Goal: Task Accomplishment & Management: Use online tool/utility

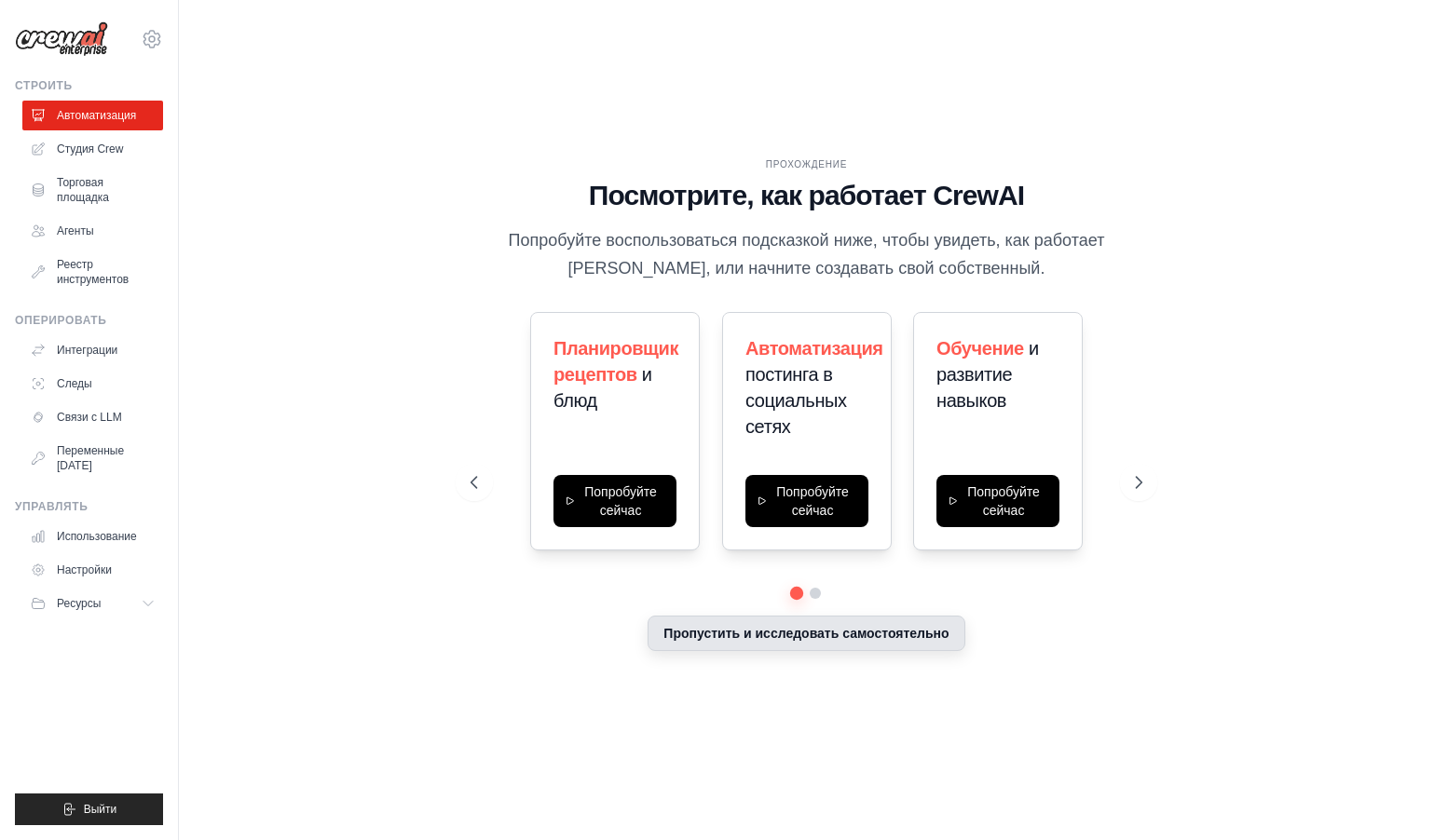
click at [819, 640] on button "Пропустить и исследовать самостоятельно" at bounding box center [806, 633] width 317 height 35
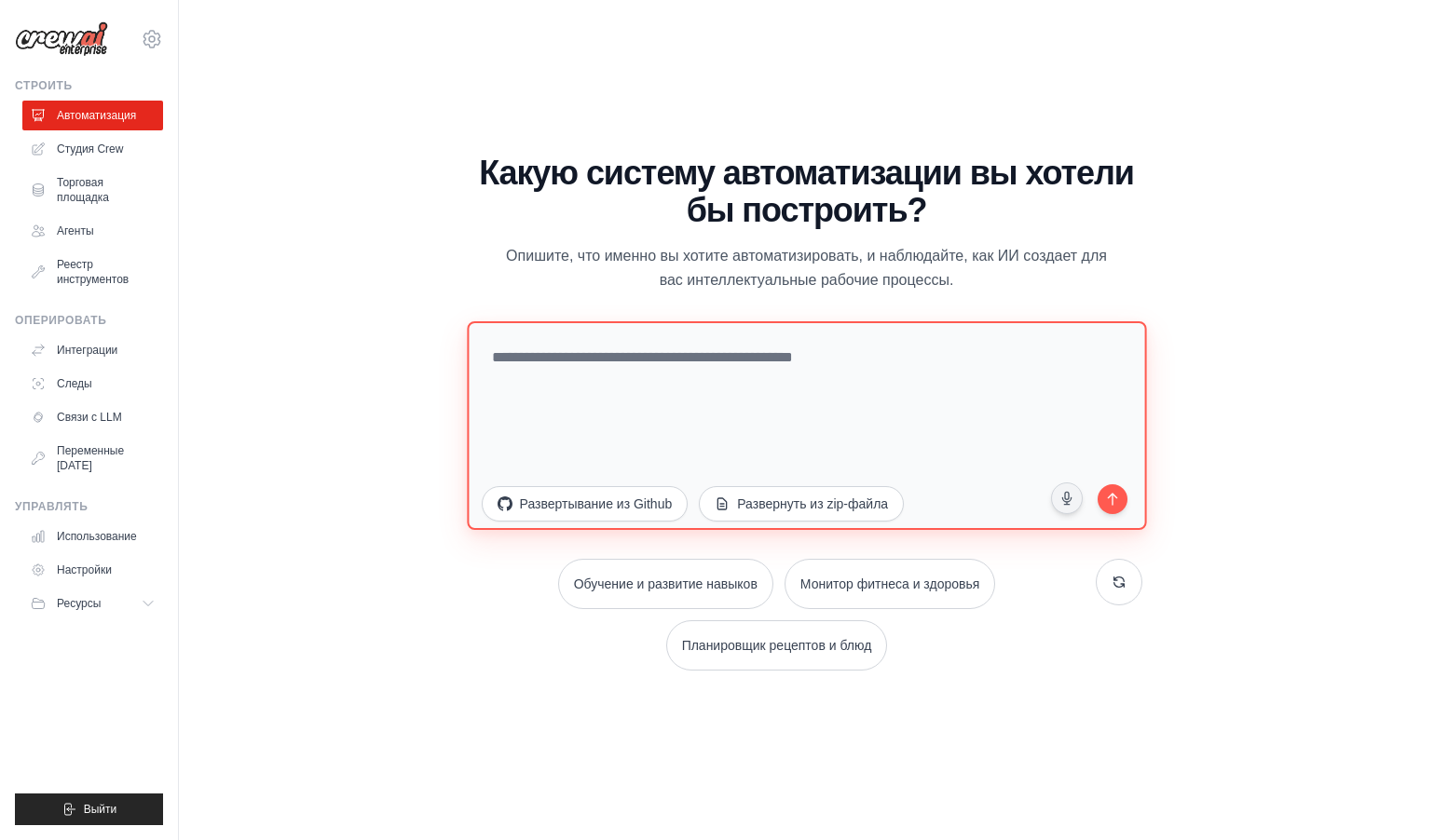
paste textarea "**********"
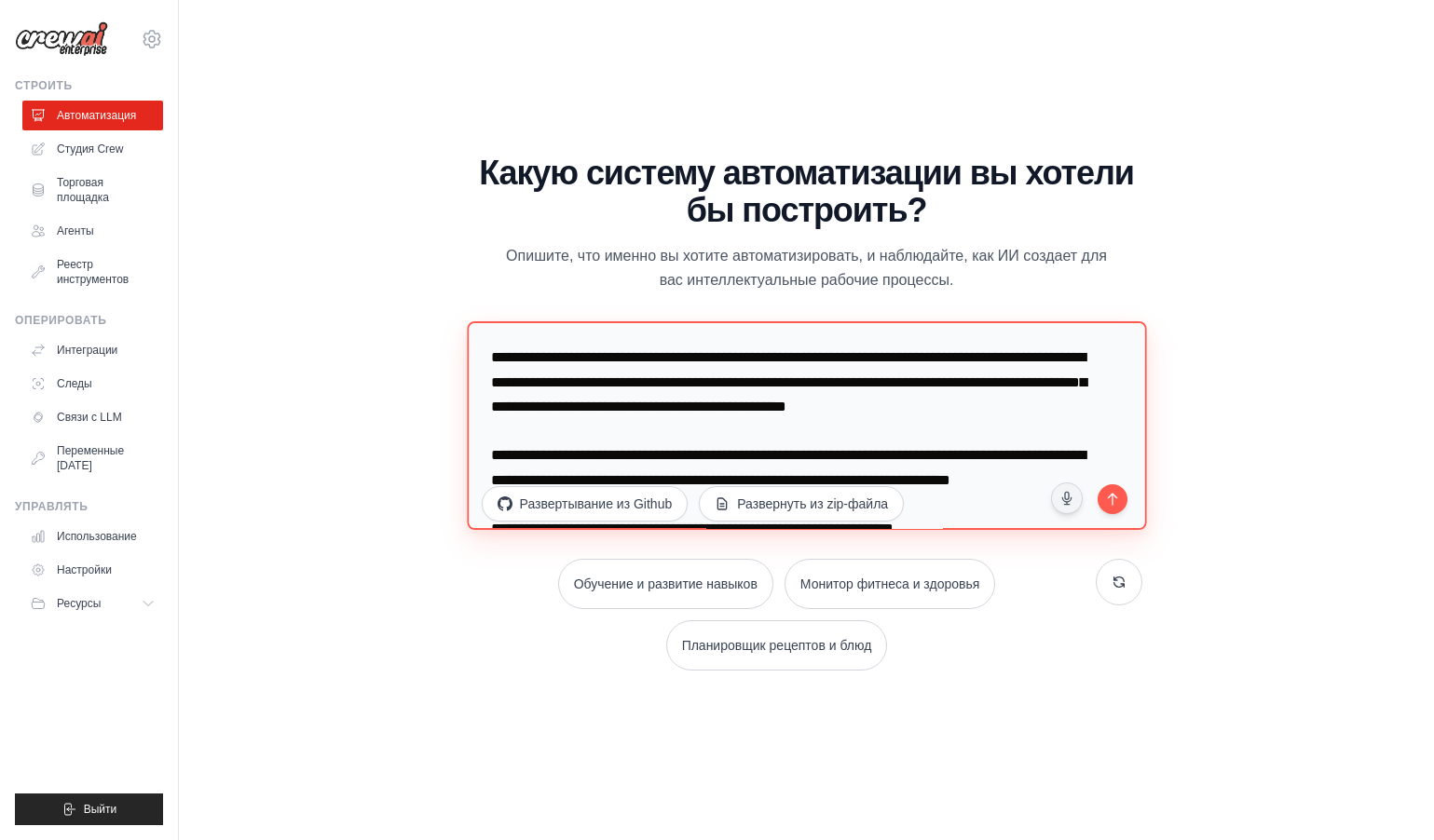
scroll to position [421, 0]
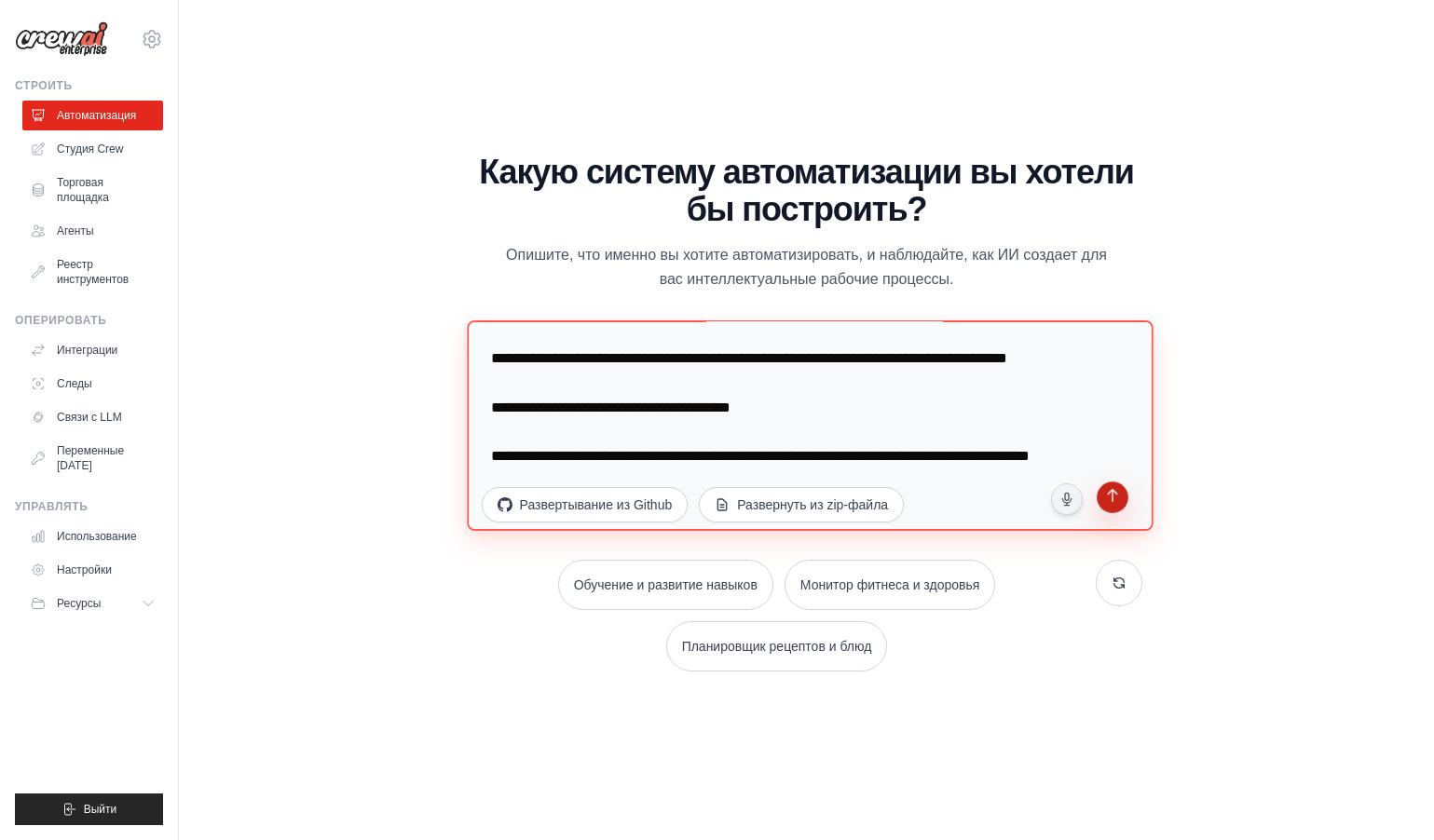
type textarea "**********"
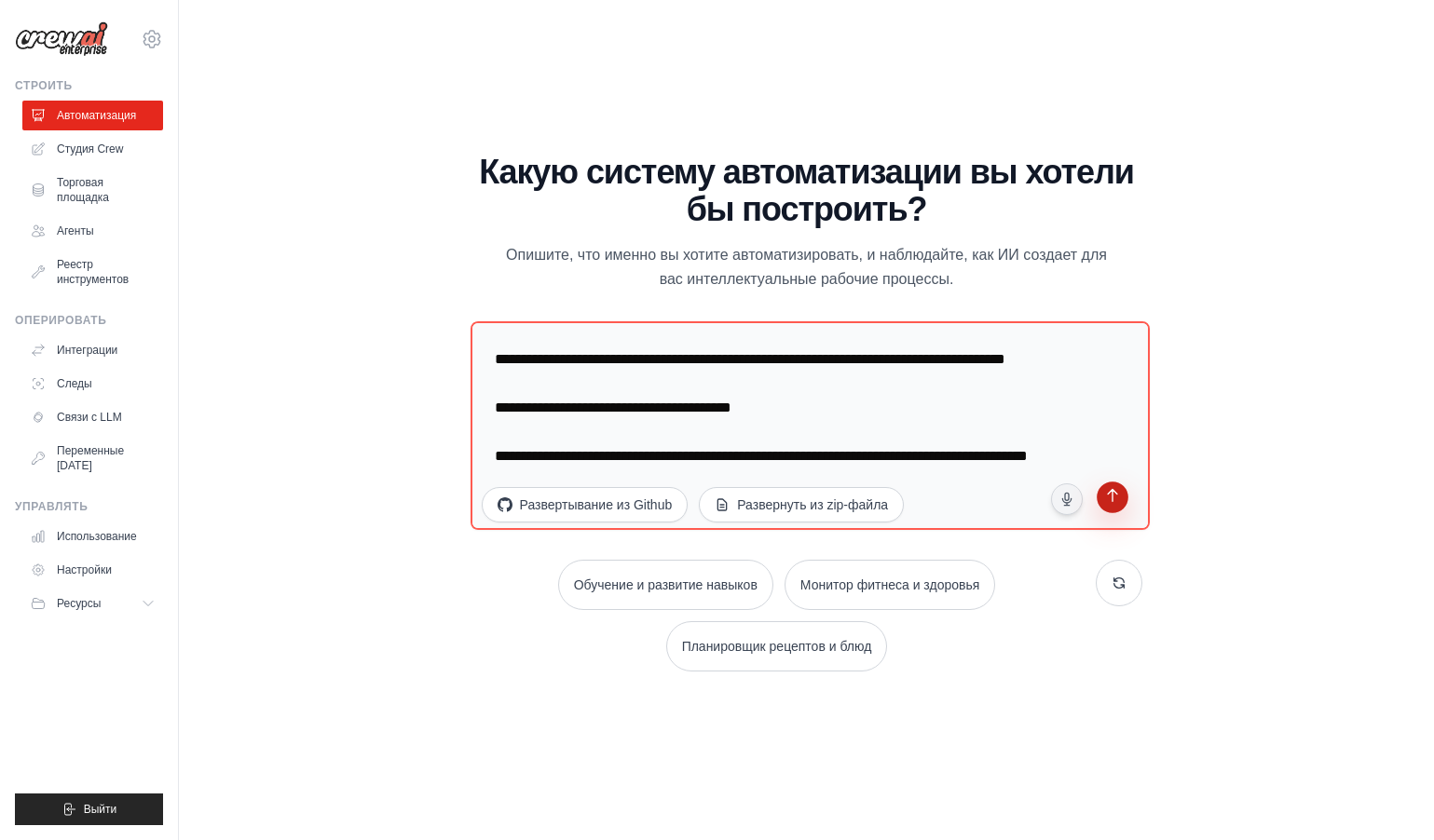
click at [1112, 497] on icon "submit" at bounding box center [1113, 497] width 18 height 18
click at [102, 118] on font "Автоматизация" at bounding box center [98, 115] width 79 height 13
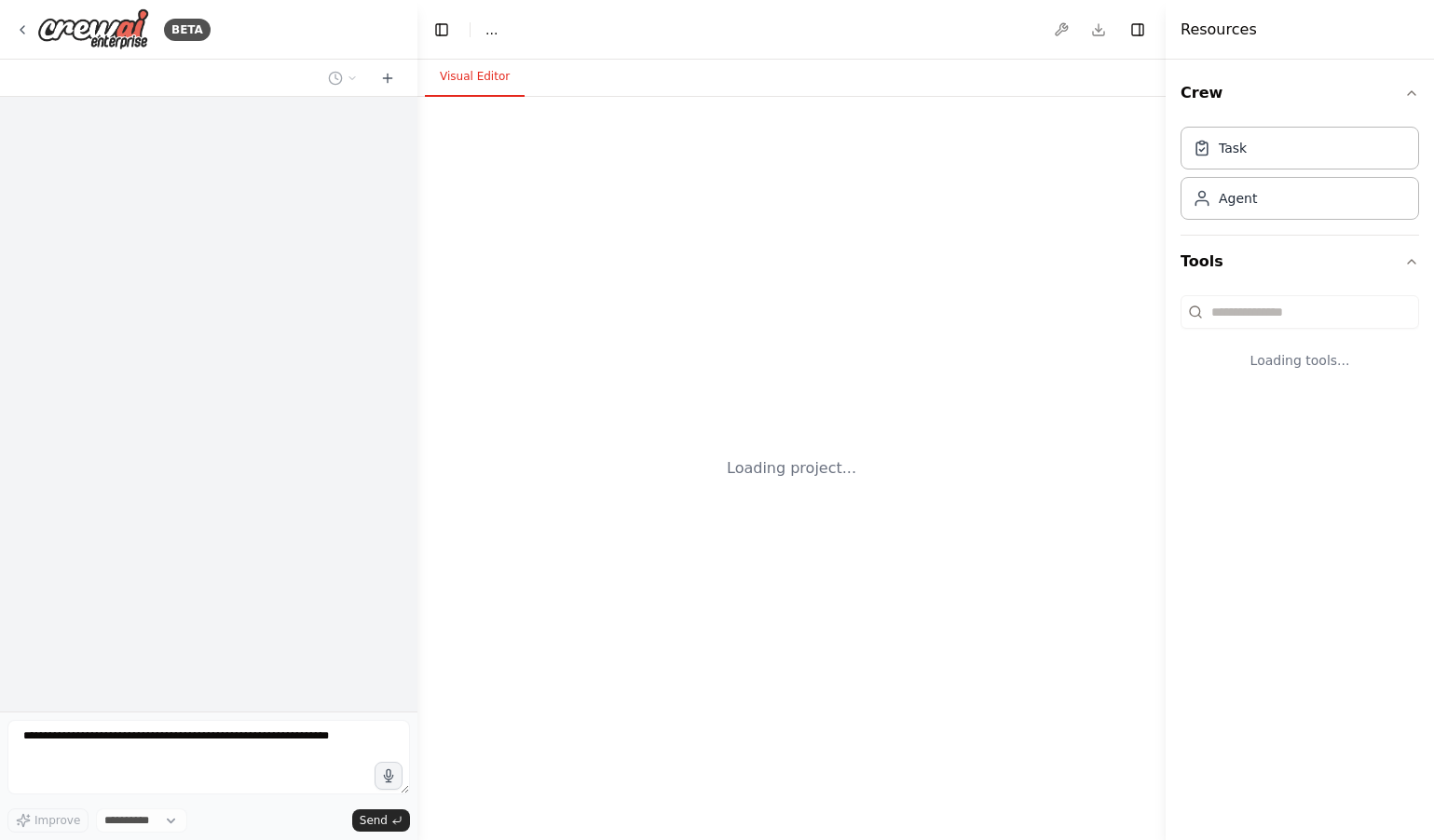
select select "****"
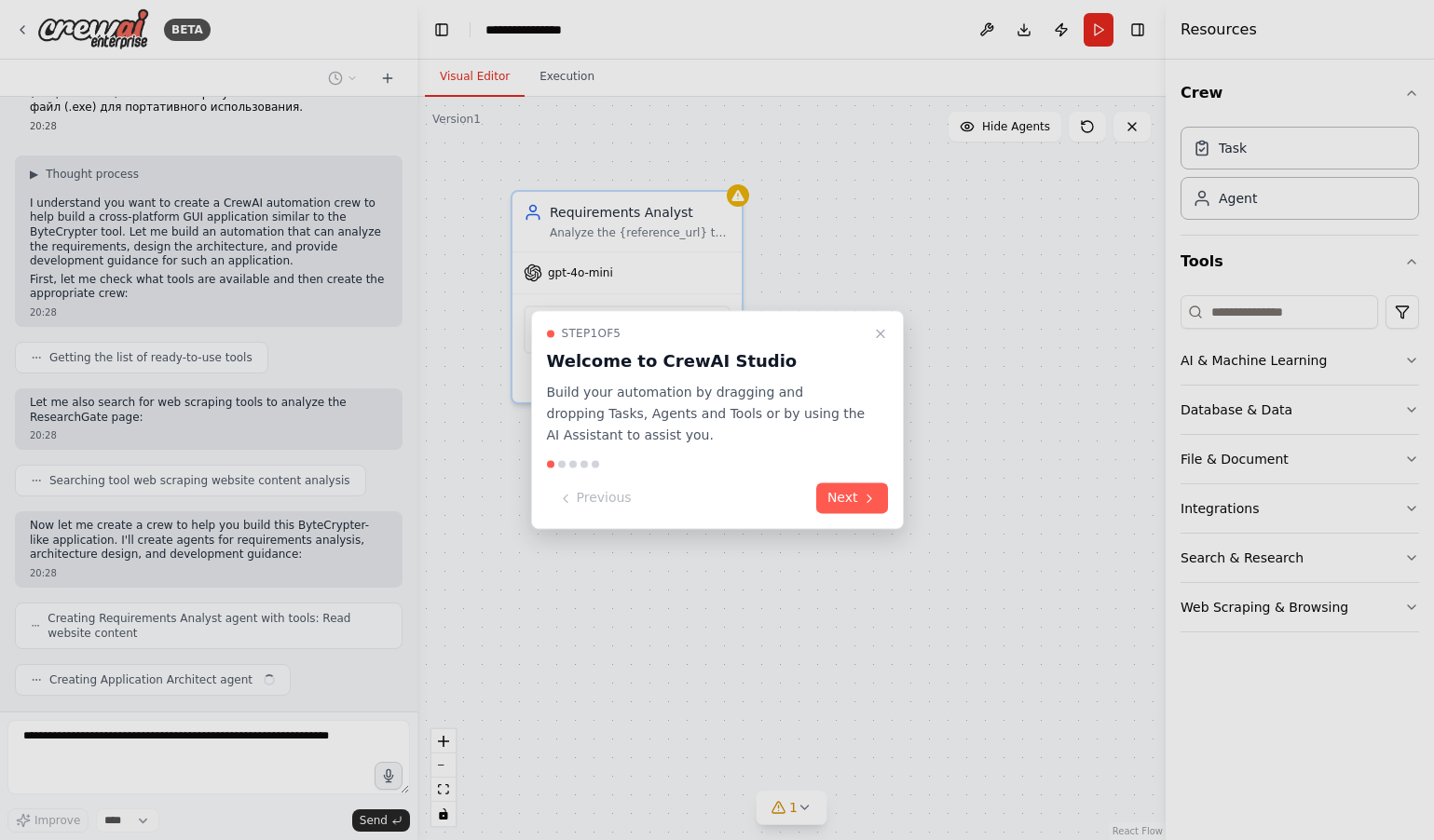
scroll to position [367, 0]
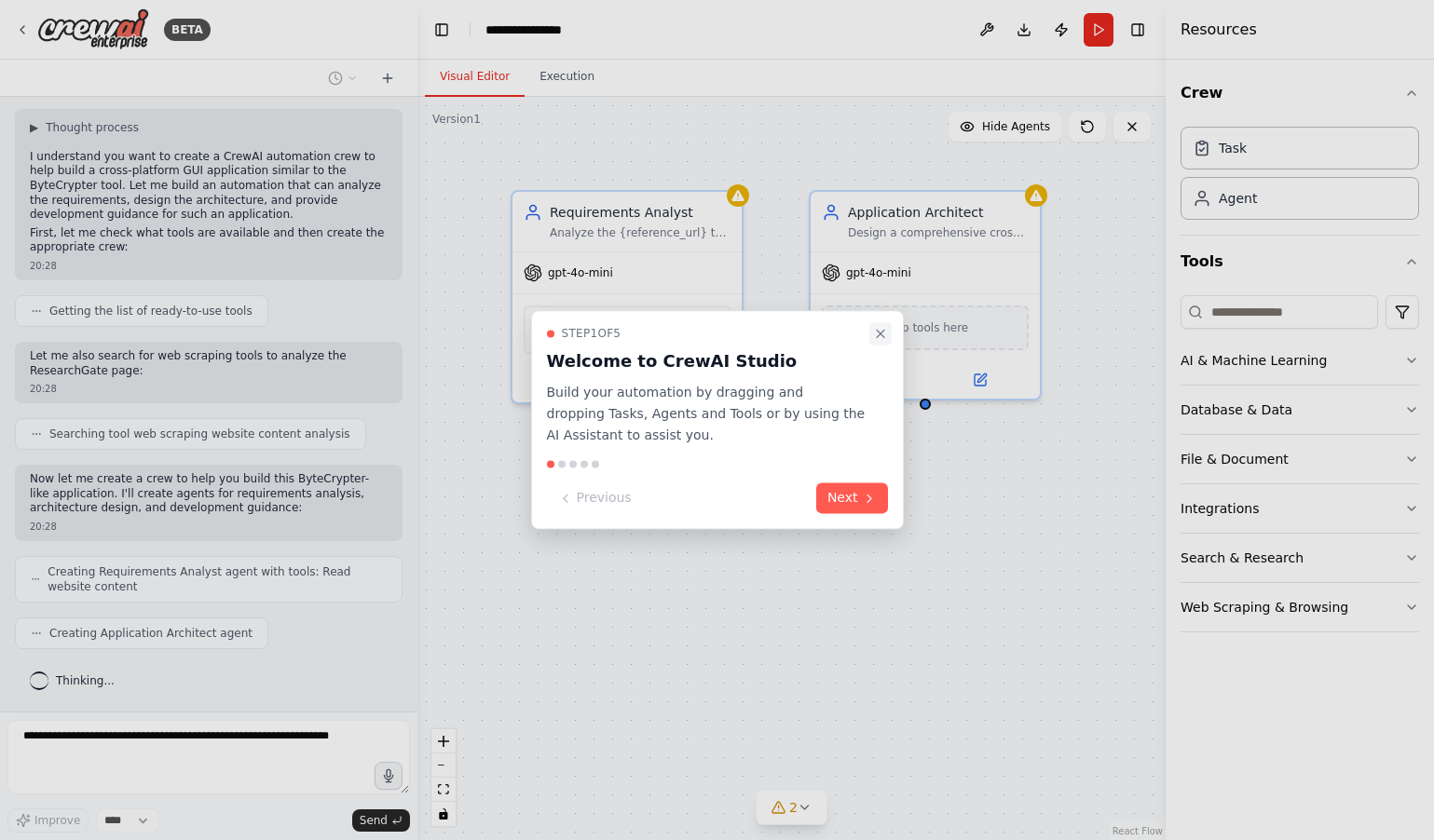
click at [878, 332] on icon "Close walkthrough" at bounding box center [881, 333] width 7 height 7
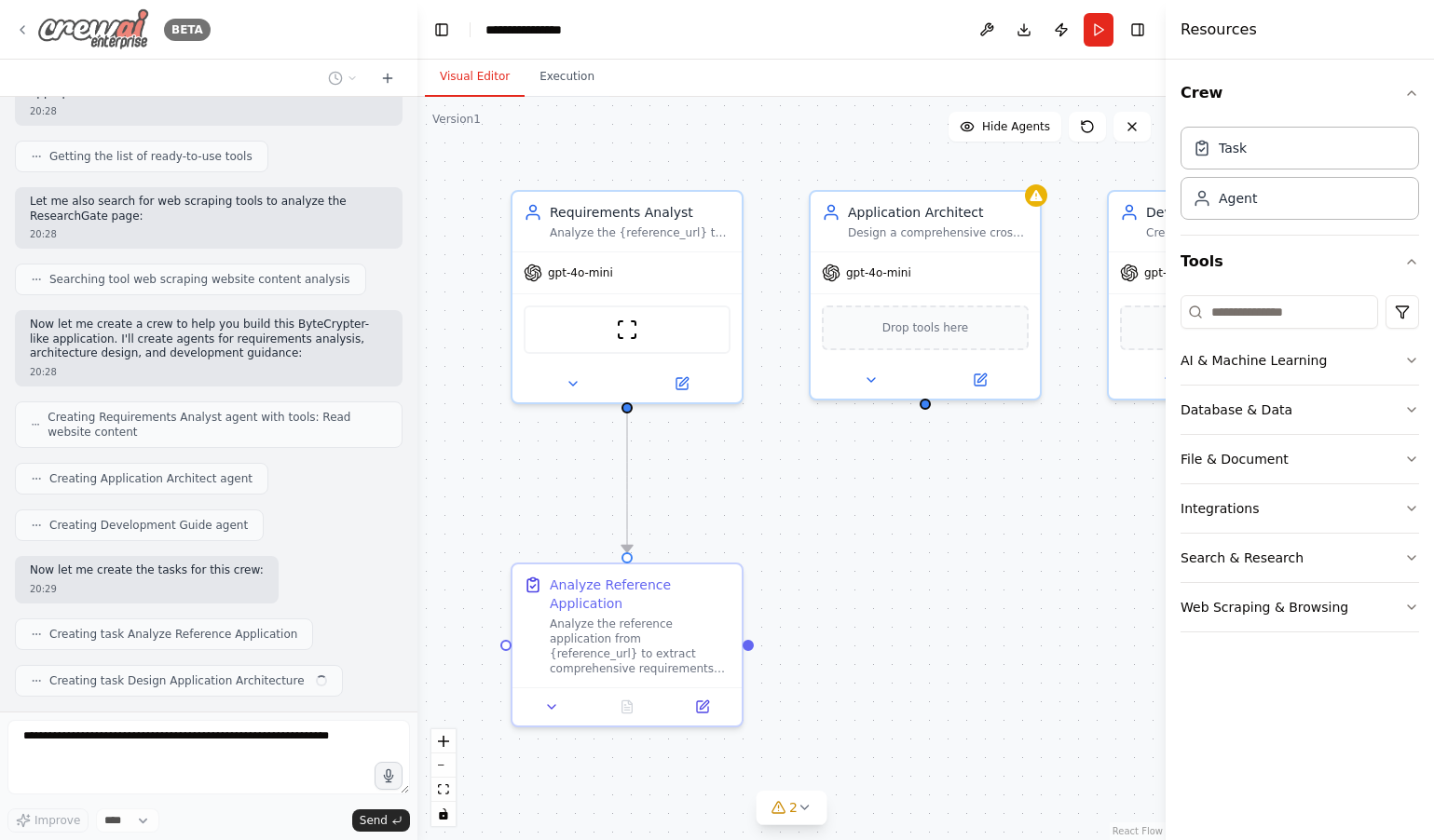
scroll to position [568, 0]
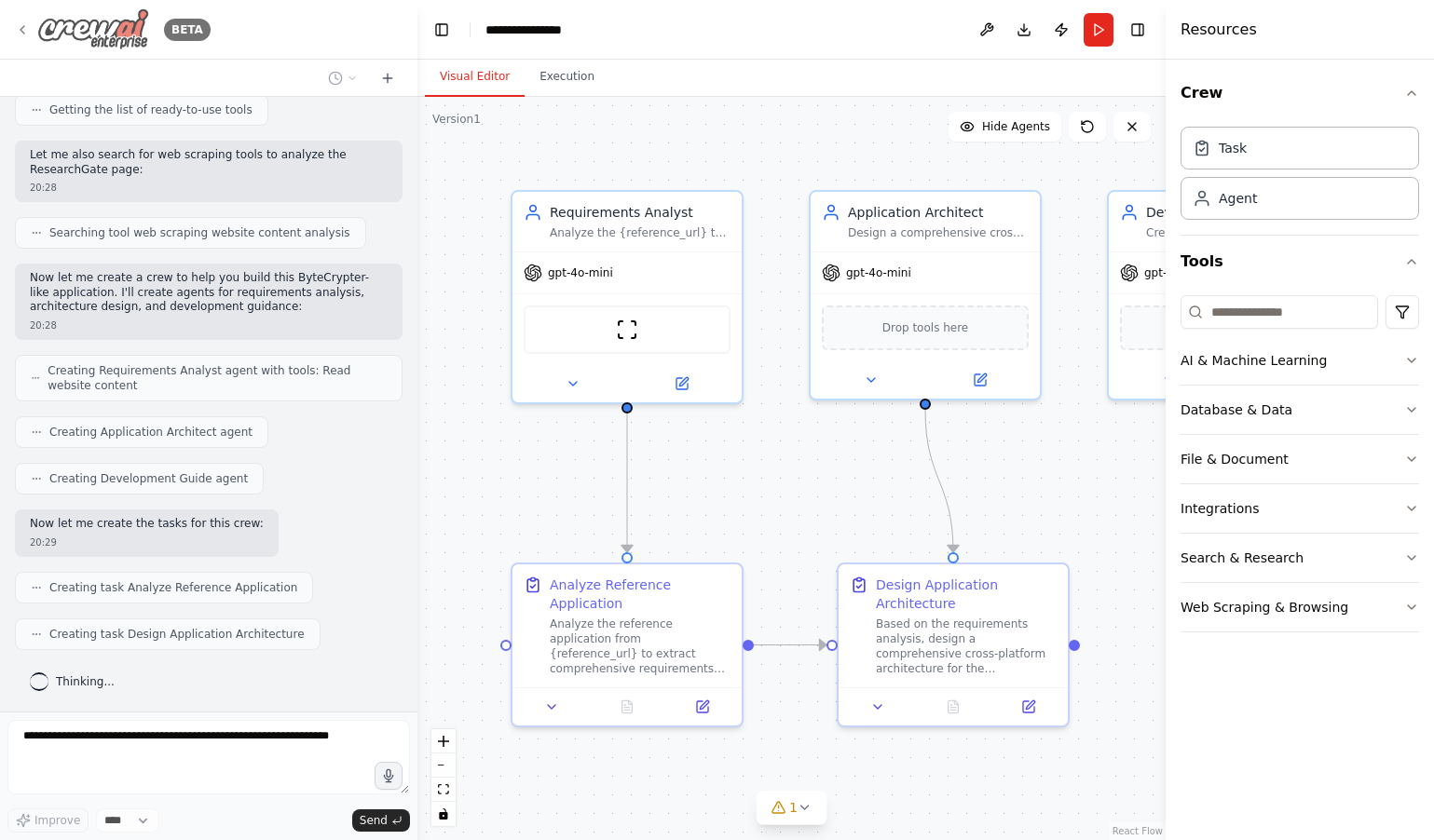
click at [21, 26] on icon at bounding box center [22, 30] width 15 height 15
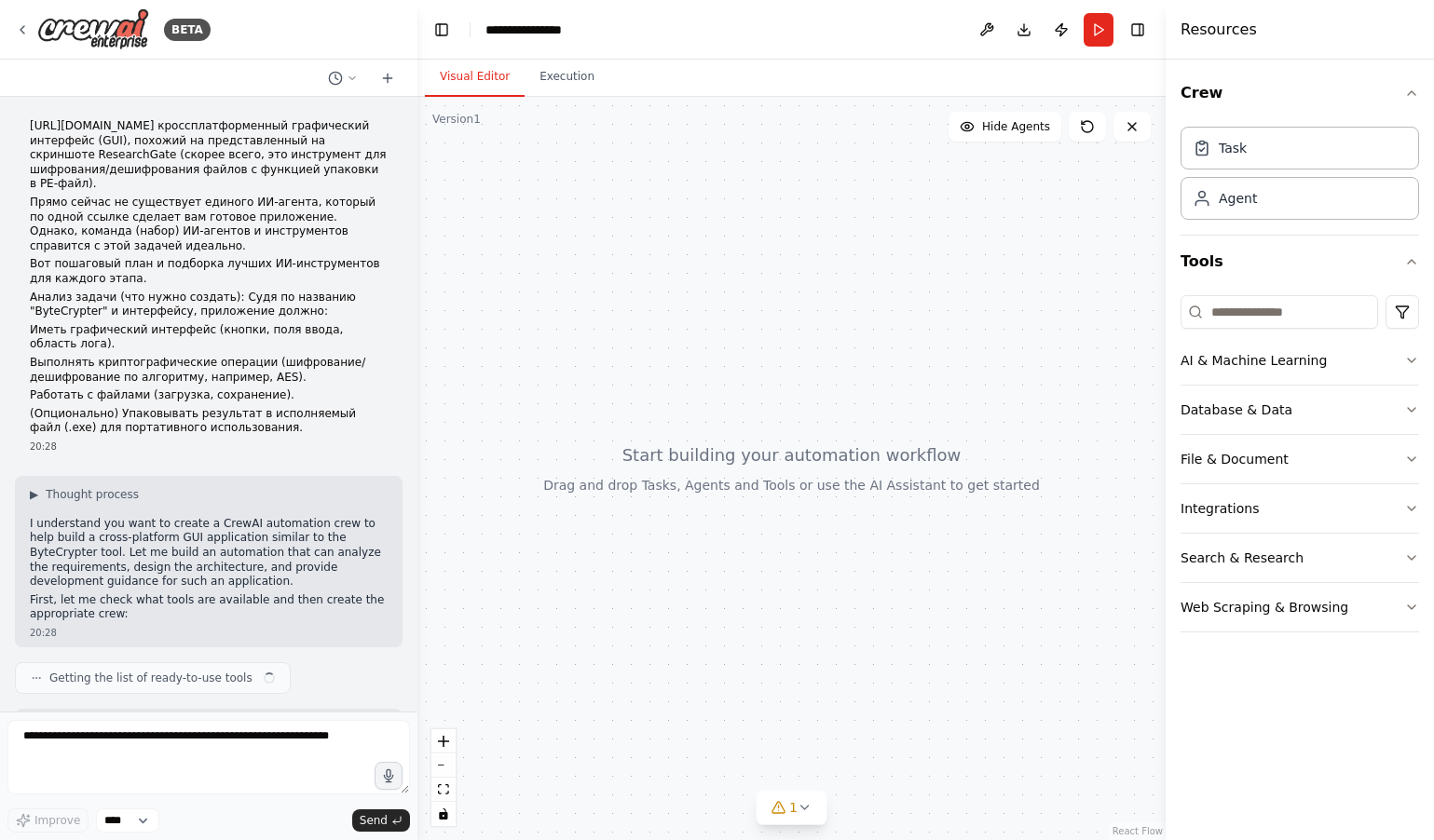
scroll to position [541, 0]
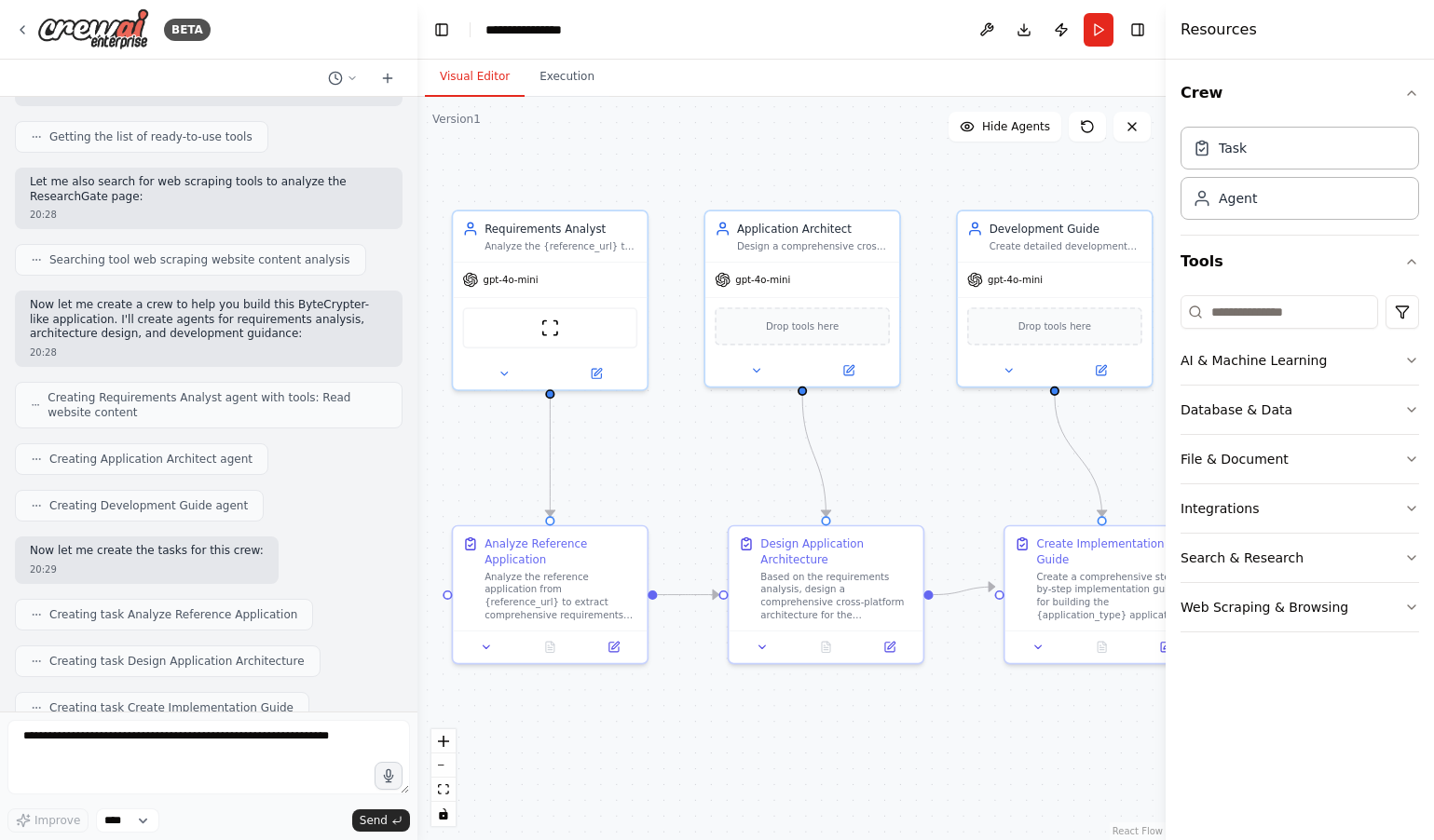
drag, startPoint x: 960, startPoint y: 161, endPoint x: 812, endPoint y: 165, distance: 148.1
click at [812, 165] on div ".deletable-edge-delete-btn { width: 20px; height: 20px; border: 0px solid #ffff…" at bounding box center [791, 468] width 748 height 743
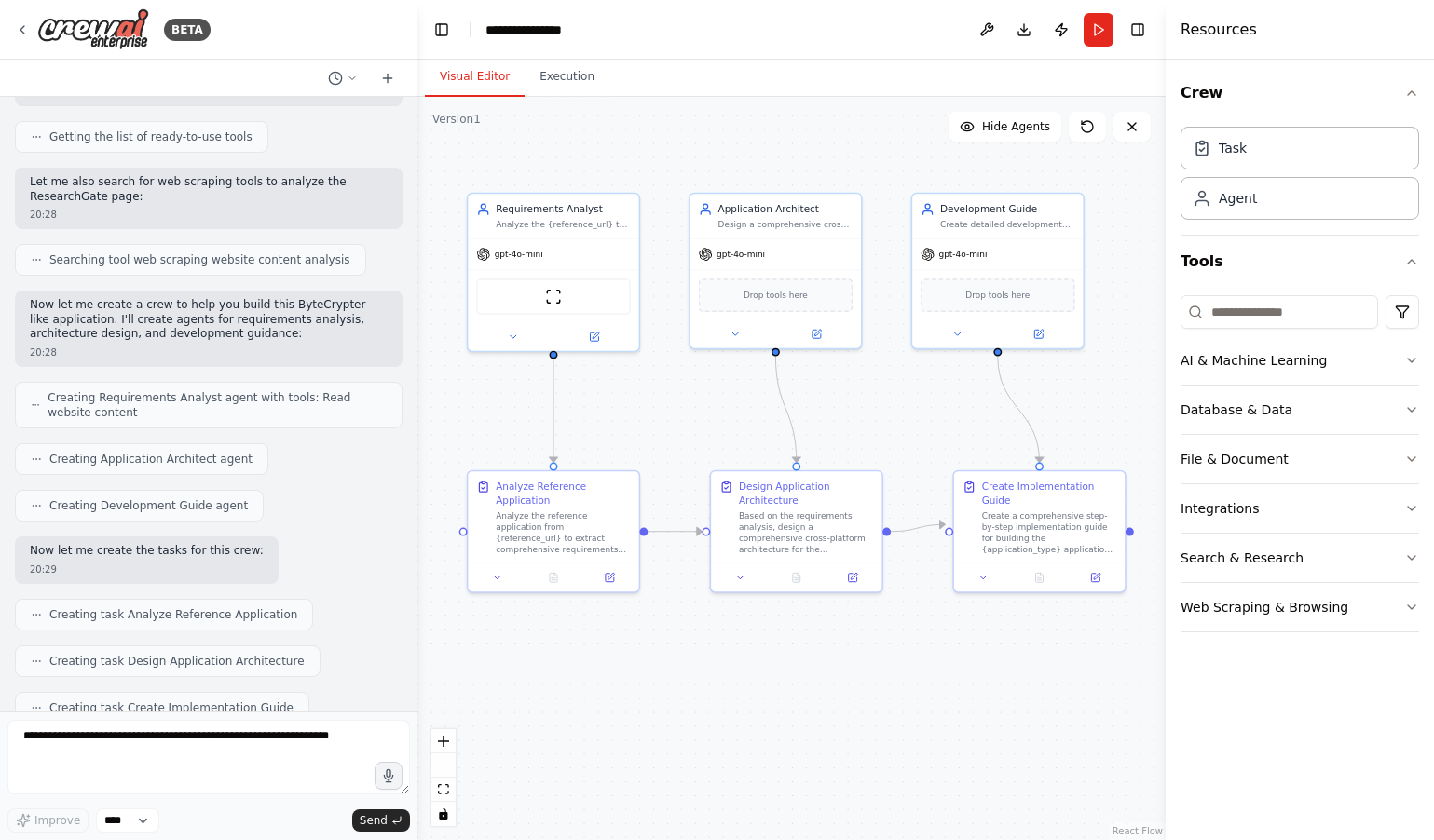
drag, startPoint x: 935, startPoint y: 435, endPoint x: 910, endPoint y: 423, distance: 27.7
click at [910, 423] on div ".deletable-edge-delete-btn { width: 20px; height: 20px; border: 0px solid #ffff…" at bounding box center [791, 468] width 748 height 743
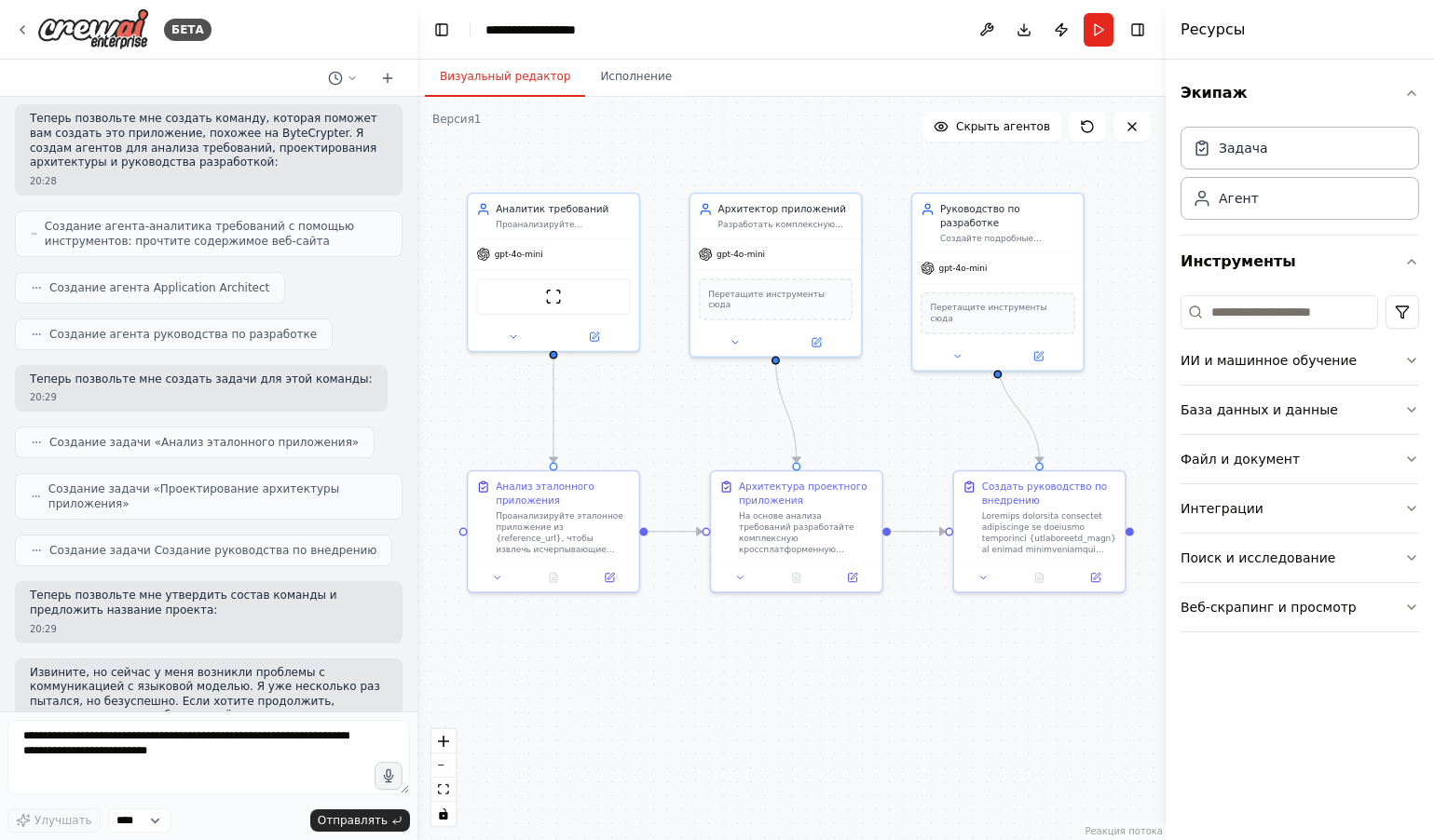
scroll to position [837, 0]
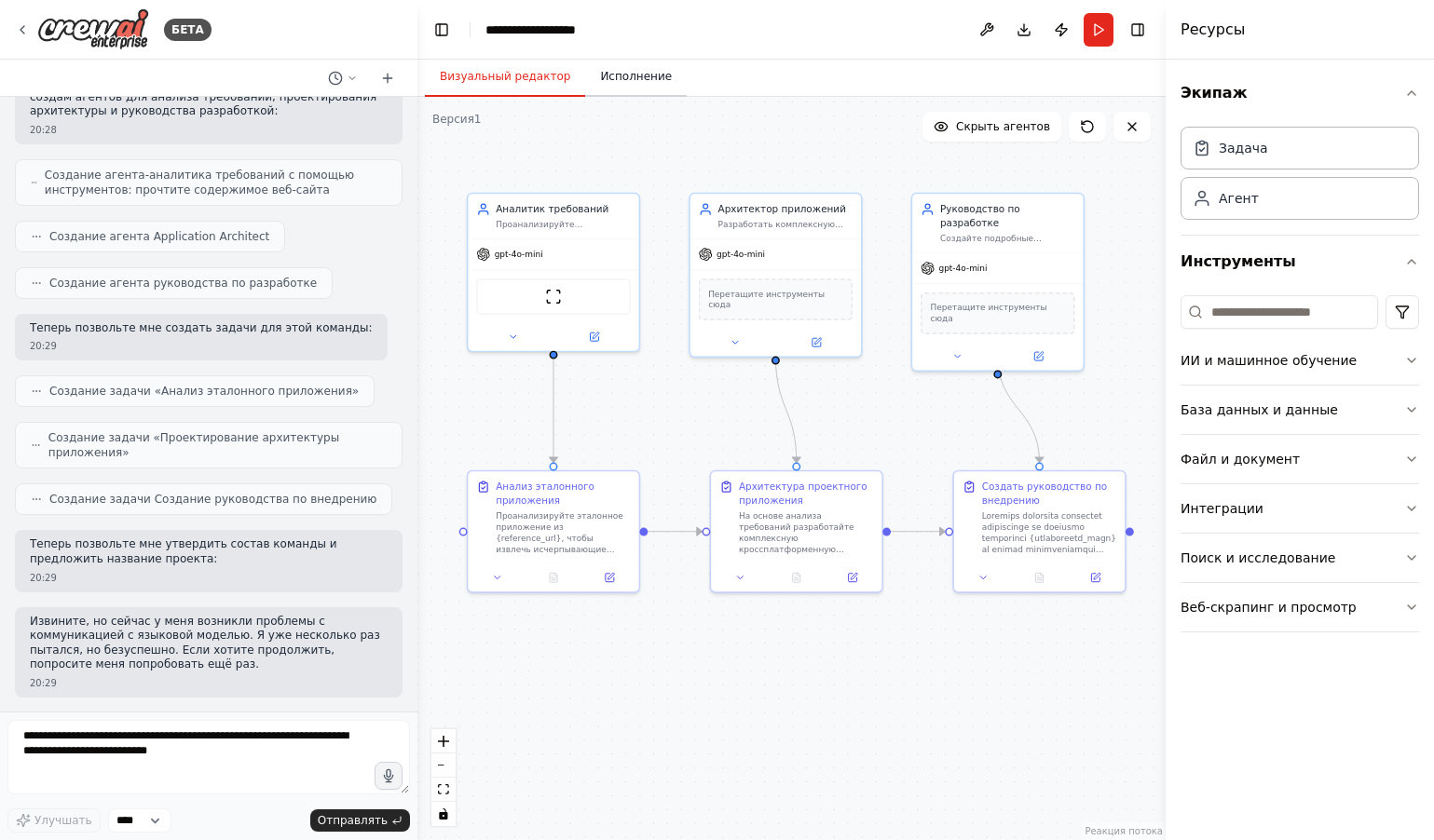
click at [627, 78] on font "Исполнение" at bounding box center [635, 76] width 72 height 13
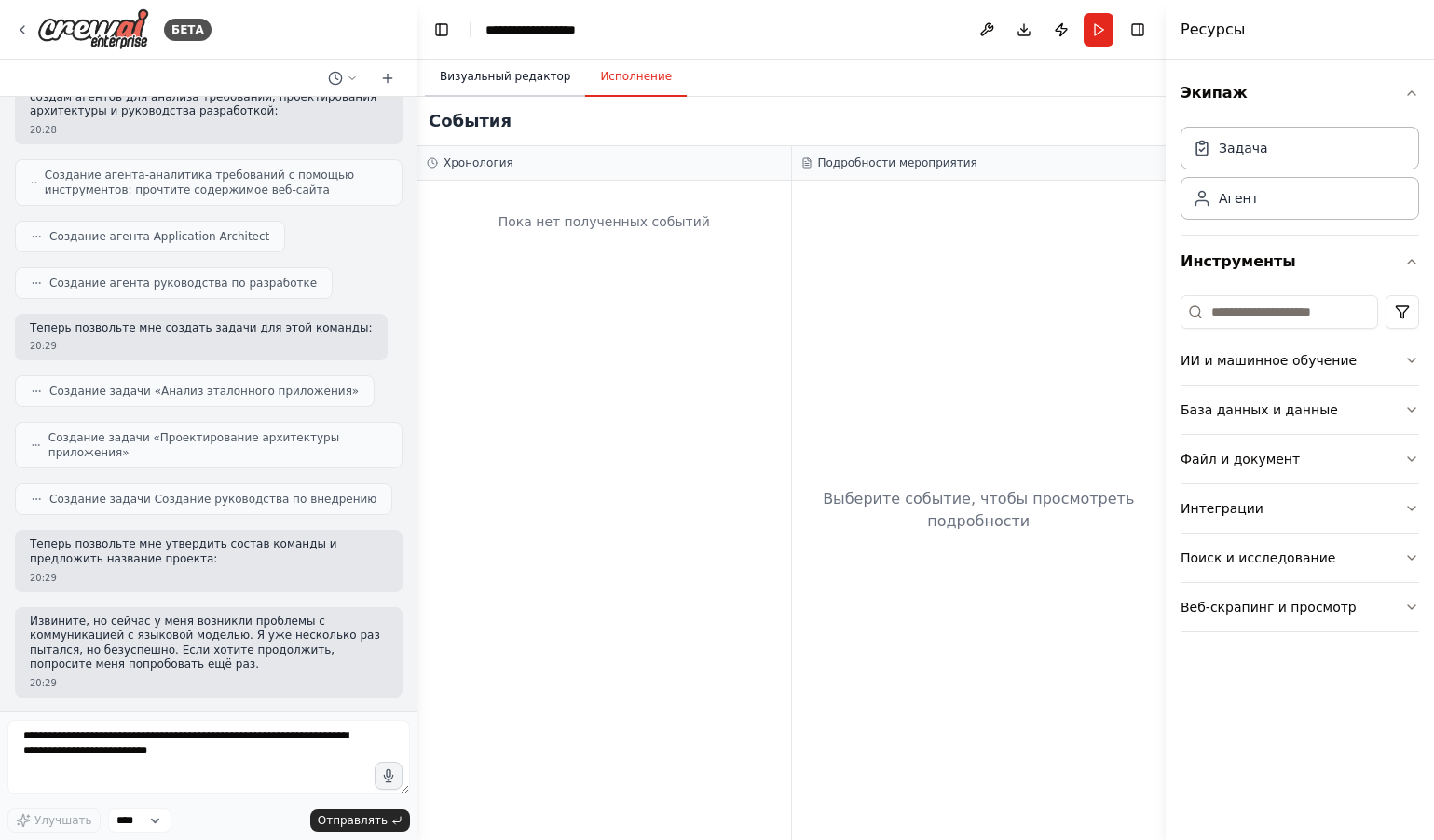
click at [519, 76] on font "Визуальный редактор" at bounding box center [505, 76] width 130 height 13
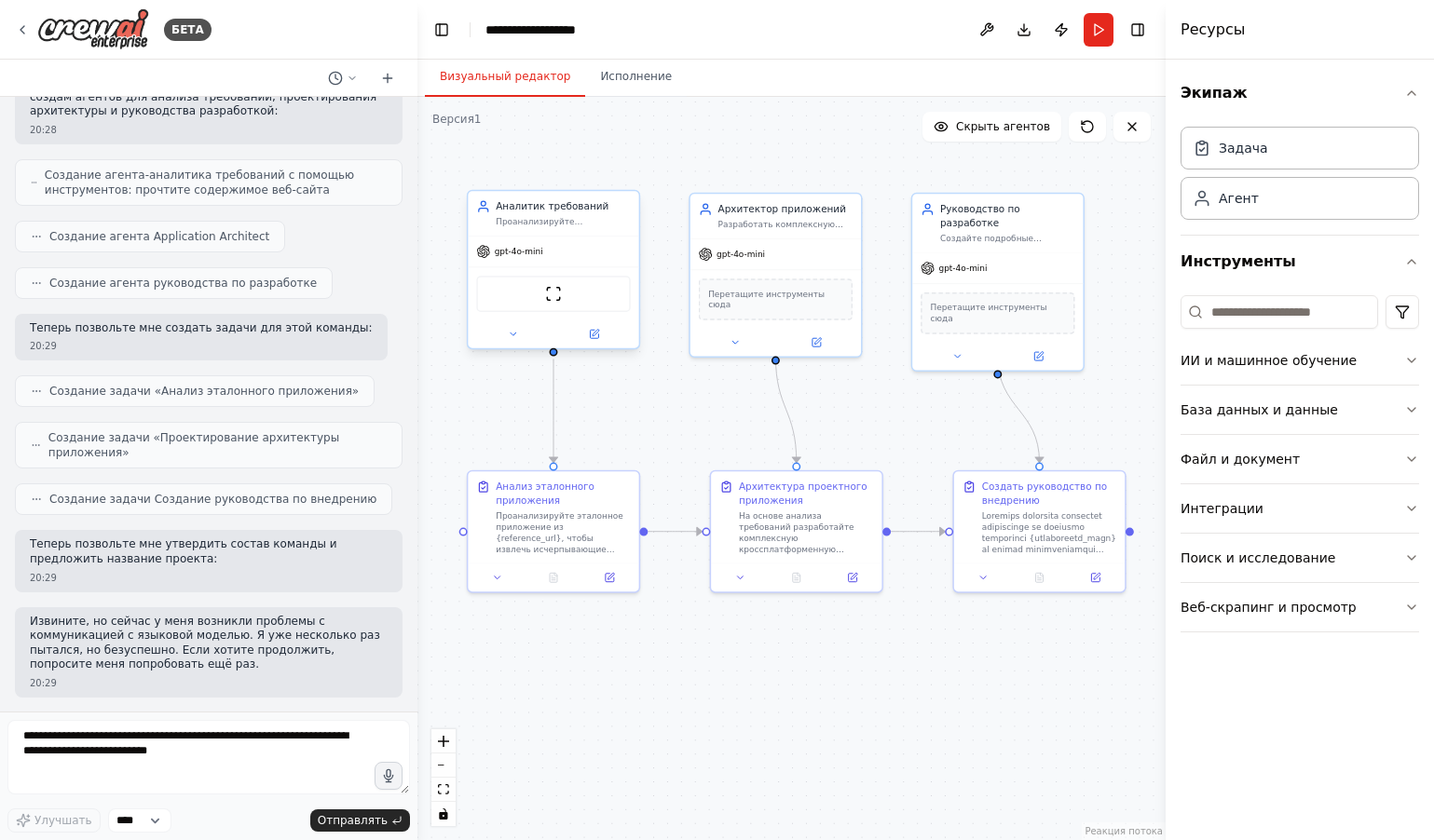
click at [547, 272] on div "ScrapeWebsiteTool" at bounding box center [553, 292] width 171 height 53
click at [550, 271] on div "ScrapeWebsiteTool" at bounding box center [553, 292] width 171 height 53
click at [627, 174] on icon at bounding box center [624, 171] width 7 height 10
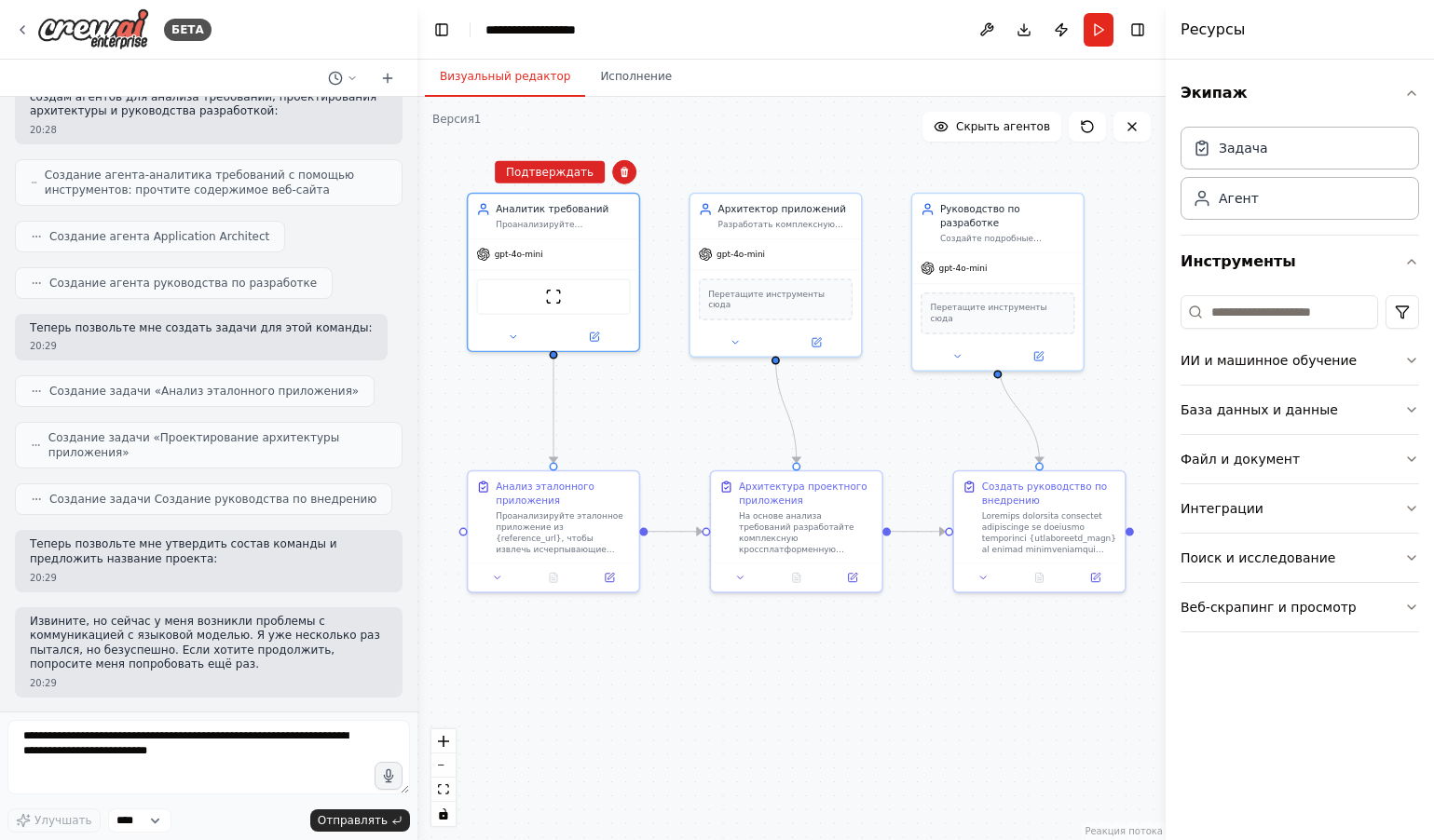
click at [452, 224] on div ".deletable-edge-delete-btn { width: 20px; height: 20px; border: 0px solid #ffff…" at bounding box center [791, 468] width 748 height 743
click at [443, 243] on div ".deletable-edge-delete-btn { width: 20px; height: 20px; border: 0px solid #ffff…" at bounding box center [791, 468] width 748 height 743
click at [618, 432] on div ".deletable-edge-delete-btn { width: 20px; height: 20px; border: 0px solid #ffff…" at bounding box center [791, 468] width 748 height 743
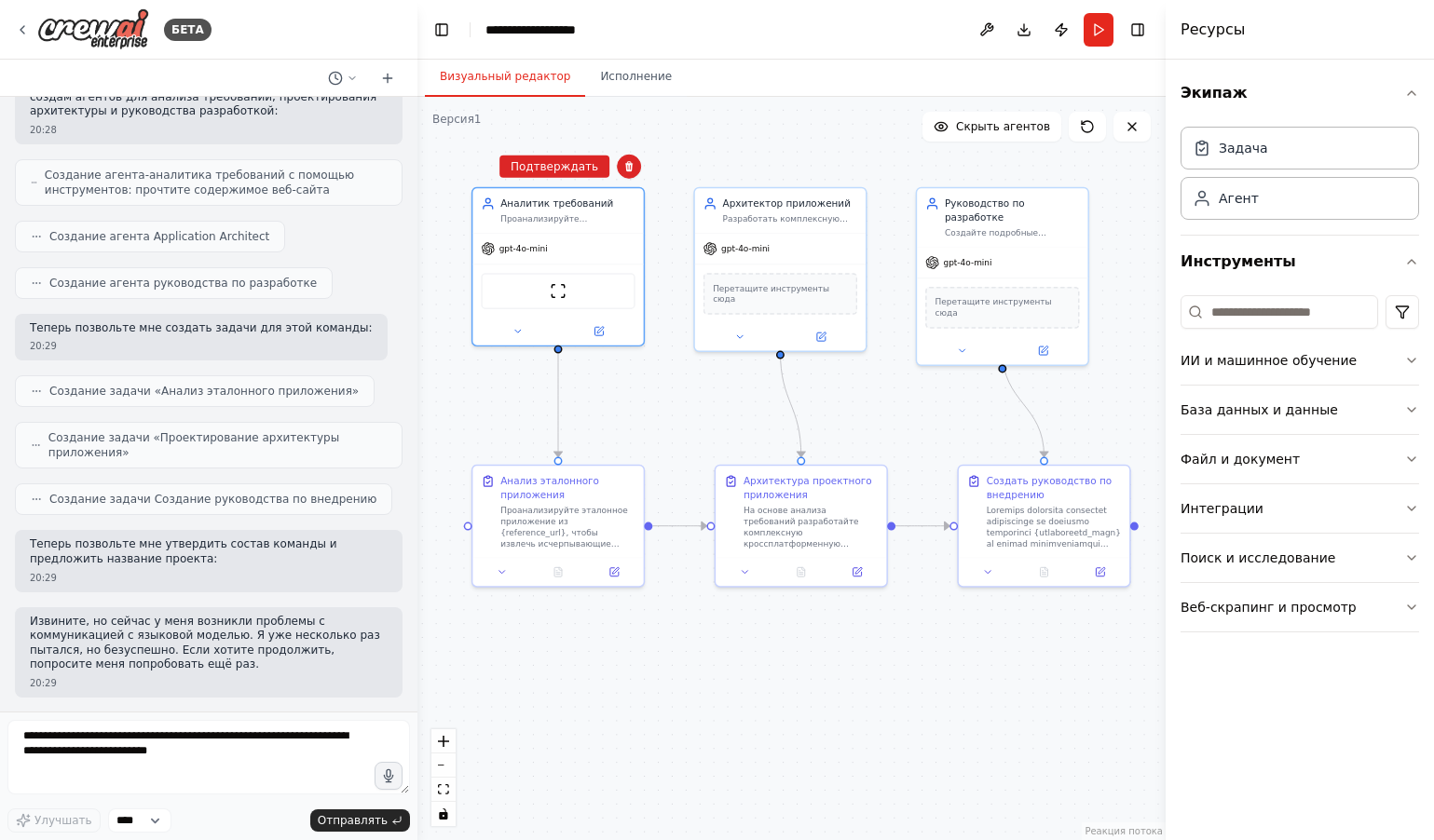
click at [643, 422] on div ".deletable-edge-delete-btn { width: 20px; height: 20px; border: 0px solid #ffff…" at bounding box center [791, 468] width 748 height 743
click at [1075, 396] on div ".deletable-edge-delete-btn { width: 20px; height: 20px; border: 0px solid #ffff…" at bounding box center [791, 468] width 748 height 743
click at [1074, 396] on div ".deletable-edge-delete-btn { width: 20px; height: 20px; border: 0px solid #ffff…" at bounding box center [791, 468] width 748 height 743
click at [553, 498] on div "Анализ эталонного приложения Проанализируйте эталонное приложение из {reference…" at bounding box center [567, 508] width 135 height 75
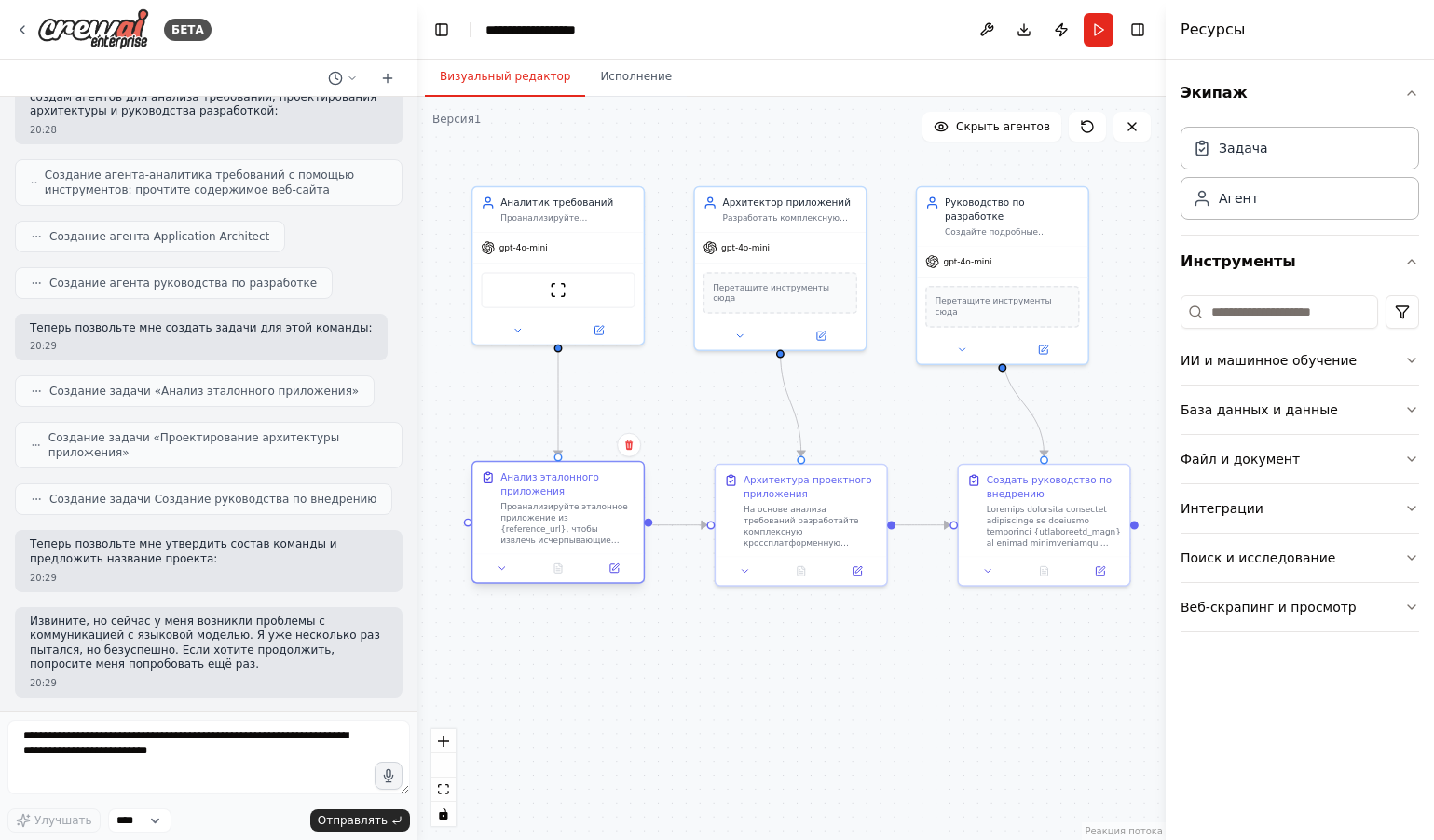
click at [553, 498] on div "Анализ эталонного приложения Проанализируйте эталонное приложение из {reference…" at bounding box center [567, 508] width 135 height 75
click at [603, 705] on div ".deletable-edge-delete-btn { width: 20px; height: 20px; border: 0px solid #ffff…" at bounding box center [791, 468] width 748 height 743
click at [604, 701] on div ".deletable-edge-delete-btn { width: 20px; height: 20px; border: 0px solid #ffff…" at bounding box center [791, 468] width 748 height 743
click at [1086, 127] on icon at bounding box center [1087, 127] width 15 height 15
click at [1407, 362] on icon "button" at bounding box center [1412, 360] width 15 height 15
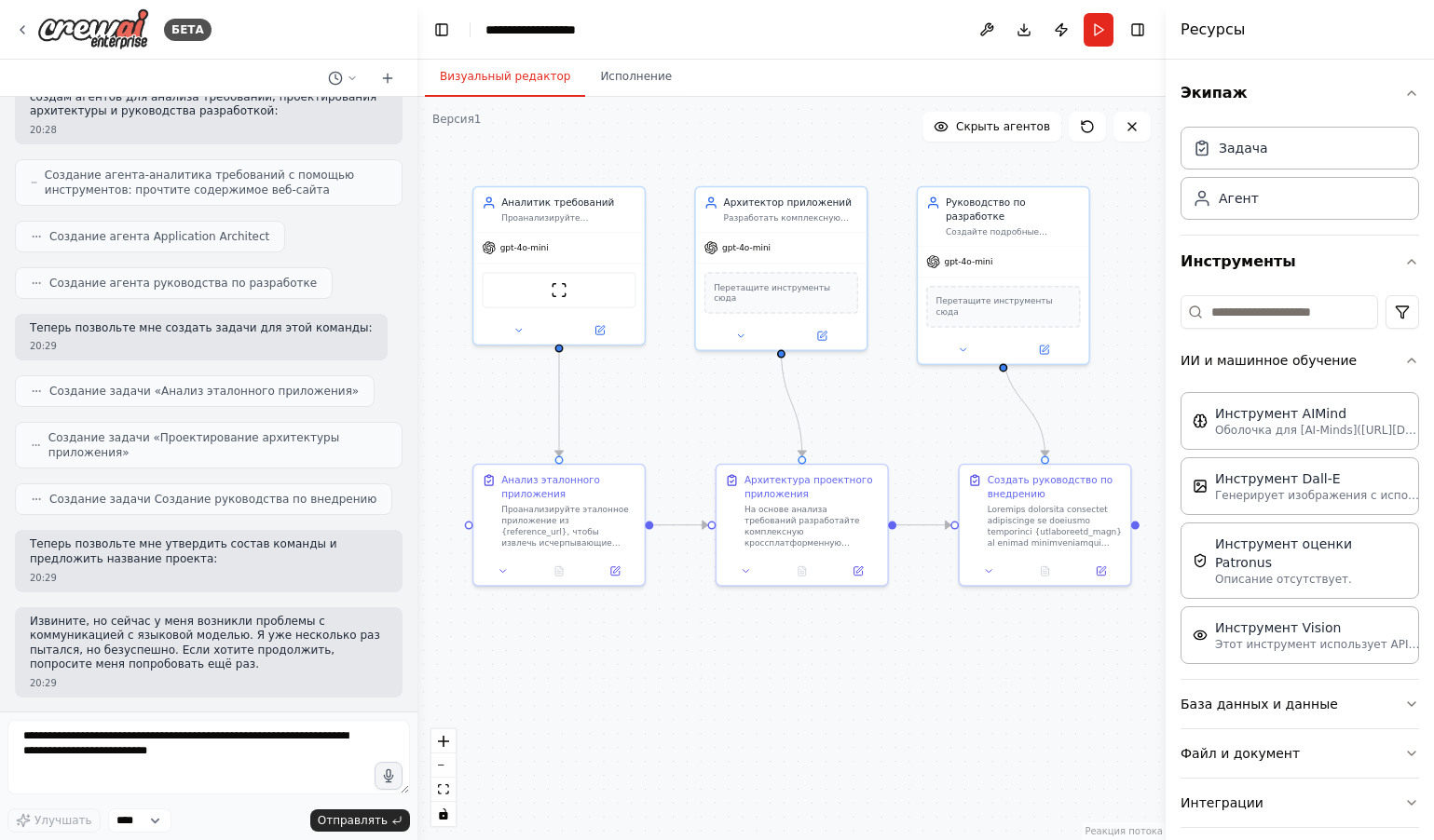
click at [1407, 362] on div "Экипаж Задача Агент Инструменты ИИ и машинное обучение Инструмент AIMind Оболоч…" at bounding box center [1300, 450] width 268 height 780
click at [1408, 359] on icon "button" at bounding box center [1412, 360] width 7 height 4
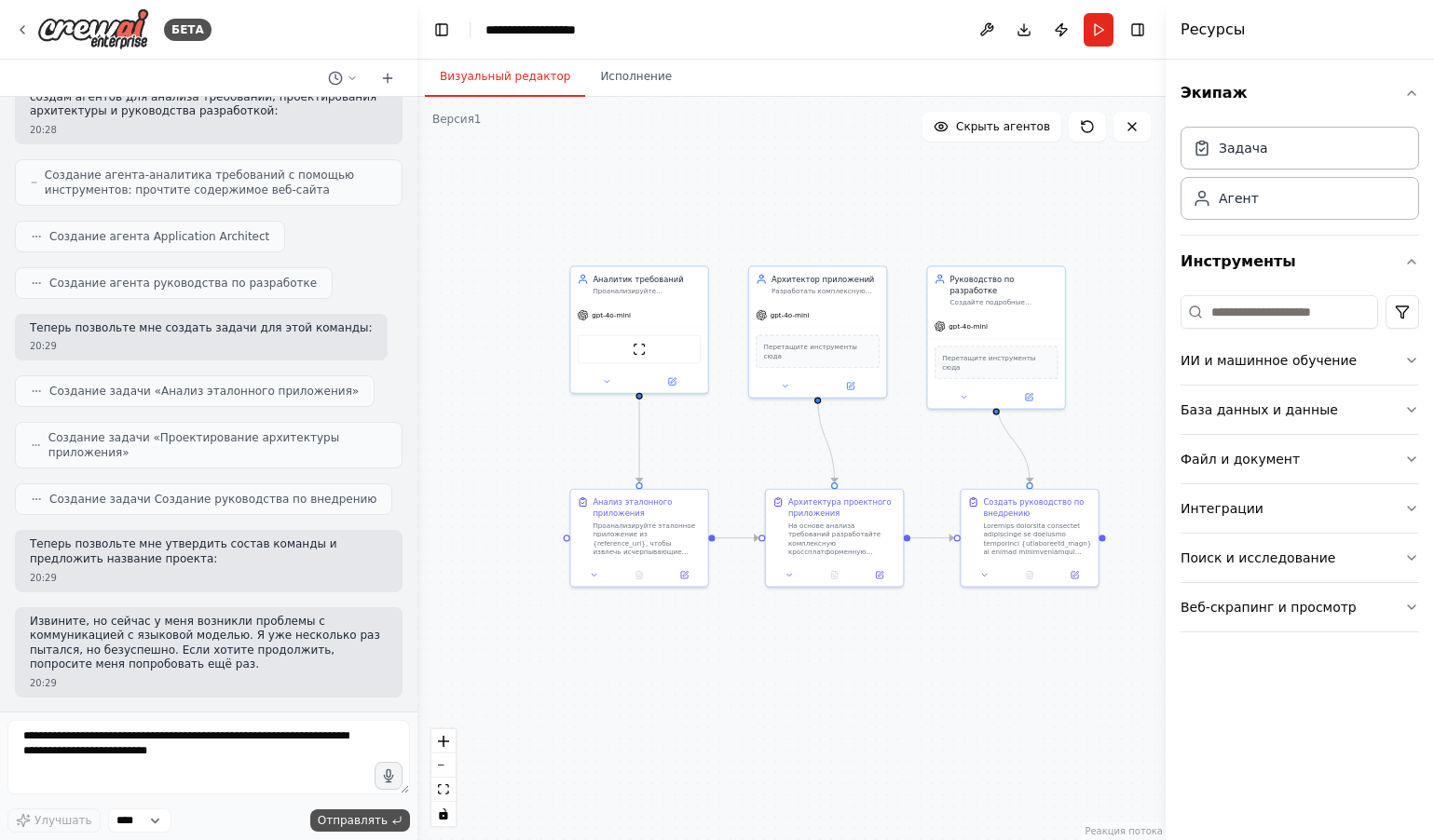
click at [357, 823] on font "Отправлять" at bounding box center [352, 820] width 70 height 13
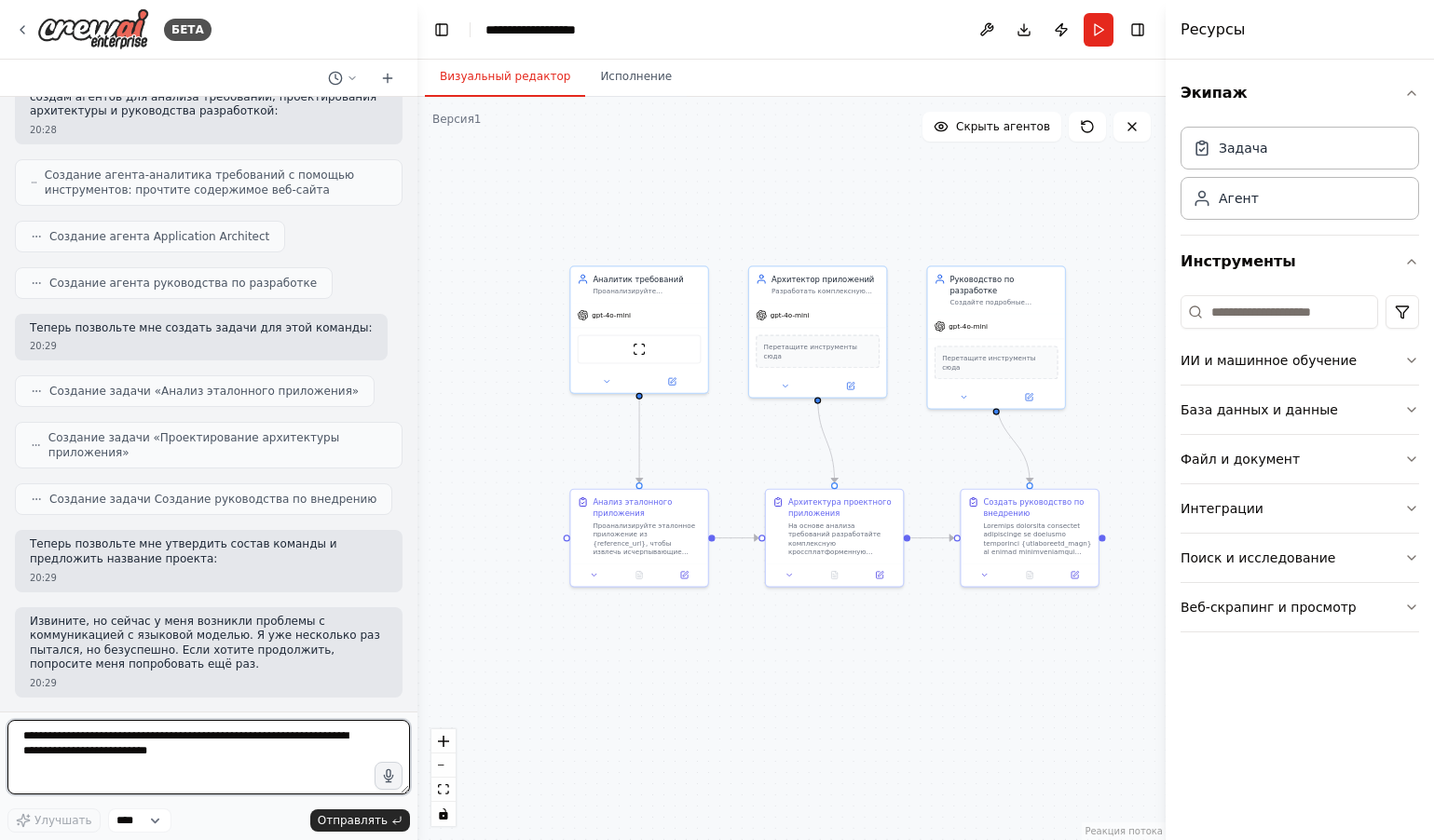
click at [266, 780] on textarea at bounding box center [209, 757] width 403 height 75
click at [267, 779] on textarea at bounding box center [209, 757] width 403 height 75
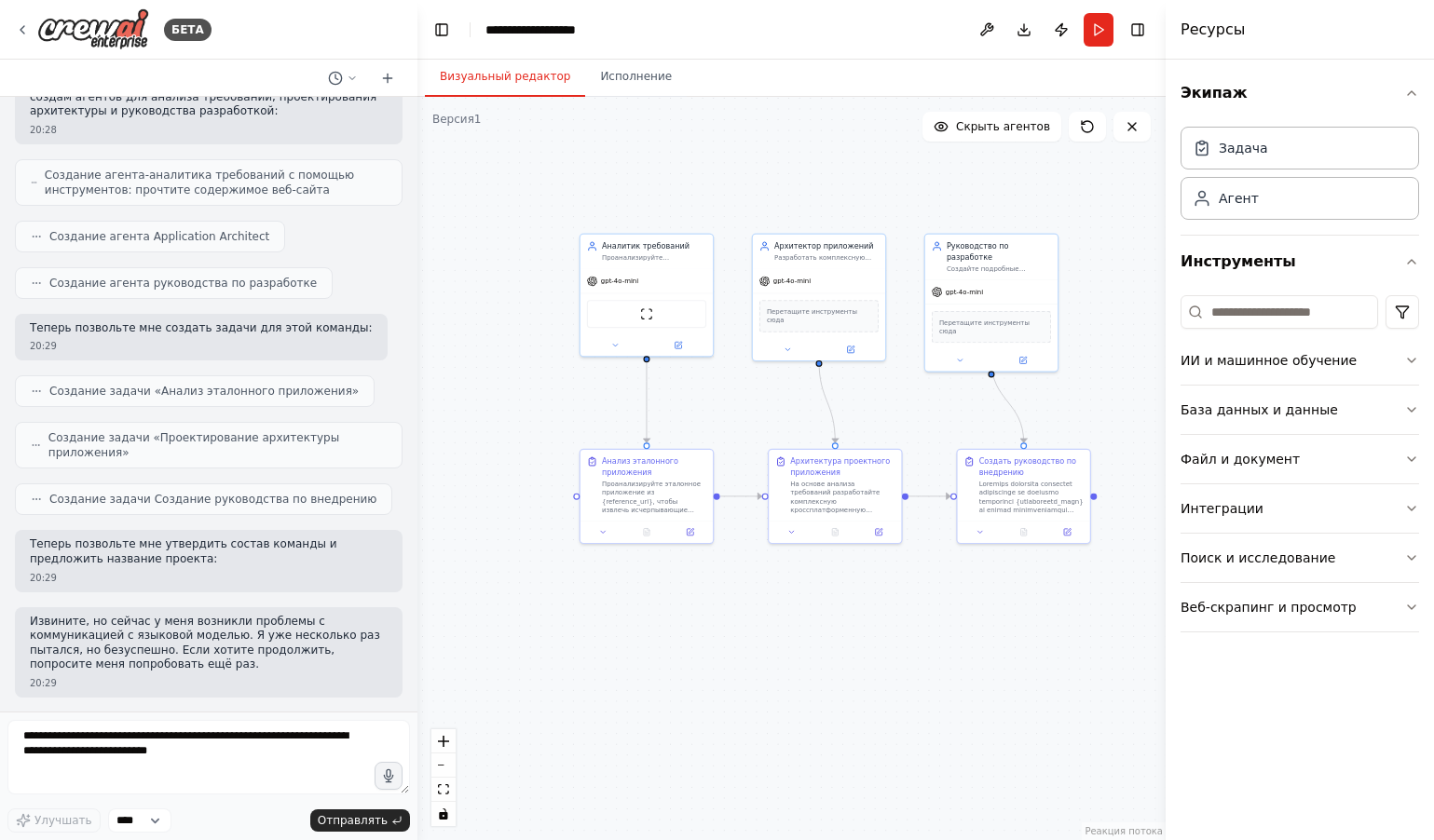
click at [639, 34] on header "**********" at bounding box center [791, 30] width 748 height 60
click at [563, 31] on font "**********" at bounding box center [530, 30] width 90 height 13
click at [628, 28] on header "**********" at bounding box center [791, 30] width 748 height 60
click at [630, 32] on header "**********" at bounding box center [791, 30] width 748 height 60
click at [579, 36] on div "**********" at bounding box center [553, 30] width 135 height 19
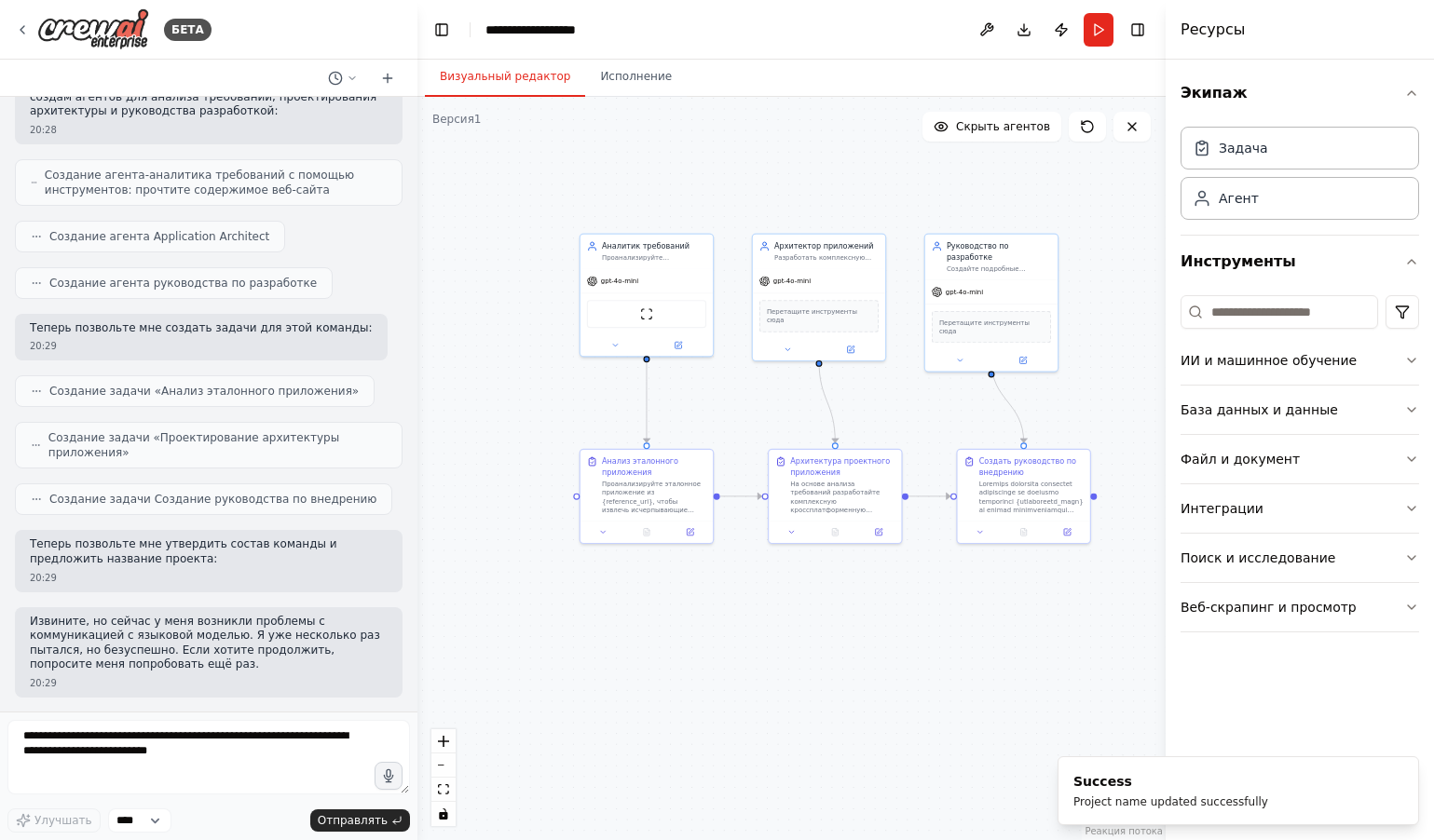
click at [622, 35] on div "**********" at bounding box center [555, 30] width 140 height 19
click at [648, 29] on header "**********" at bounding box center [791, 30] width 748 height 60
click at [635, 25] on header "**********" at bounding box center [791, 30] width 748 height 60
click at [622, 32] on header "**********" at bounding box center [791, 30] width 748 height 60
click at [621, 33] on header "**********" at bounding box center [791, 30] width 748 height 60
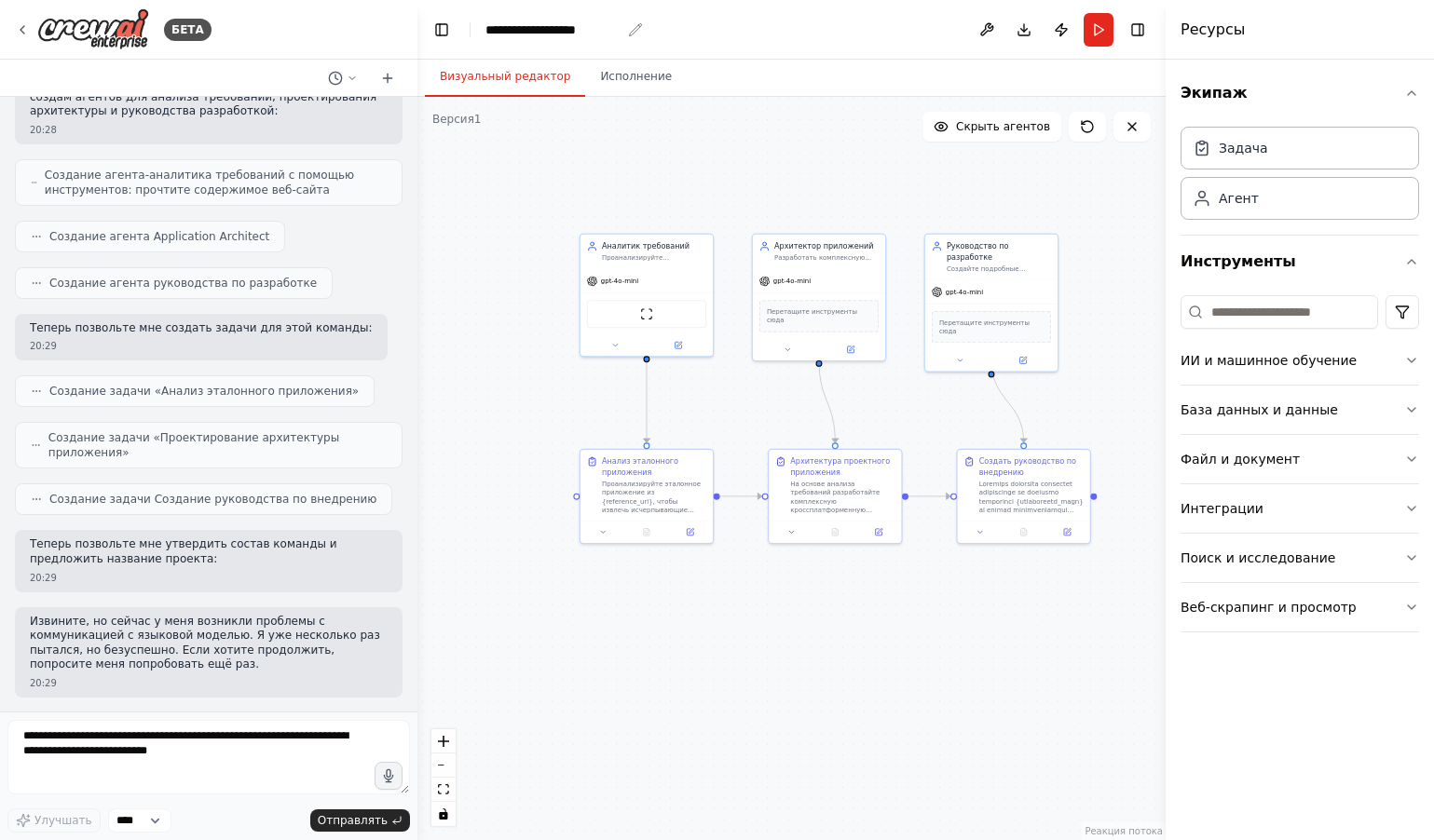
click at [620, 32] on div "**********" at bounding box center [553, 30] width 135 height 19
click at [629, 31] on header "**********" at bounding box center [791, 30] width 748 height 60
drag, startPoint x: 624, startPoint y: 34, endPoint x: 615, endPoint y: 33, distance: 9.1
click at [624, 34] on header "**********" at bounding box center [791, 30] width 748 height 60
click at [671, 29] on header "**********" at bounding box center [791, 30] width 748 height 60
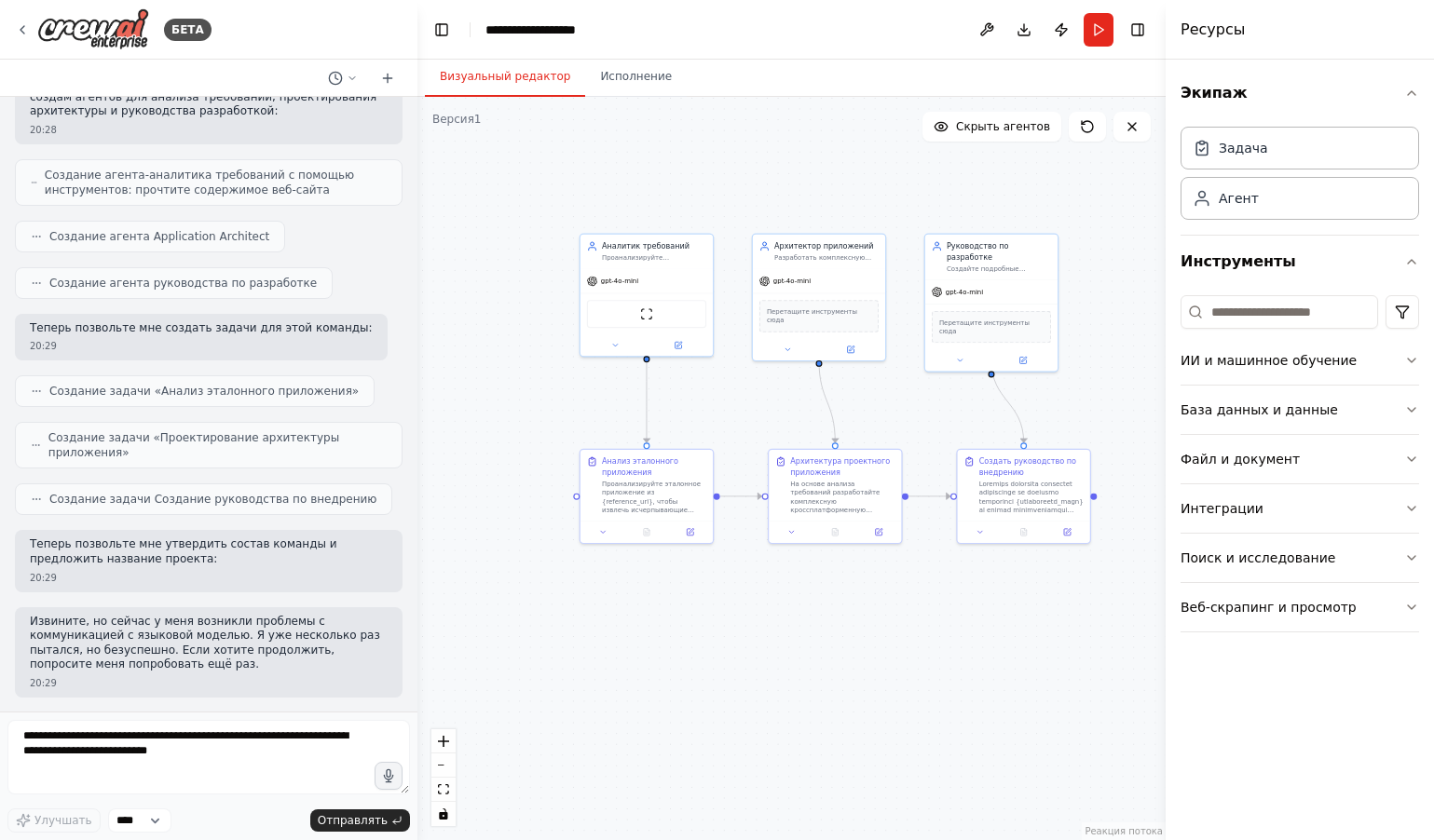
click at [670, 30] on header "**********" at bounding box center [791, 30] width 748 height 60
click at [987, 27] on button at bounding box center [987, 30] width 30 height 34
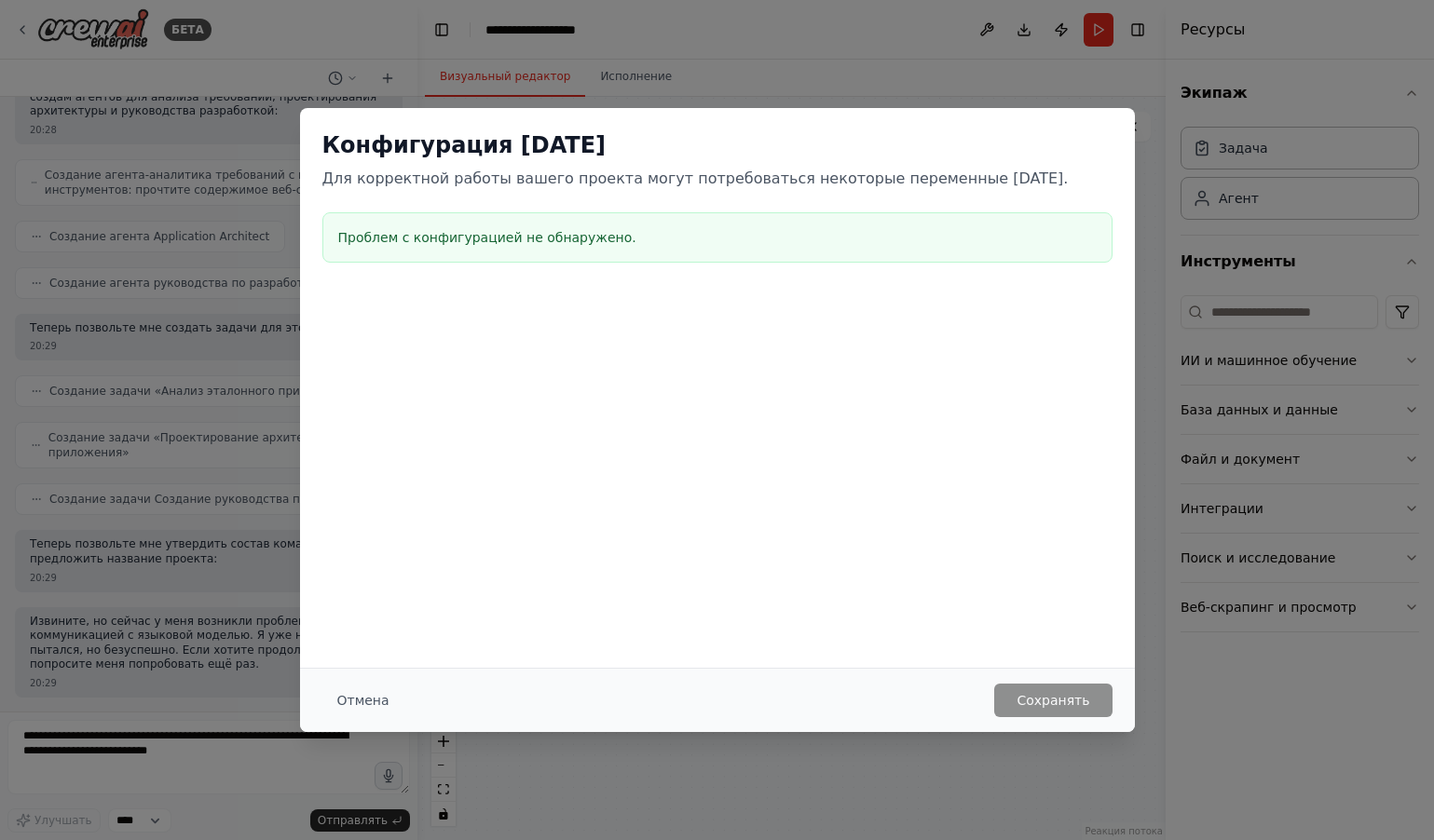
click at [1037, 68] on div "Конфигурация среды Для корректной работы вашего проекта могут потребоваться нек…" at bounding box center [717, 420] width 1434 height 840
click at [1042, 79] on div "Конфигурация среды Для корректной работы вашего проекта могут потребоваться нек…" at bounding box center [717, 420] width 1434 height 840
click at [833, 57] on div "Конфигурация среды Для корректной работы вашего проекта могут потребоваться нек…" at bounding box center [717, 420] width 1434 height 840
click at [374, 703] on font "Отмена" at bounding box center [363, 700] width 52 height 15
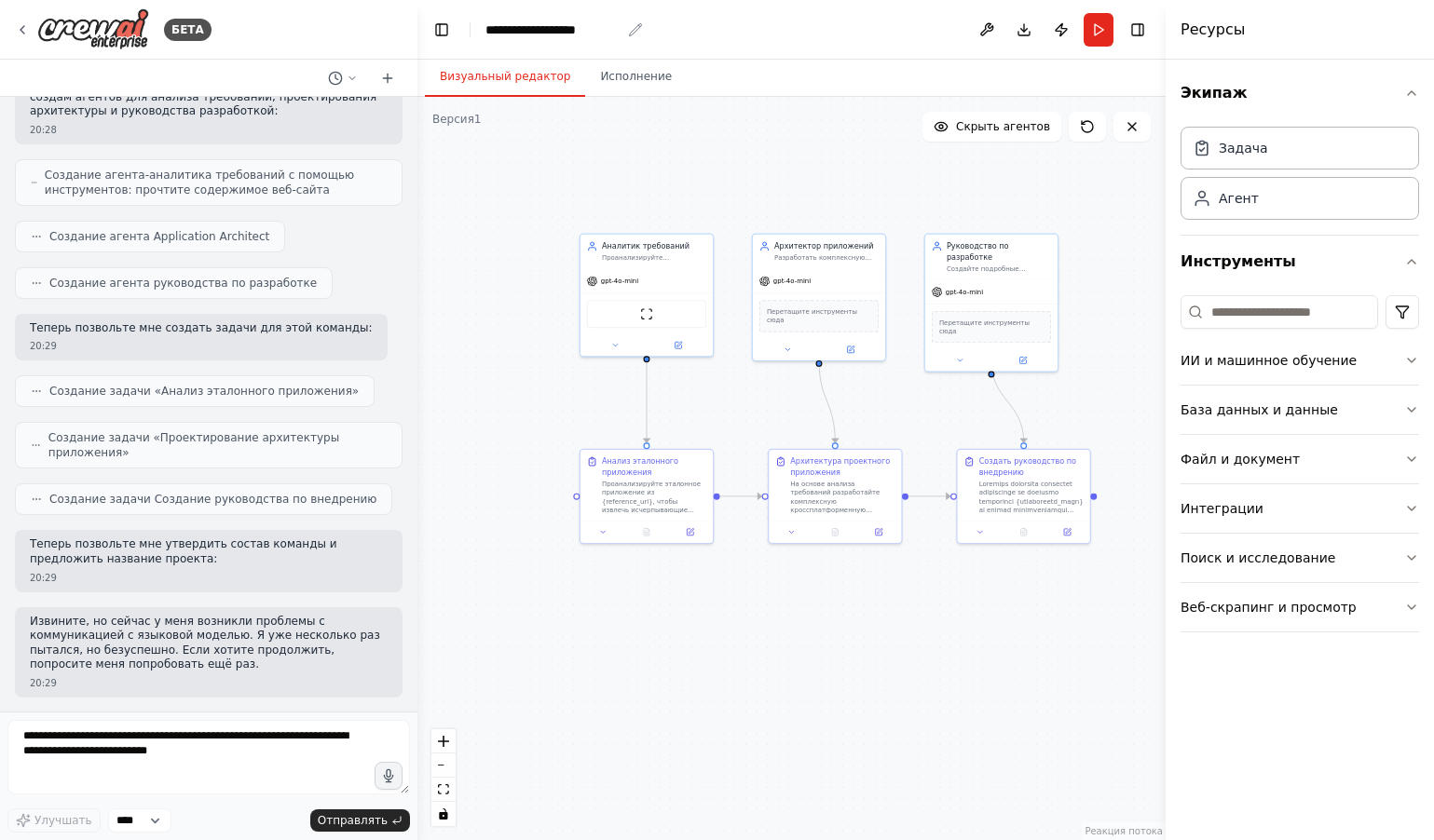
click at [526, 29] on div "**********" at bounding box center [553, 30] width 135 height 19
click at [445, 33] on button "Переключить левую боковую панель" at bounding box center [442, 30] width 26 height 26
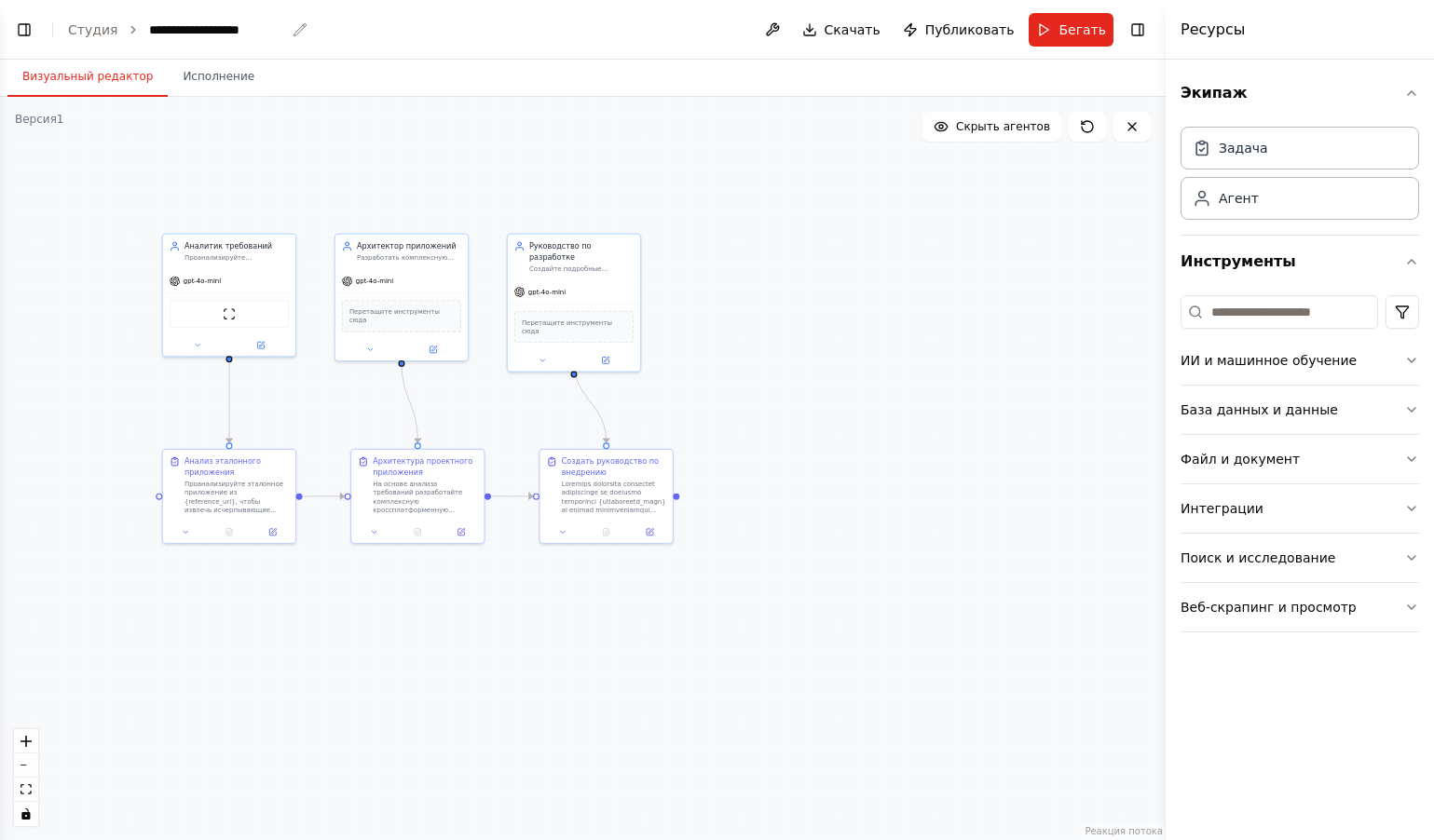
click at [294, 33] on icon "хлебные крошки" at bounding box center [299, 29] width 12 height 12
drag, startPoint x: 242, startPoint y: 28, endPoint x: 195, endPoint y: 34, distance: 47.4
click at [240, 27] on div "**********" at bounding box center [216, 30] width 135 height 19
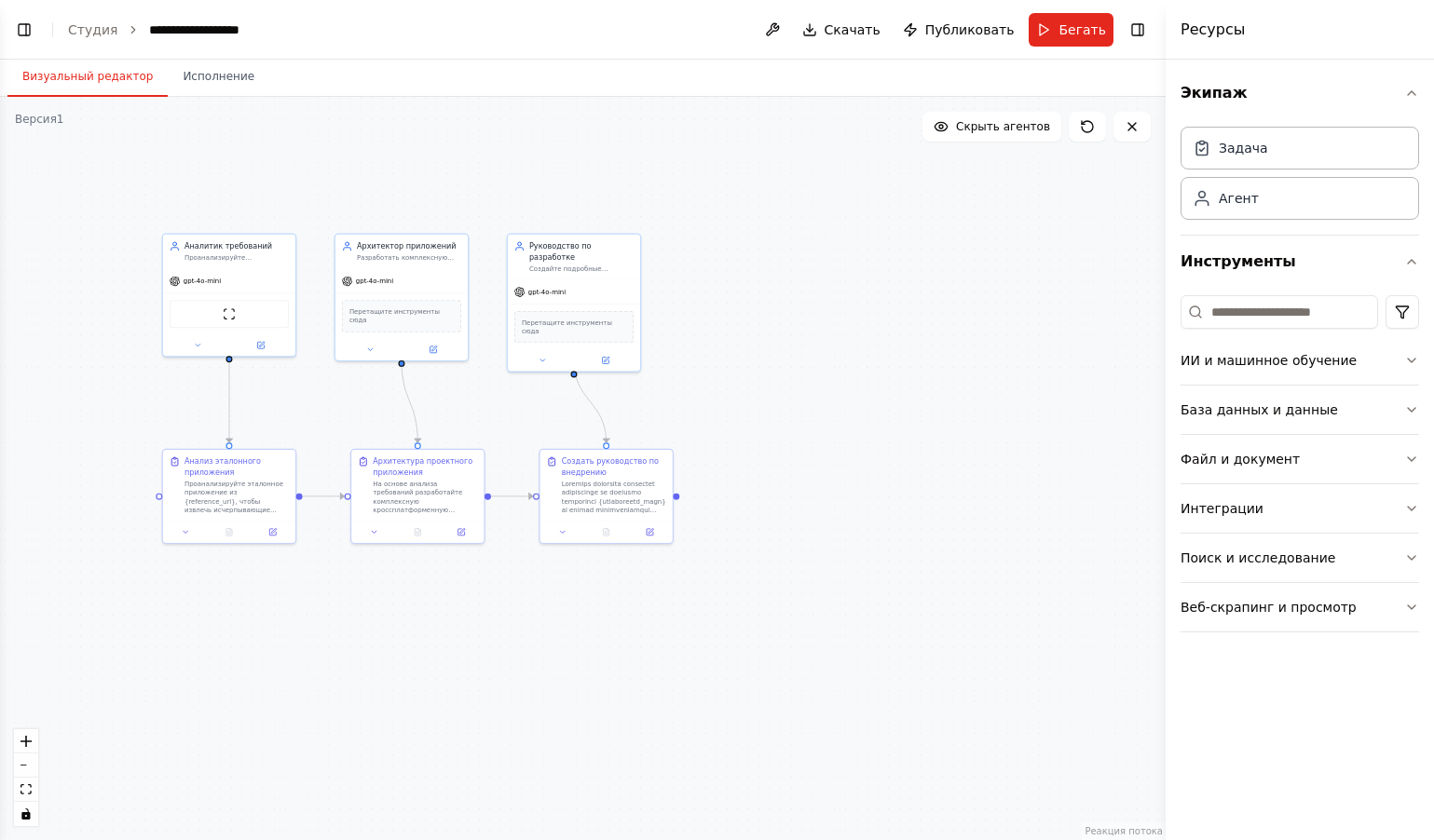
click at [160, 34] on div "**********" at bounding box center [219, 30] width 140 height 19
click at [180, 34] on div "**********" at bounding box center [221, 30] width 143 height 19
click at [1080, 33] on font "Бегать" at bounding box center [1082, 30] width 48 height 15
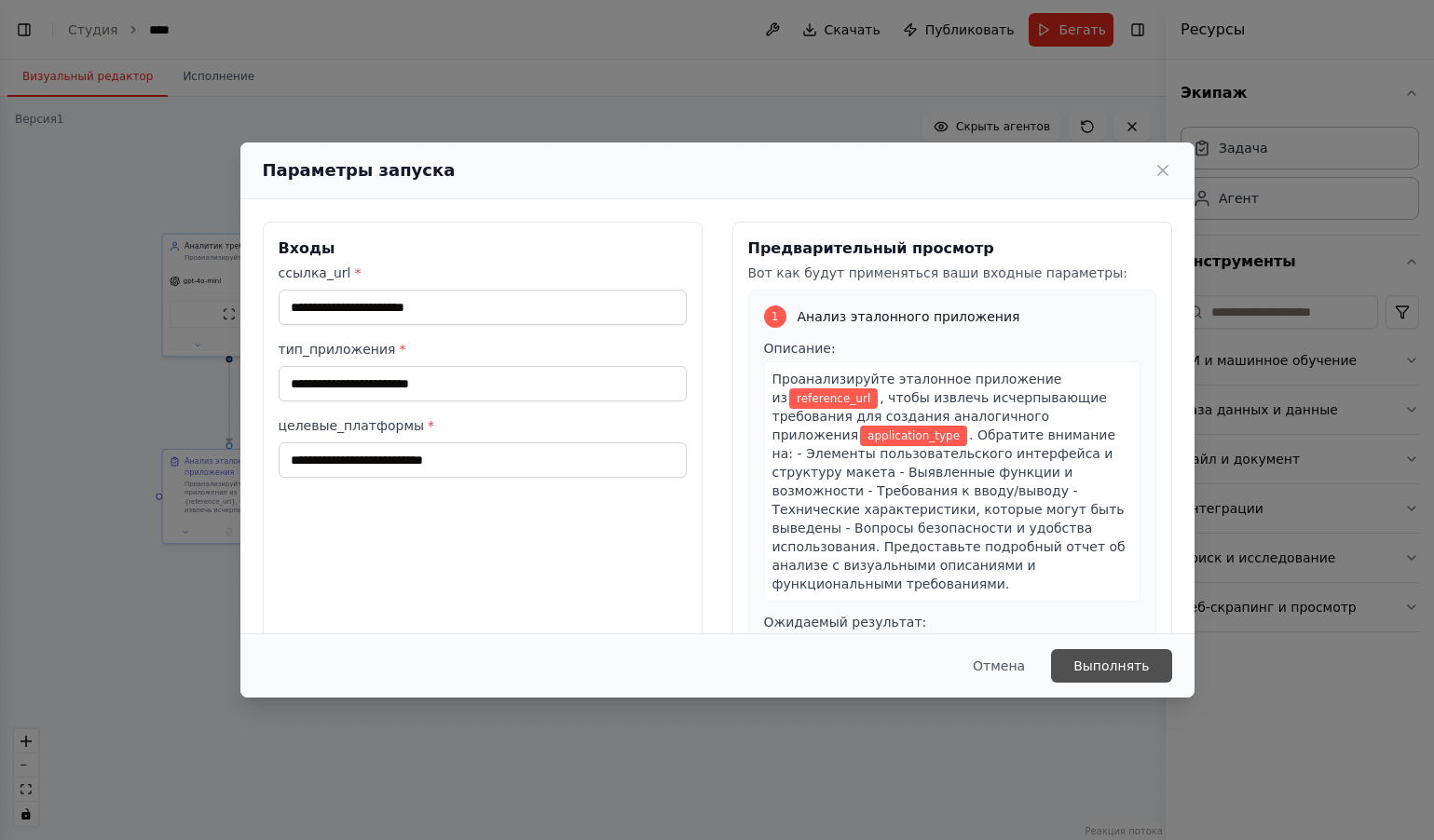
click at [1124, 668] on font "Выполнять" at bounding box center [1111, 666] width 75 height 15
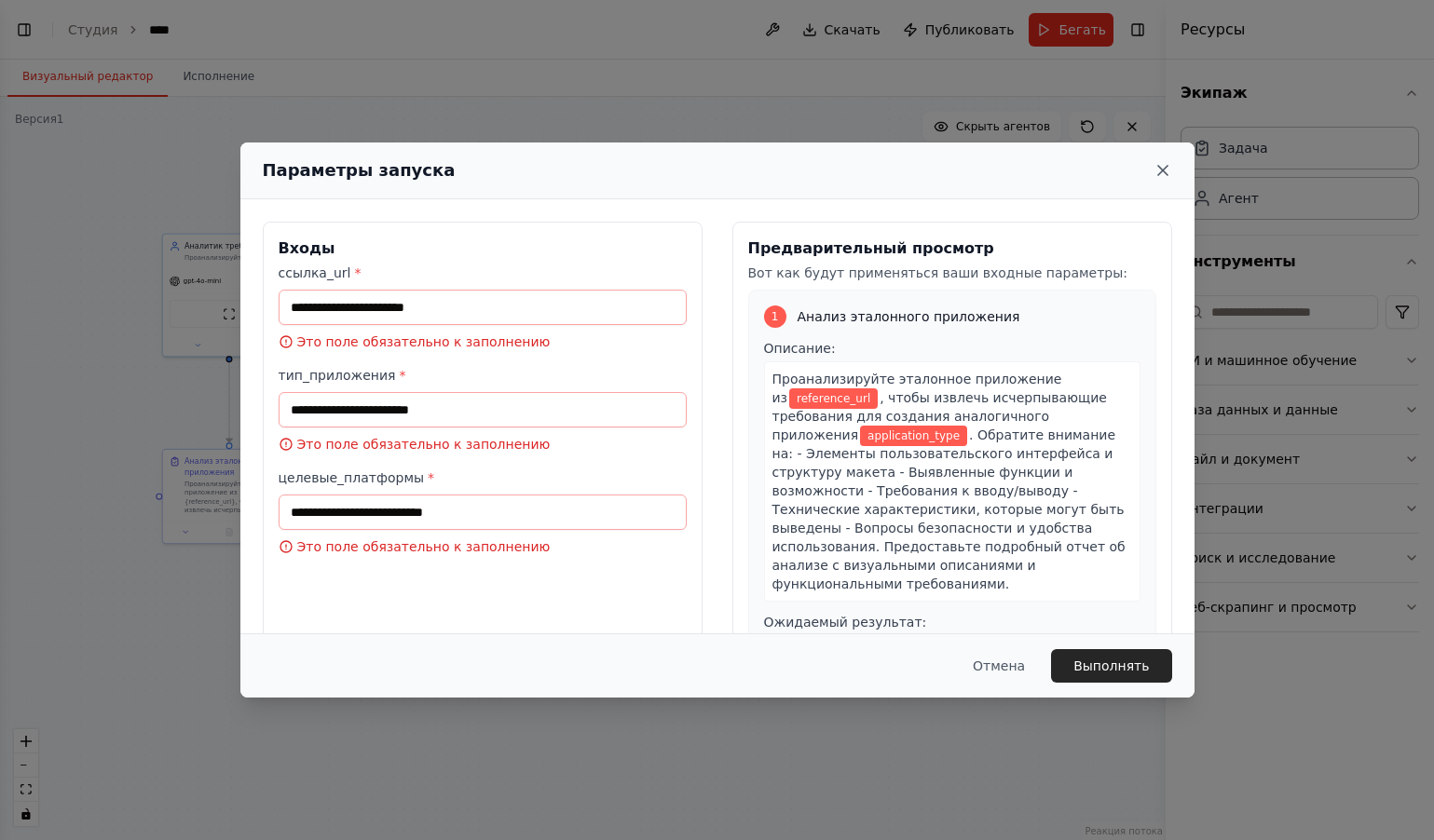
click at [1158, 172] on icon at bounding box center [1163, 170] width 19 height 19
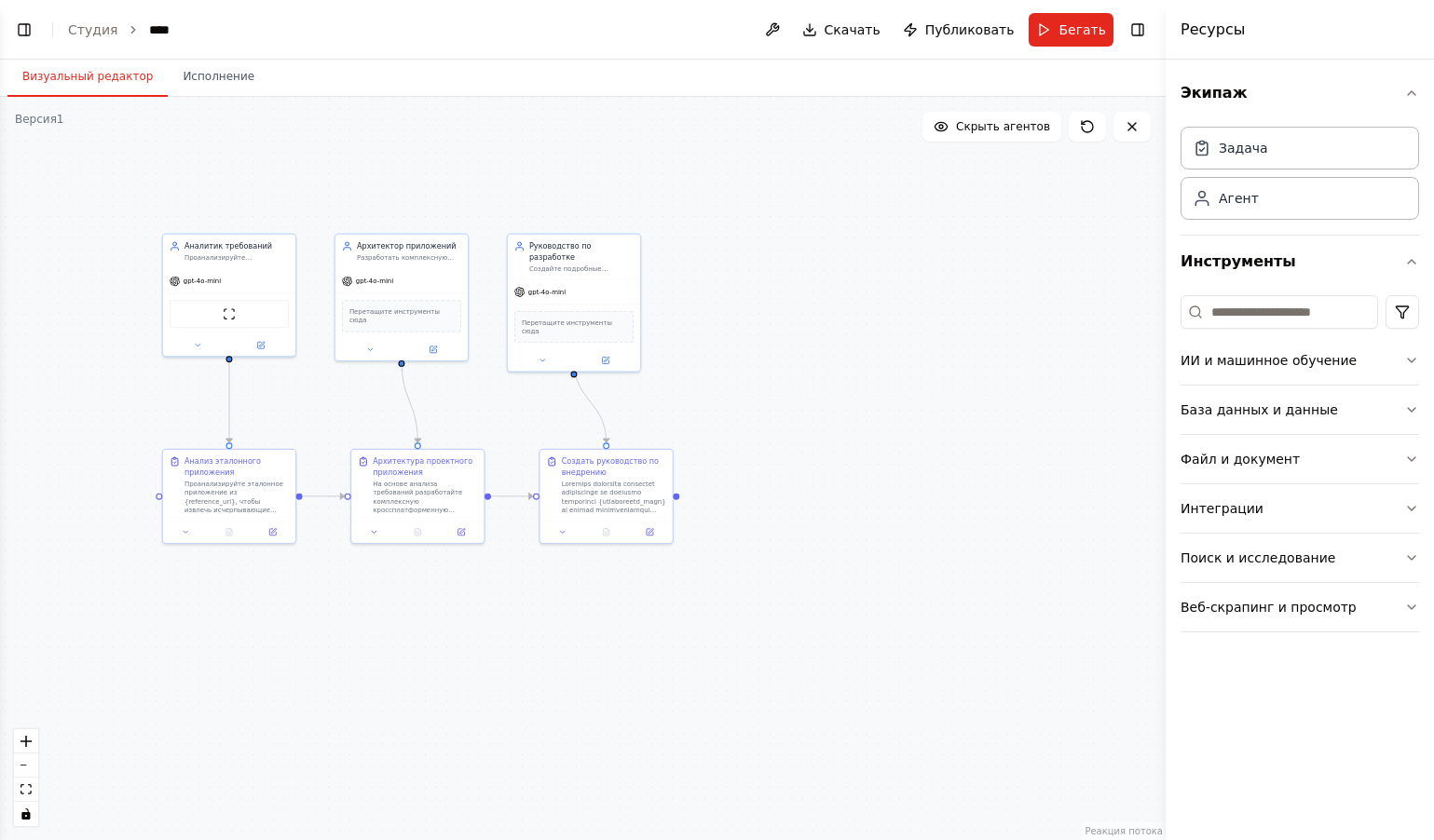
click at [432, 605] on div ".deletable-edge-delete-btn { width: 20px; height: 20px; border: 0px solid #ffff…" at bounding box center [582, 468] width 1166 height 743
click at [606, 488] on font at bounding box center [614, 581] width 104 height 206
drag, startPoint x: 606, startPoint y: 488, endPoint x: 576, endPoint y: 294, distance: 196.3
click at [576, 294] on font at bounding box center [581, 386] width 104 height 206
click at [576, 293] on font at bounding box center [581, 386] width 104 height 206
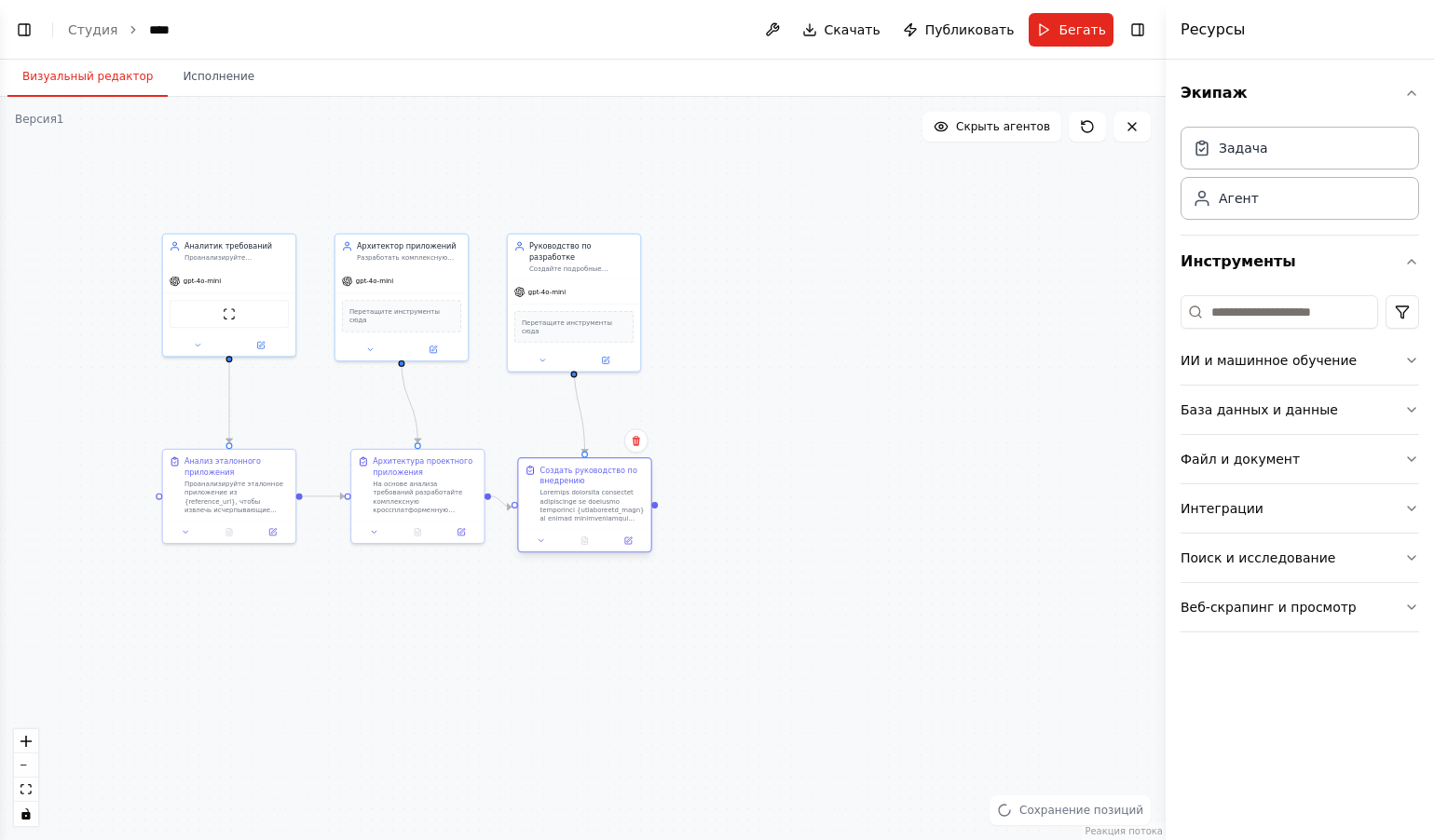
drag, startPoint x: 576, startPoint y: 292, endPoint x: 580, endPoint y: 492, distance: 200.0
click at [582, 496] on font at bounding box center [593, 591] width 104 height 206
click at [580, 490] on font at bounding box center [593, 581] width 104 height 206
drag, startPoint x: 602, startPoint y: 486, endPoint x: 851, endPoint y: 555, distance: 258.4
click at [852, 555] on font at bounding box center [840, 645] width 104 height 206
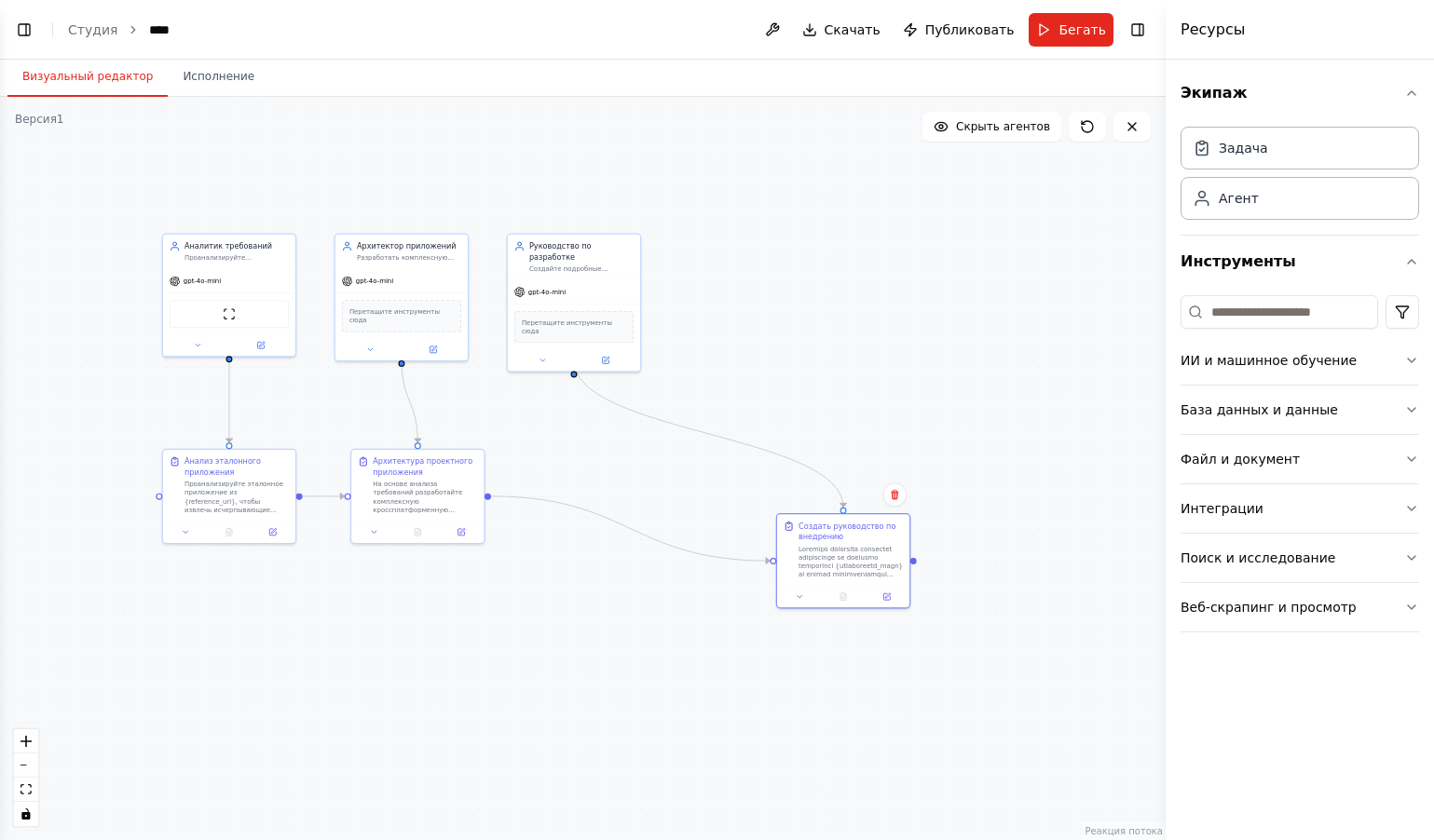
click at [844, 369] on div ".deletable-edge-delete-btn { width: 20px; height: 20px; border: 0px solid #ffff…" at bounding box center [582, 468] width 1166 height 743
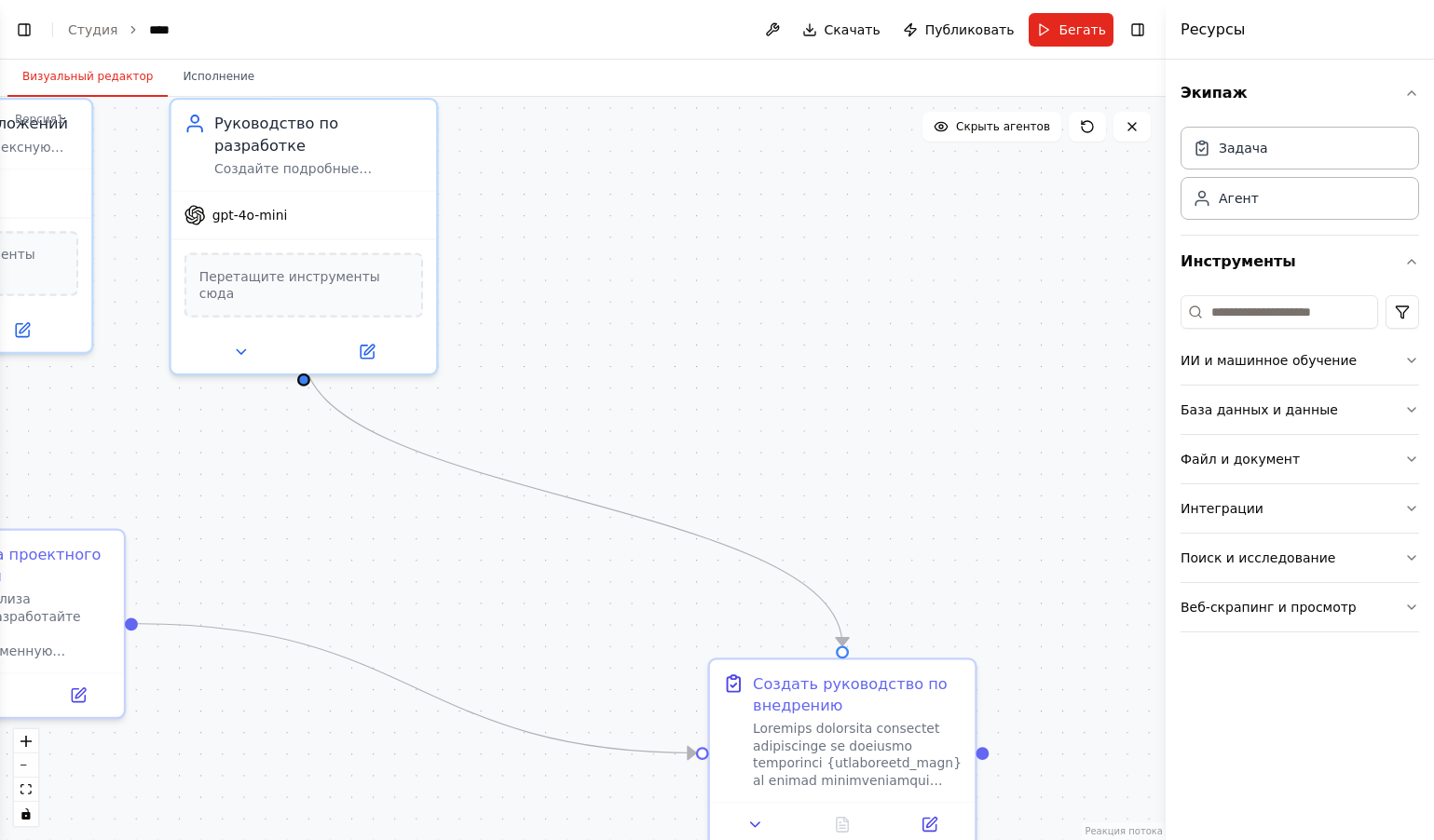
click at [844, 369] on div ".deletable-edge-delete-btn { width: 20px; height: 20px; border: 0px solid #ffff…" at bounding box center [582, 468] width 1166 height 743
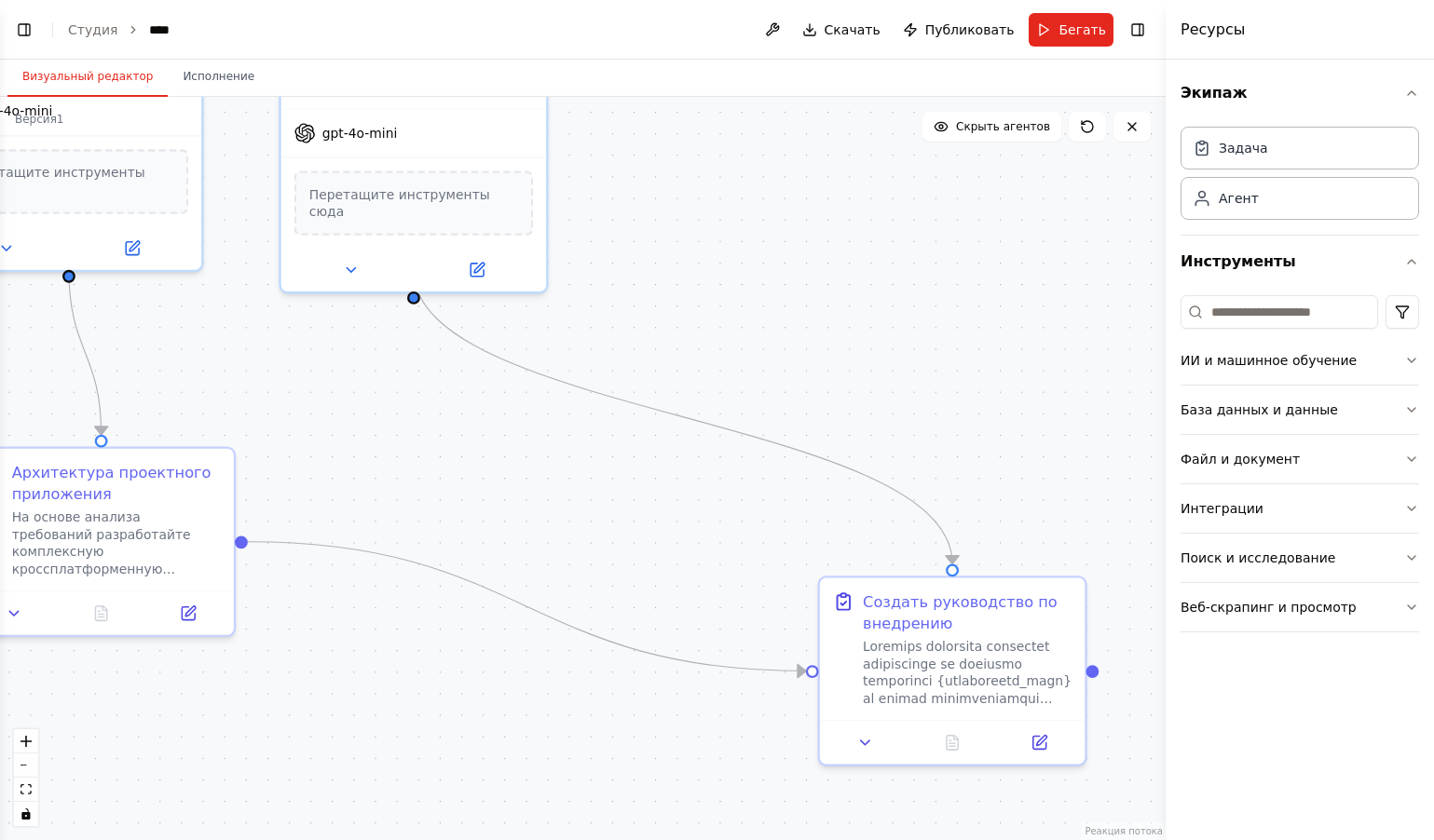
drag, startPoint x: 784, startPoint y: 396, endPoint x: 877, endPoint y: 320, distance: 120.1
click at [894, 313] on div ".deletable-edge-delete-btn { width: 20px; height: 20px; border: 0px solid #ffff…" at bounding box center [582, 468] width 1166 height 743
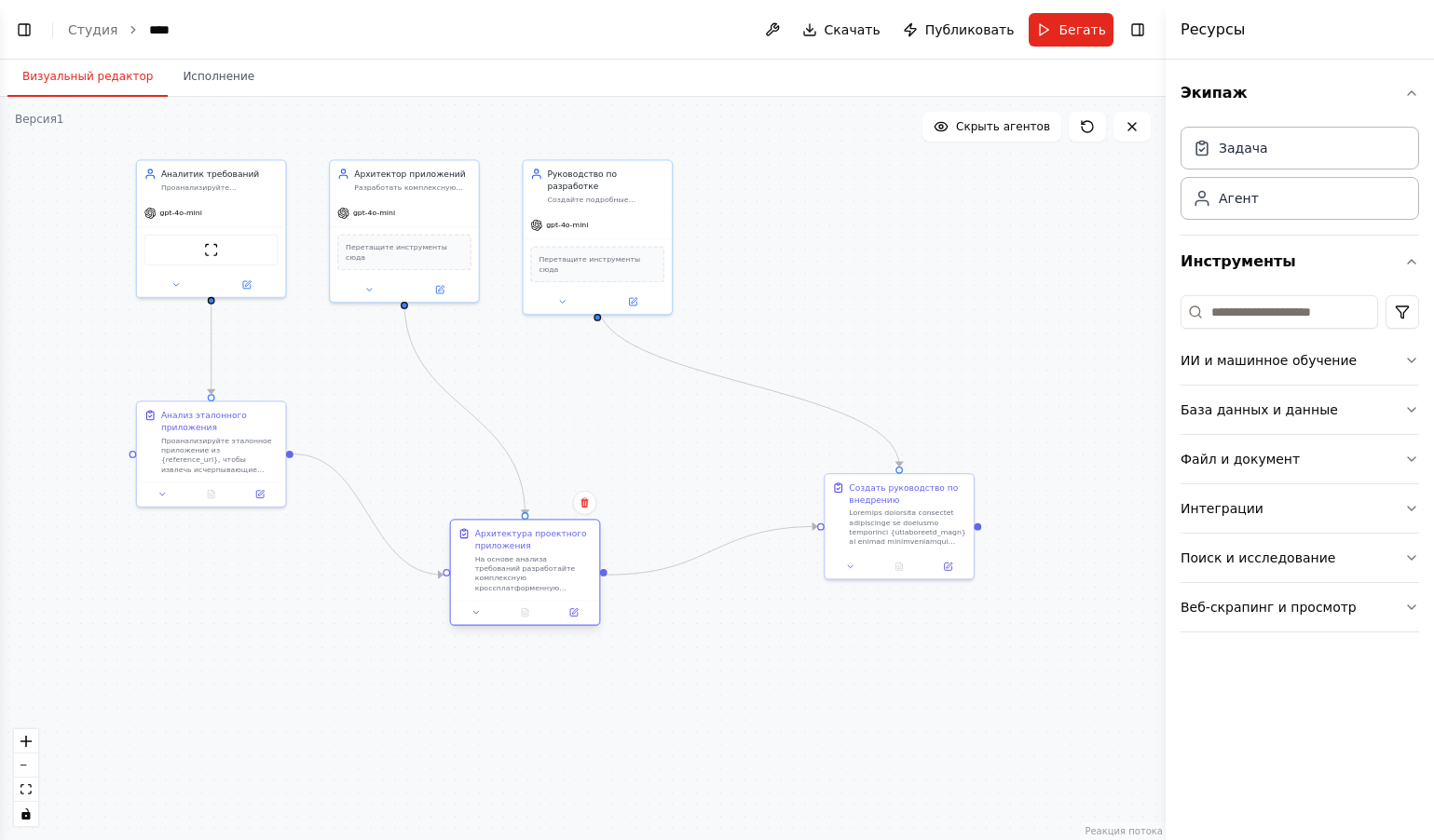
drag, startPoint x: 422, startPoint y: 444, endPoint x: 538, endPoint y: 579, distance: 178.0
click at [538, 579] on font "На основе анализа требований разработайте комплексную кроссплатформенную архите…" at bounding box center [532, 669] width 115 height 230
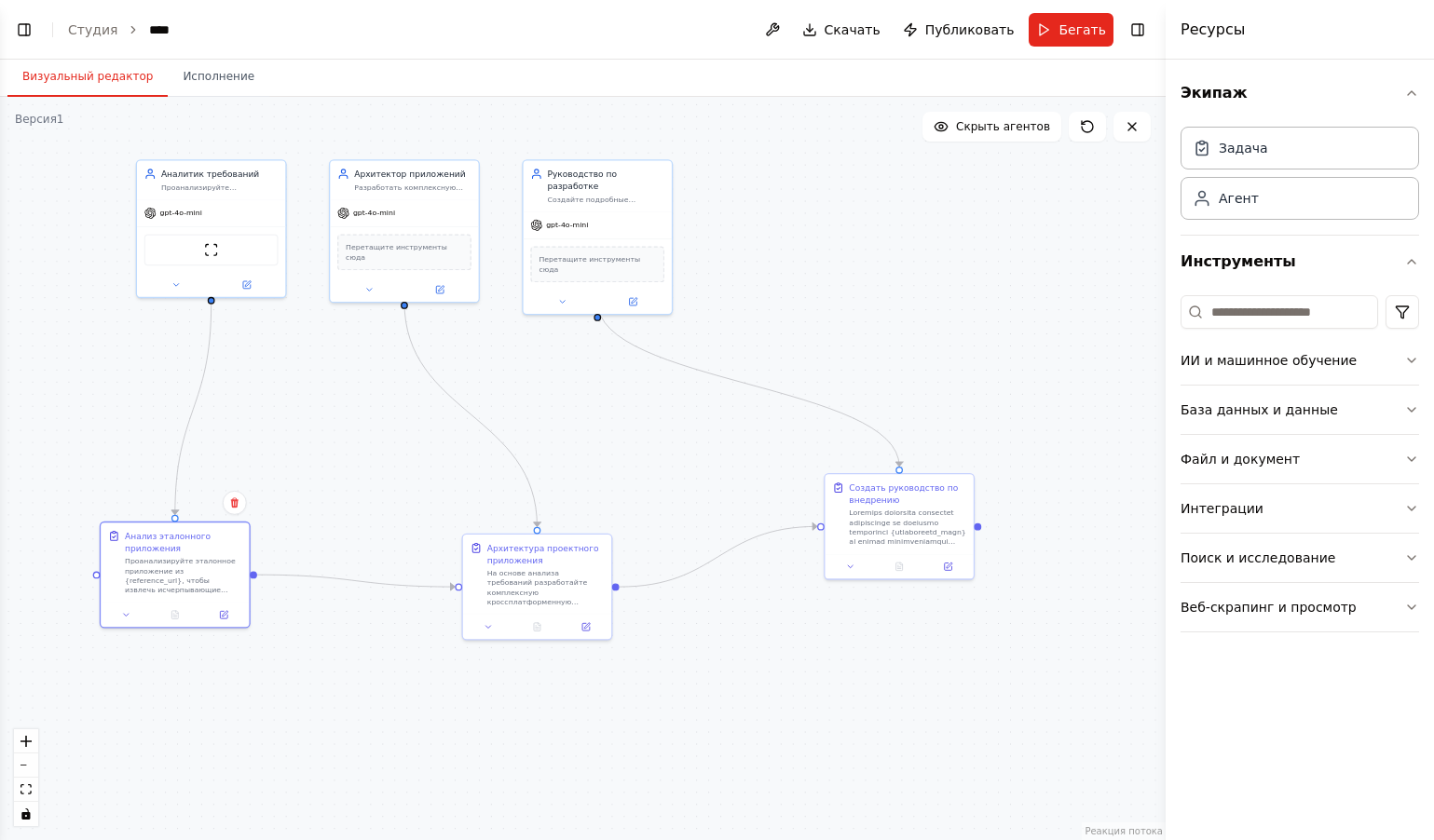
drag, startPoint x: 195, startPoint y: 459, endPoint x: 214, endPoint y: 471, distance: 22.5
click at [163, 573] on div "Проанализируйте эталонное приложение из {reference_url}, чтобы извлечь исчерпыв…" at bounding box center [184, 575] width 117 height 38
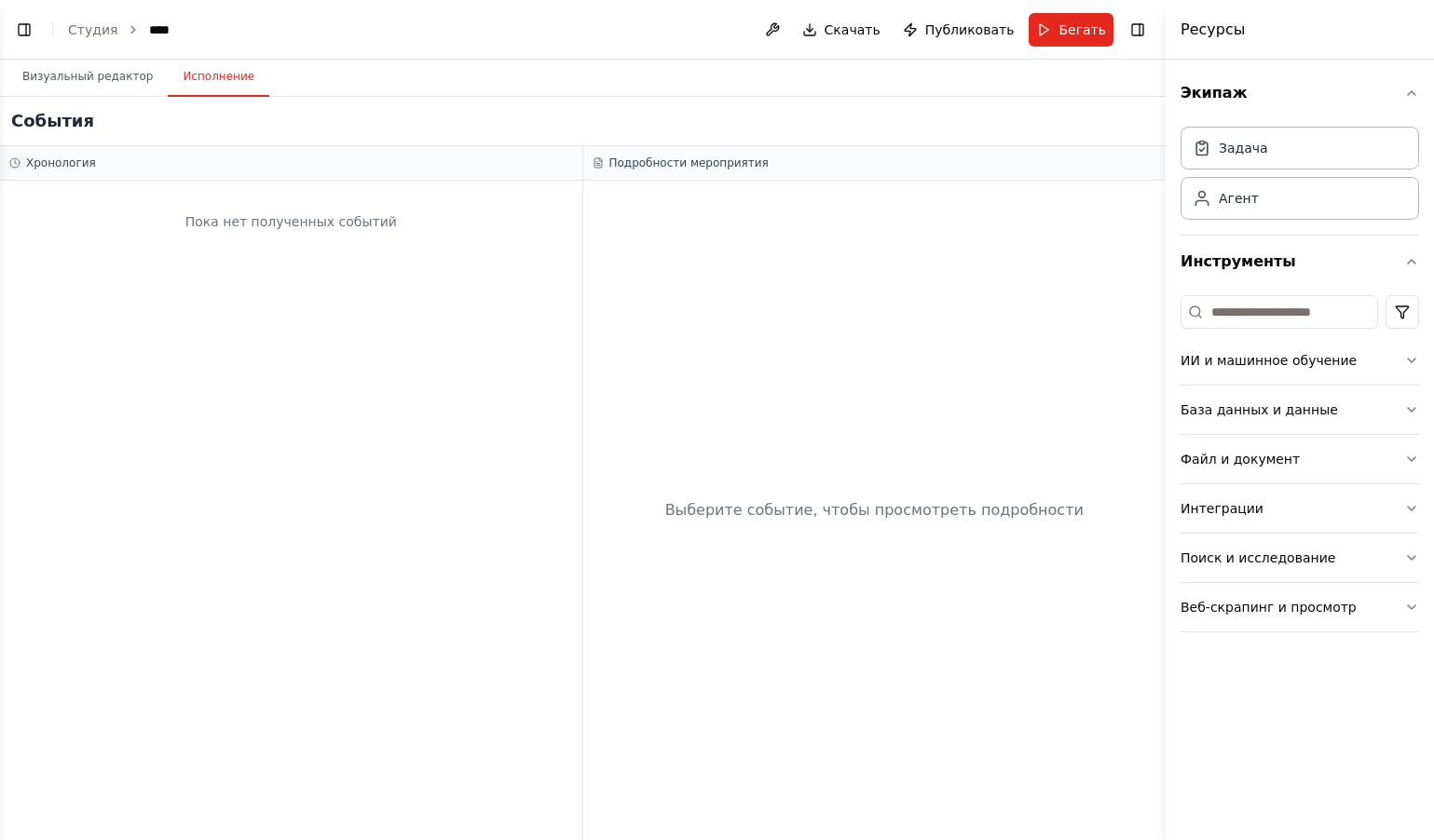
click at [217, 77] on font "Исполнение" at bounding box center [218, 76] width 72 height 13
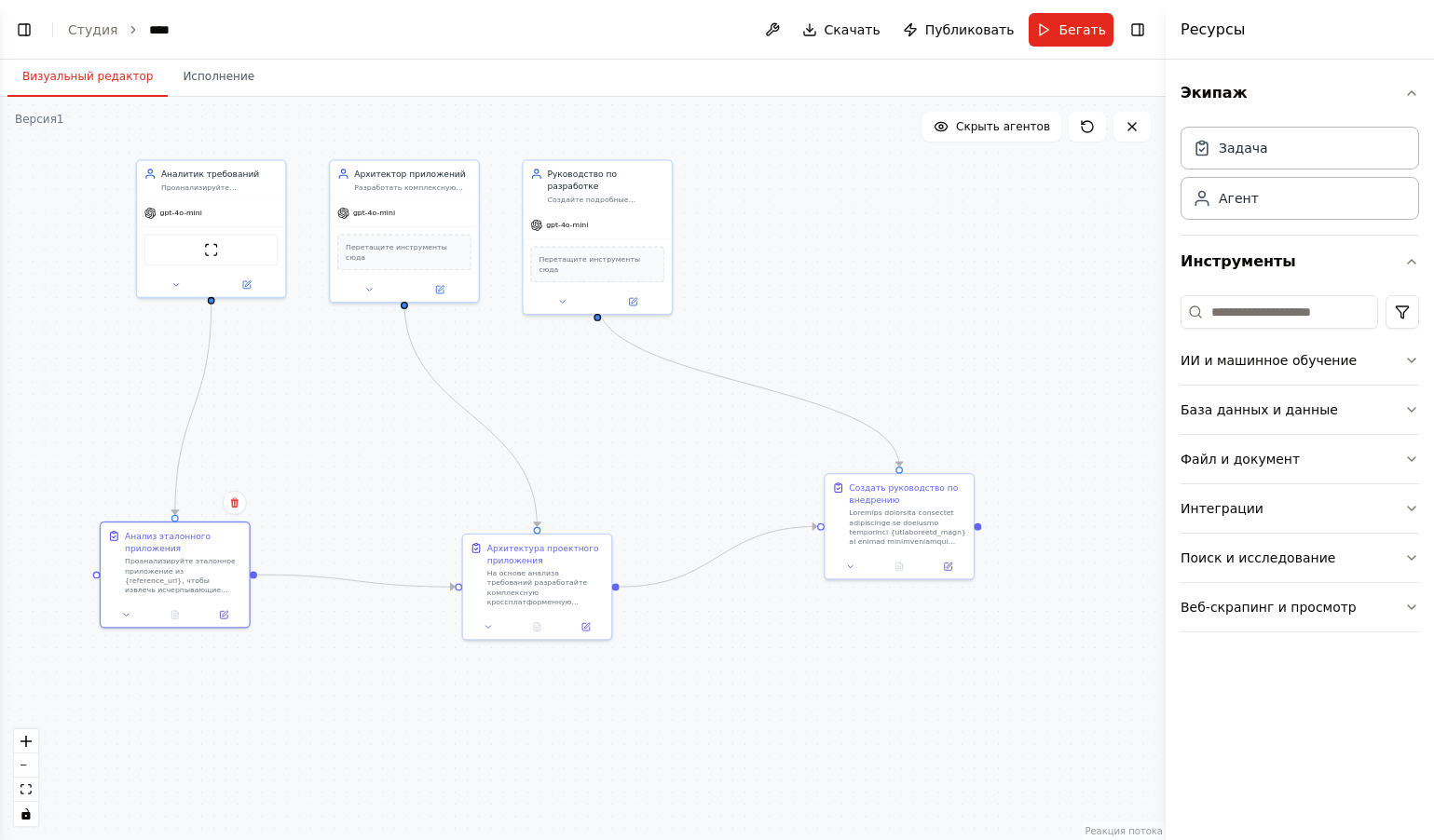
click at [72, 76] on font "Визуальный редактор" at bounding box center [88, 76] width 130 height 13
click at [1133, 129] on icon at bounding box center [1132, 127] width 15 height 15
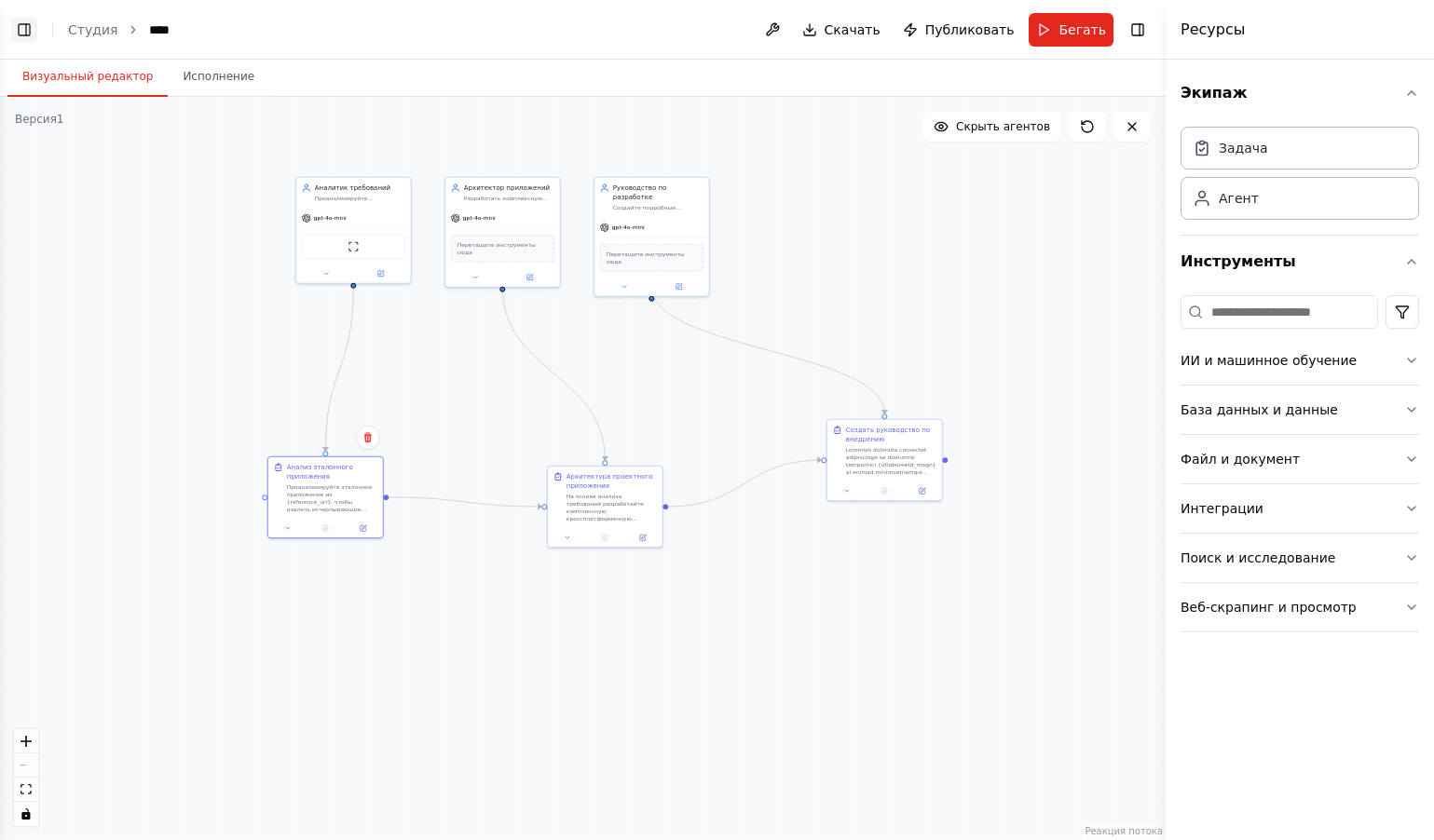
click at [16, 34] on button "Переключить левую боковую панель" at bounding box center [24, 30] width 26 height 26
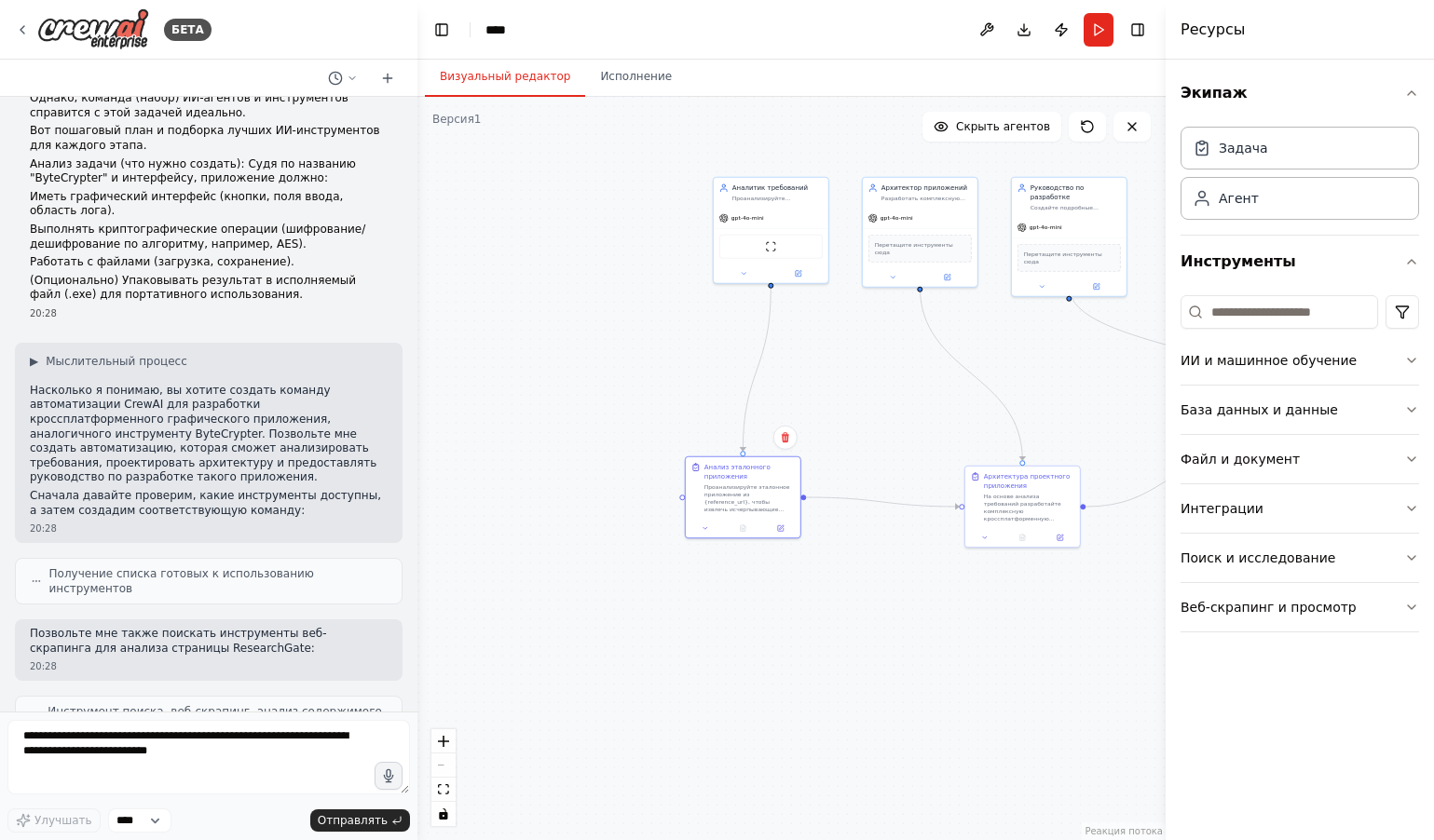
scroll to position [0, 0]
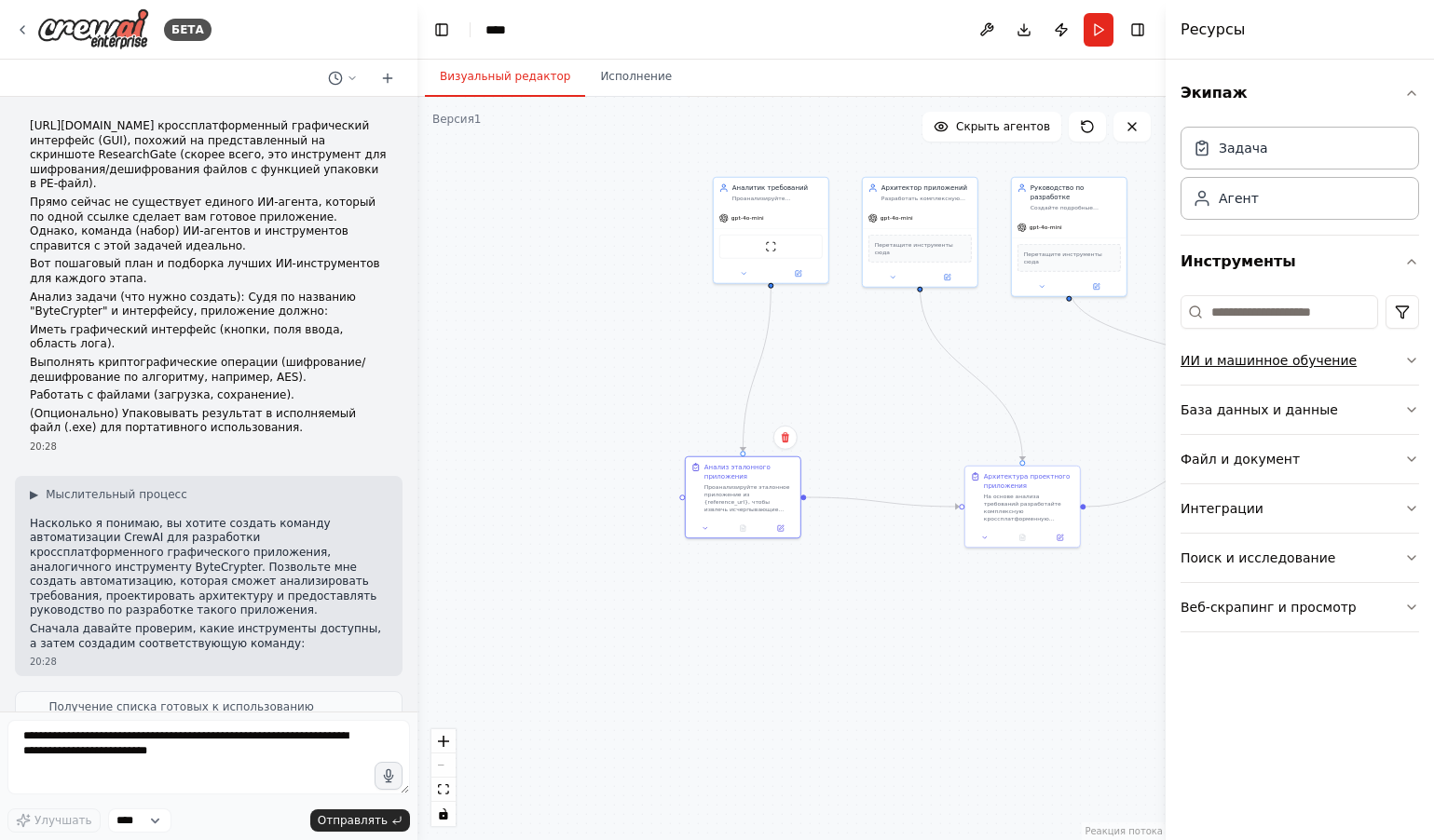
click at [1326, 362] on font "ИИ и машинное обучение" at bounding box center [1268, 360] width 176 height 15
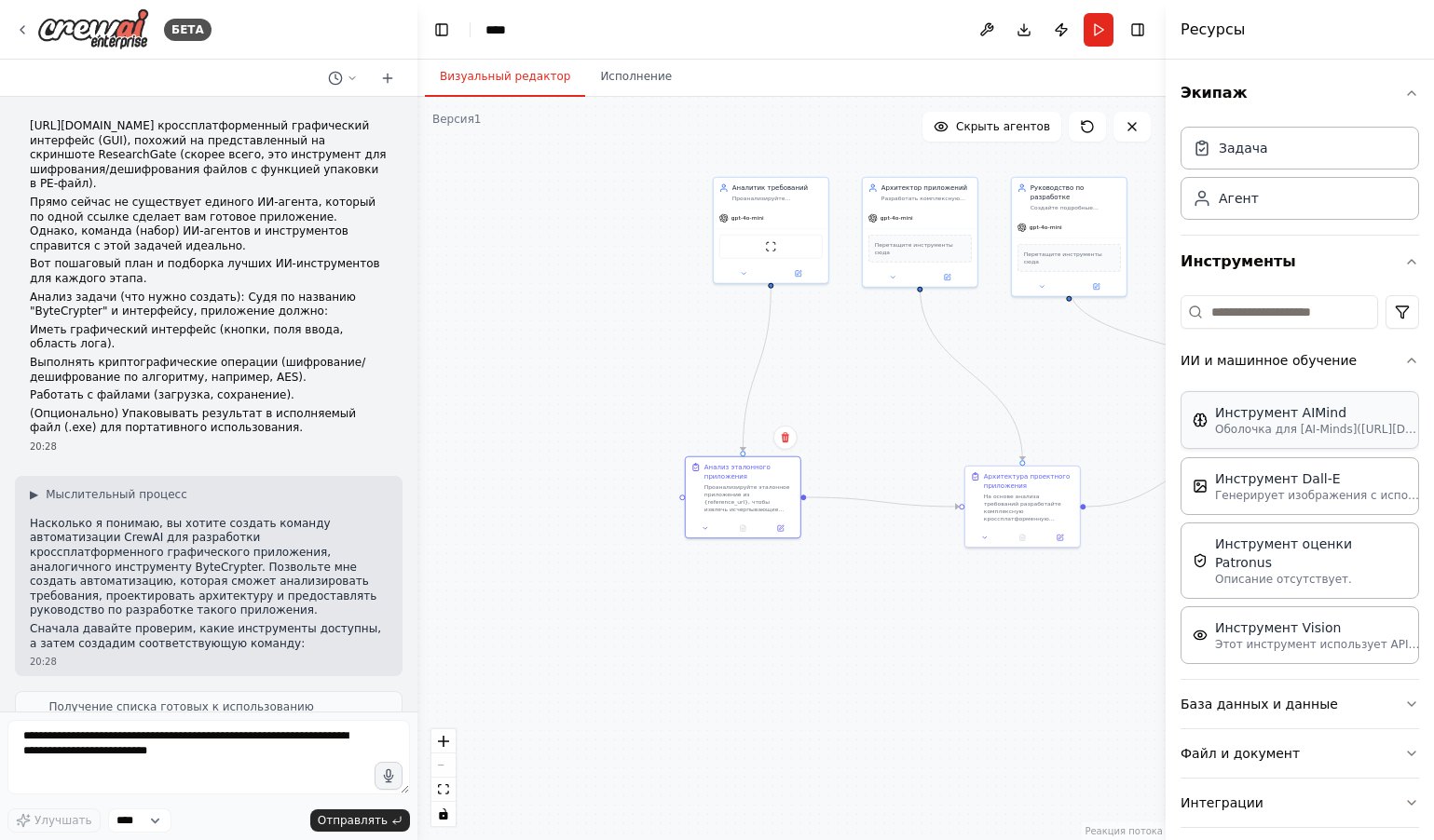
click at [1404, 360] on icon "button" at bounding box center [1412, 360] width 15 height 15
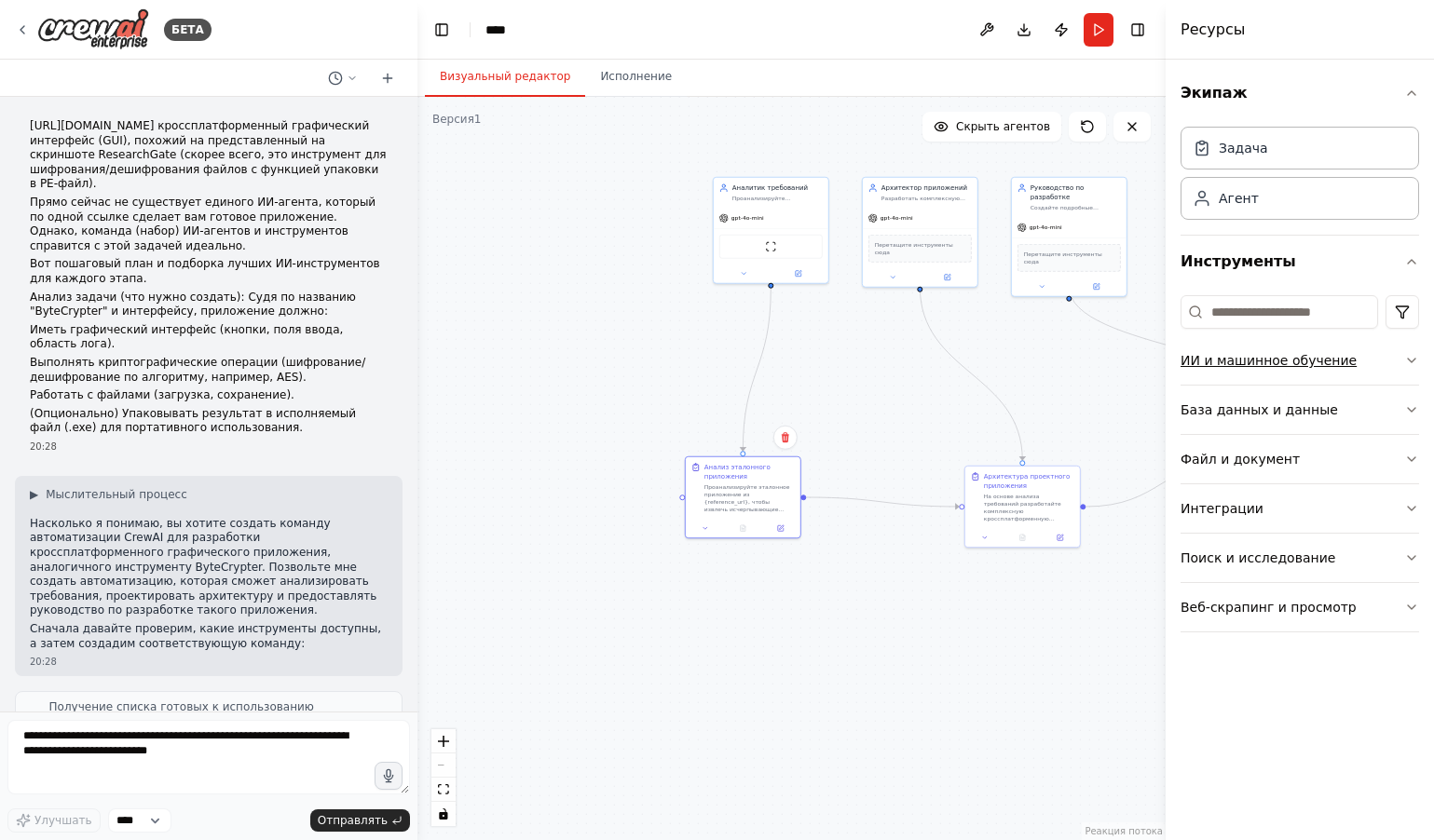
click at [1394, 360] on button "ИИ и машинное обучение" at bounding box center [1300, 360] width 239 height 48
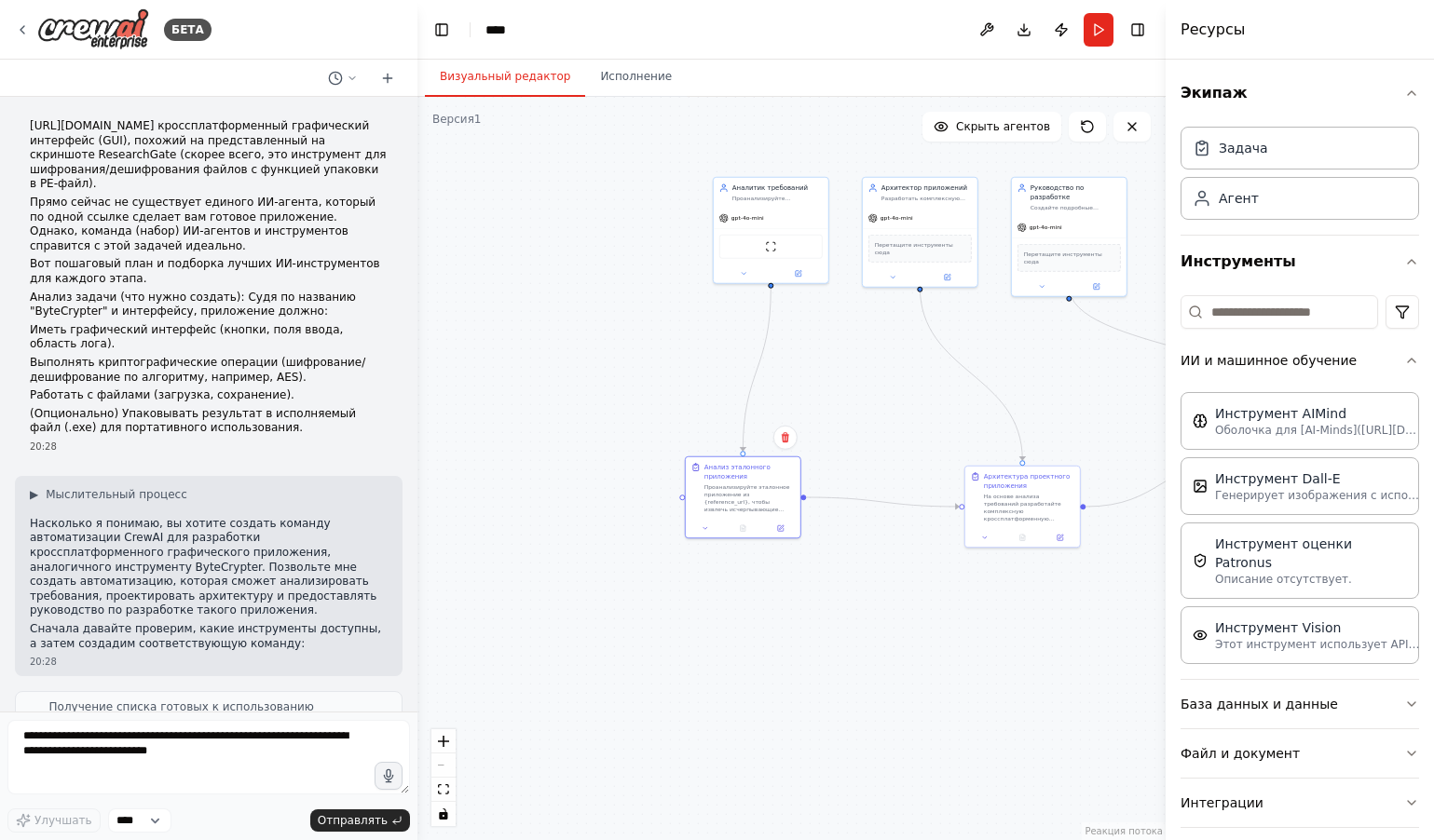
drag, startPoint x: 1090, startPoint y: 407, endPoint x: 1066, endPoint y: 407, distance: 24.0
click at [1091, 407] on div ".deletable-edge-delete-btn { width: 20px; height: 20px; border: 0px solid #ffff…" at bounding box center [791, 468] width 748 height 743
click at [874, 399] on div ".deletable-edge-delete-btn { width: 20px; height: 20px; border: 0px solid #ffff…" at bounding box center [791, 468] width 748 height 743
click at [830, 390] on div ".deletable-edge-delete-btn { width: 20px; height: 20px; border: 0px solid #ffff…" at bounding box center [791, 468] width 748 height 743
drag, startPoint x: 836, startPoint y: 389, endPoint x: 853, endPoint y: 393, distance: 17.5
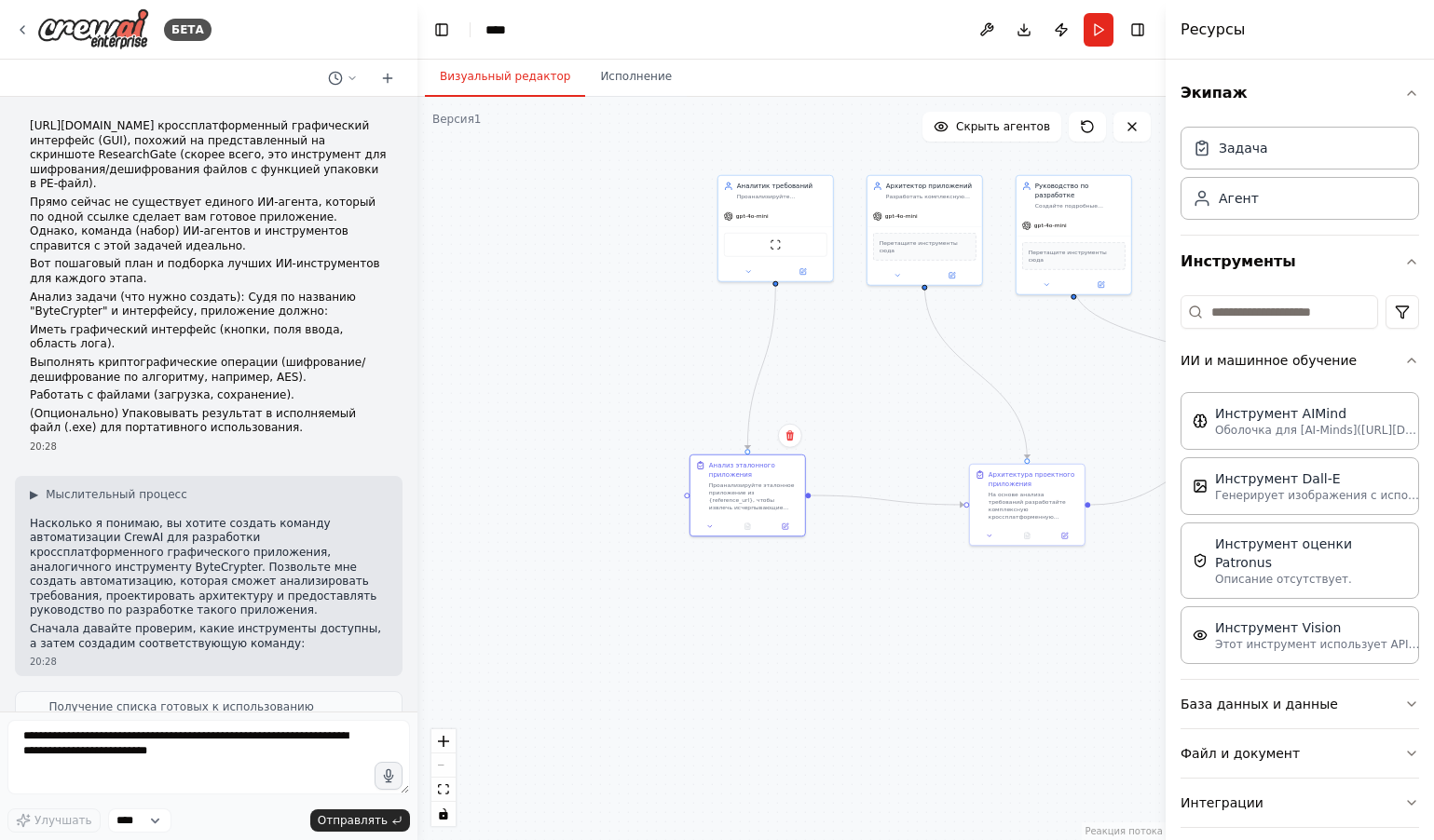
click at [837, 389] on div ".deletable-edge-delete-btn { width: 20px; height: 20px; border: 0px solid #ffff…" at bounding box center [791, 468] width 748 height 743
click at [853, 393] on div ".deletable-edge-delete-btn { width: 20px; height: 20px; border: 0px solid #ffff…" at bounding box center [791, 468] width 748 height 743
click at [786, 664] on div ".deletable-edge-delete-btn { width: 20px; height: 20px; border: 0px solid #ffff…" at bounding box center [791, 468] width 748 height 743
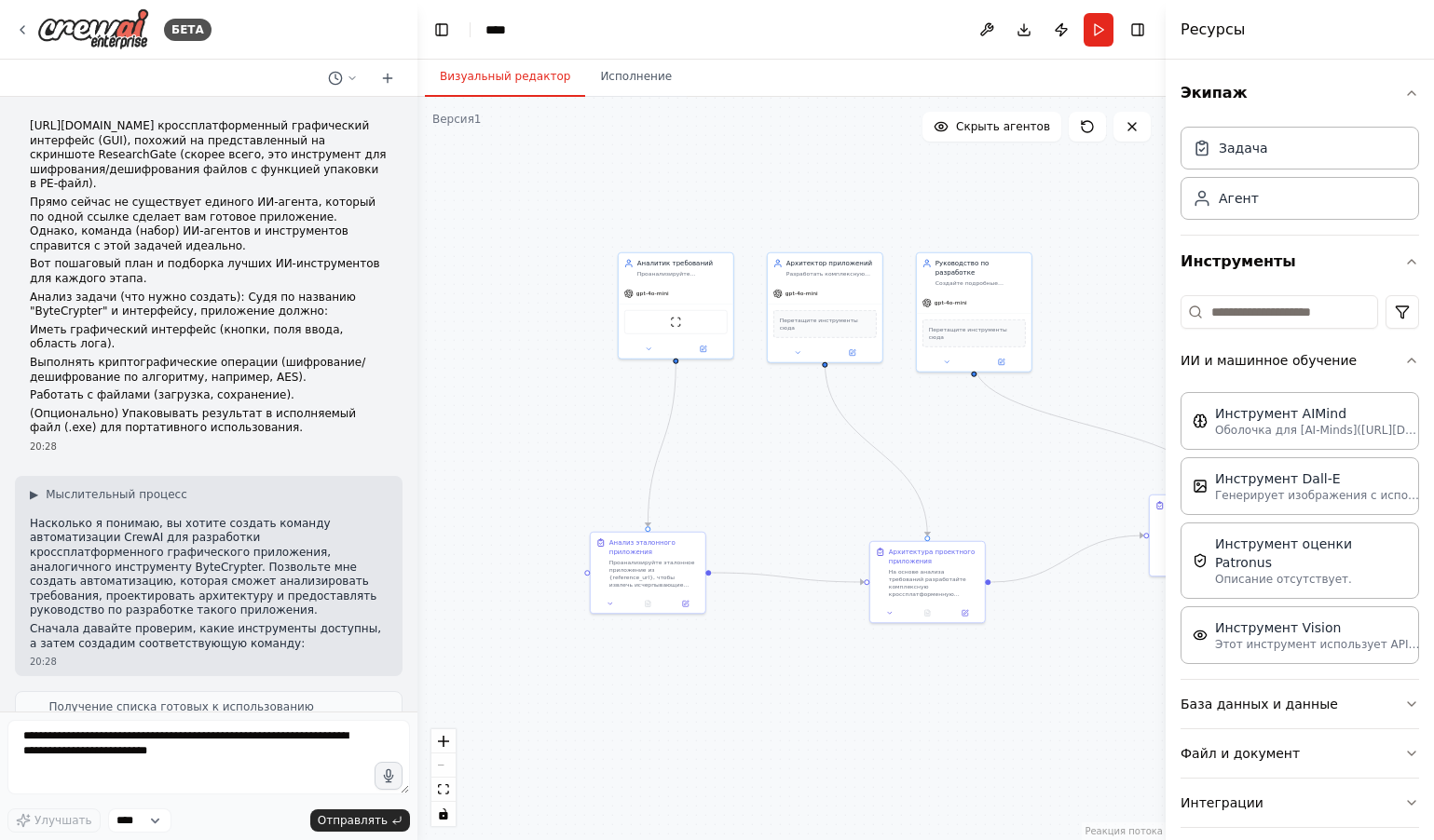
drag, startPoint x: 890, startPoint y: 376, endPoint x: 760, endPoint y: 464, distance: 157.0
click at [760, 464] on div ".deletable-edge-delete-btn { width: 20px; height: 20px; border: 0px solid #ffff…" at bounding box center [791, 468] width 748 height 743
click at [1262, 146] on font "Задача" at bounding box center [1243, 147] width 49 height 15
click at [1253, 156] on div "Задача" at bounding box center [1300, 147] width 239 height 43
click at [1404, 359] on icon "button" at bounding box center [1412, 360] width 15 height 15
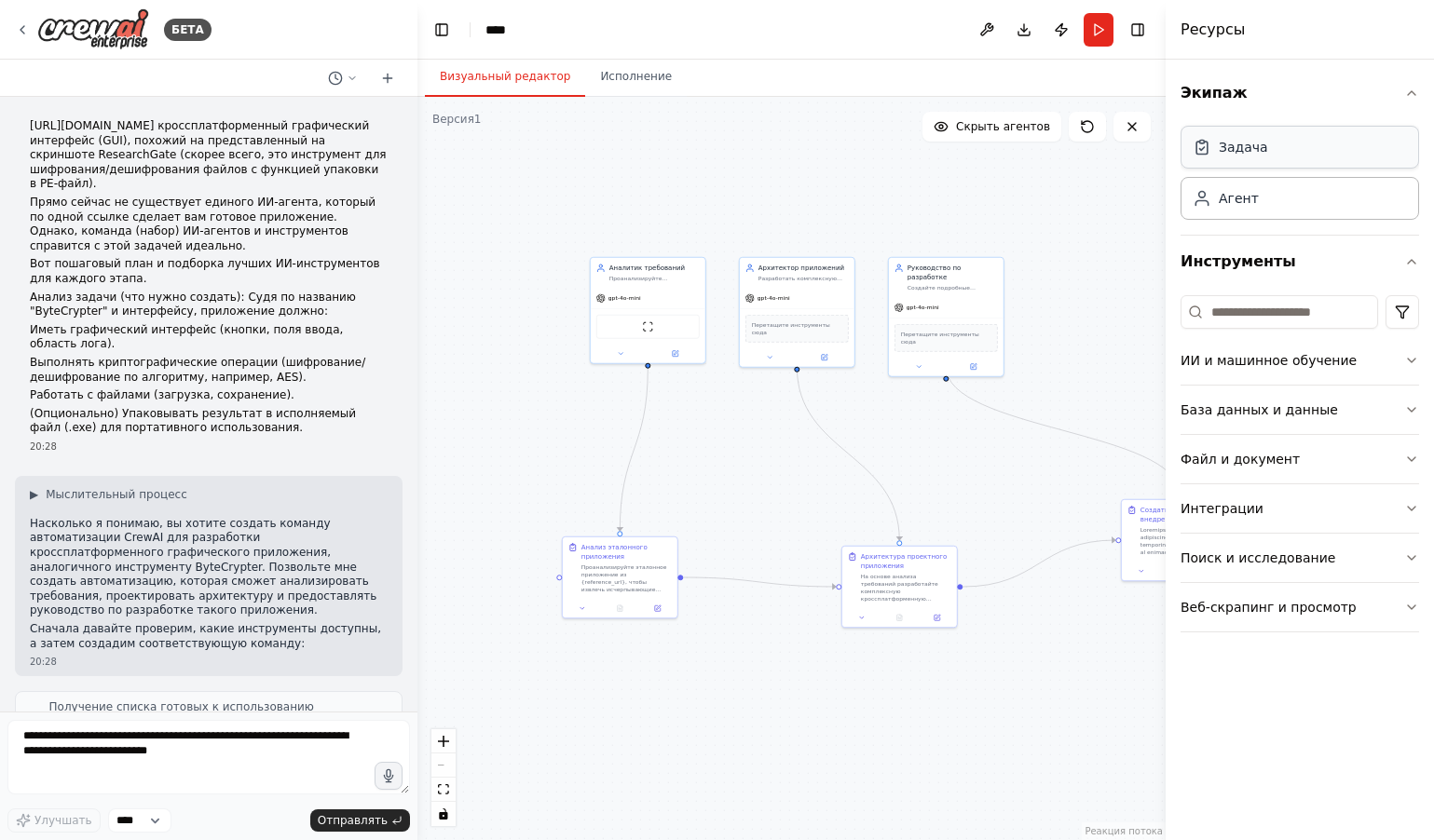
click at [1277, 142] on div "Задача" at bounding box center [1300, 147] width 239 height 43
click at [1414, 91] on icon "button" at bounding box center [1412, 93] width 15 height 15
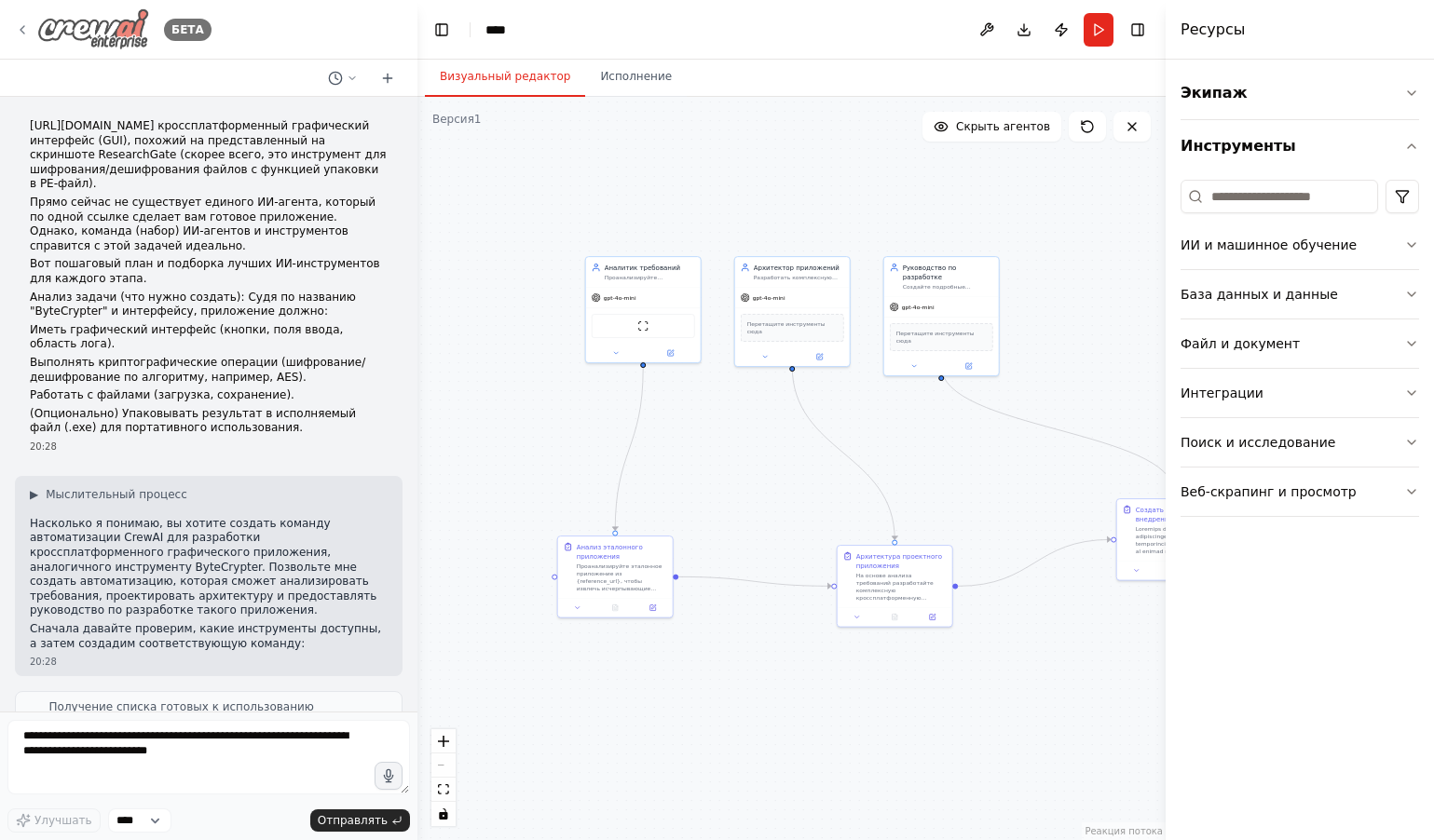
click at [17, 29] on icon at bounding box center [22, 30] width 15 height 15
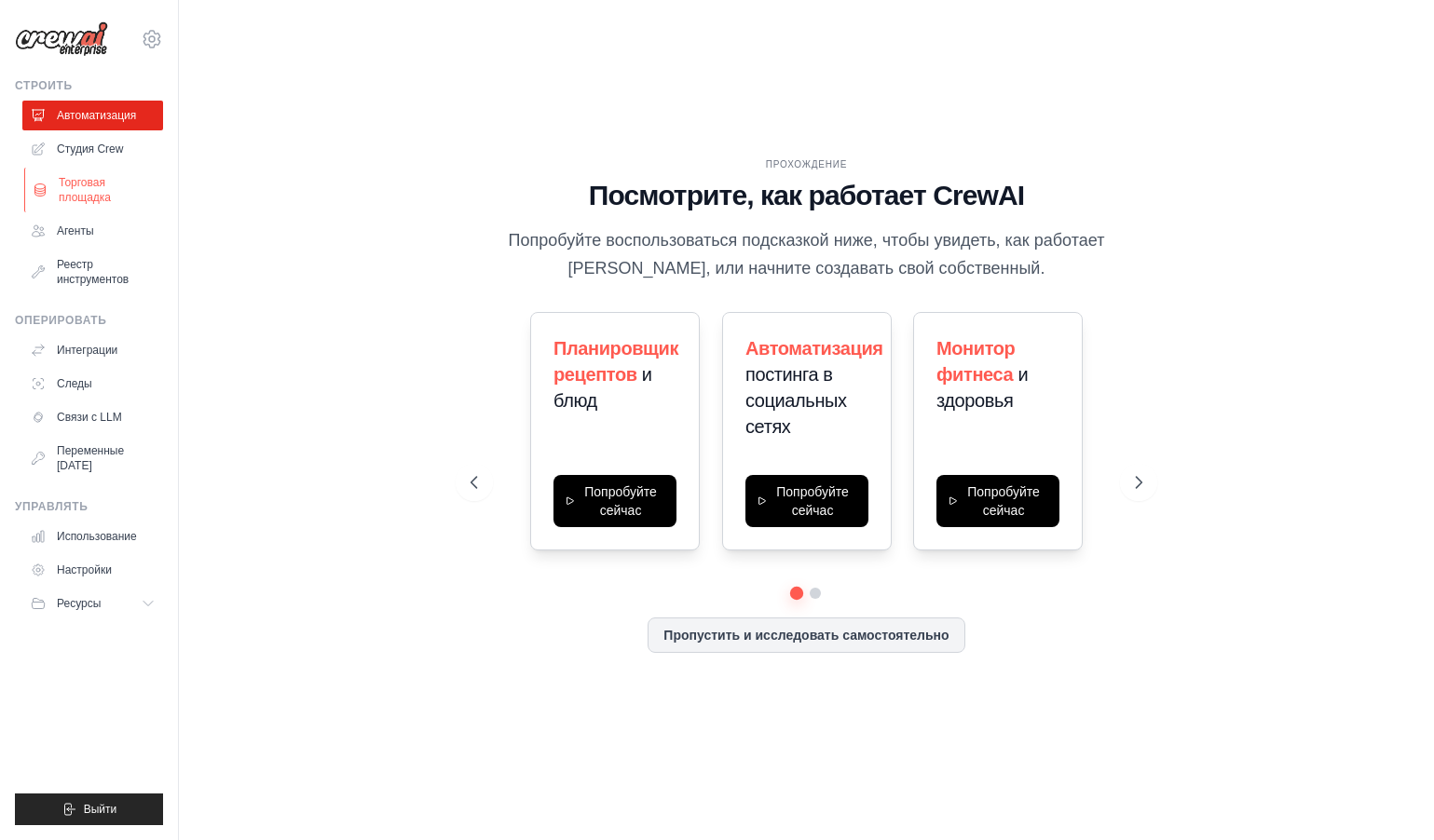
click at [91, 184] on font "Торговая площадка" at bounding box center [85, 190] width 52 height 28
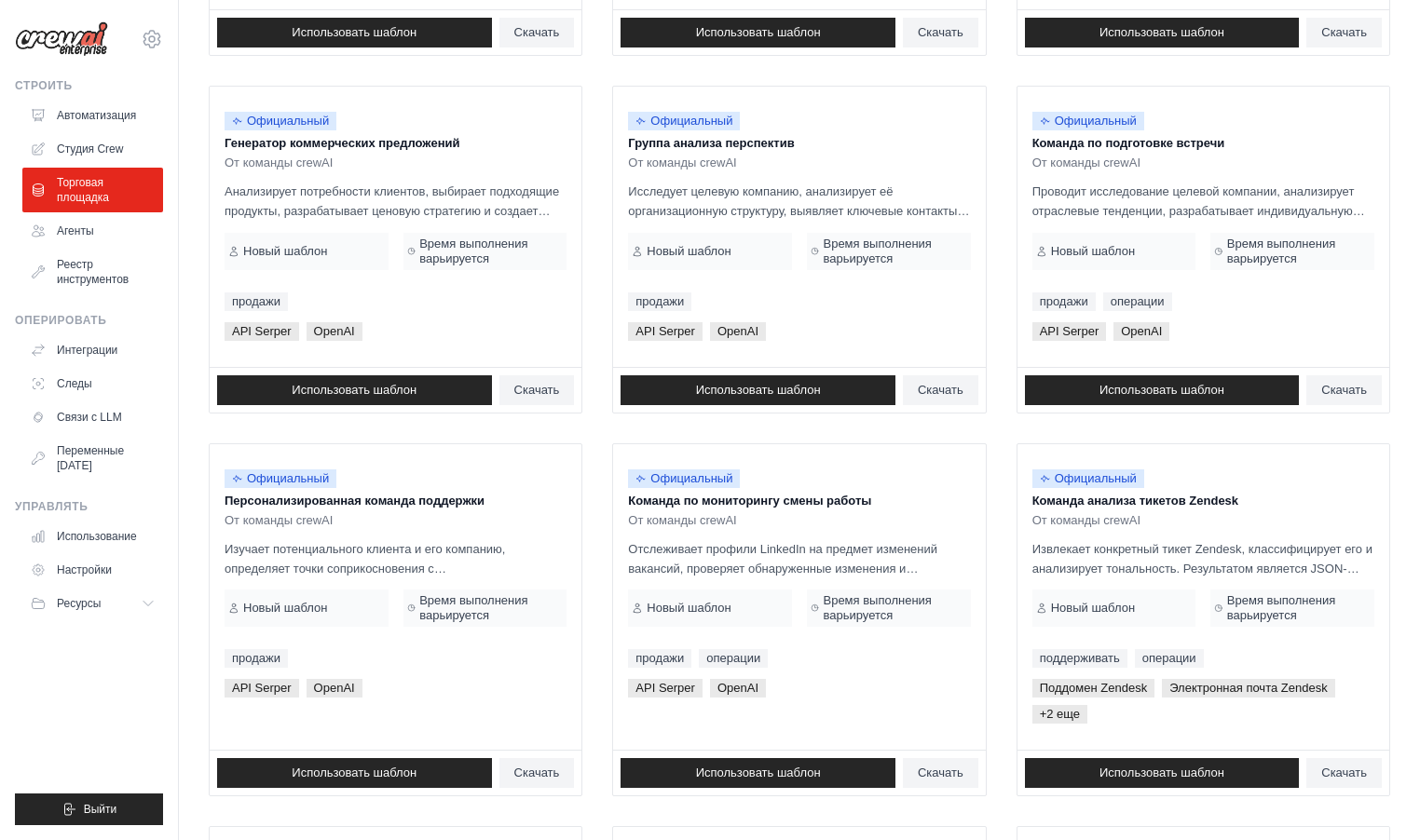
scroll to position [442, 0]
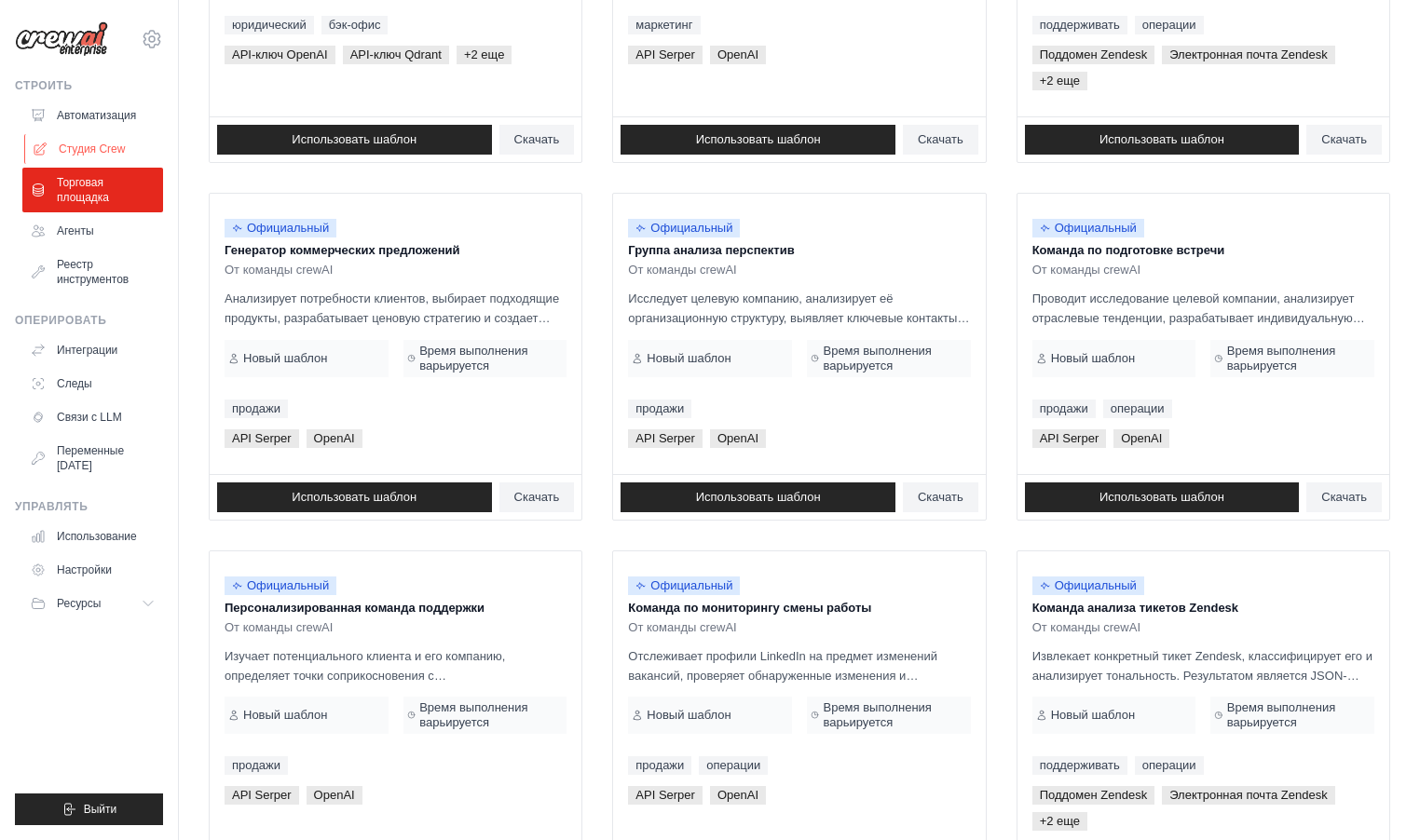
click at [88, 150] on font "Студия Crew" at bounding box center [91, 149] width 66 height 13
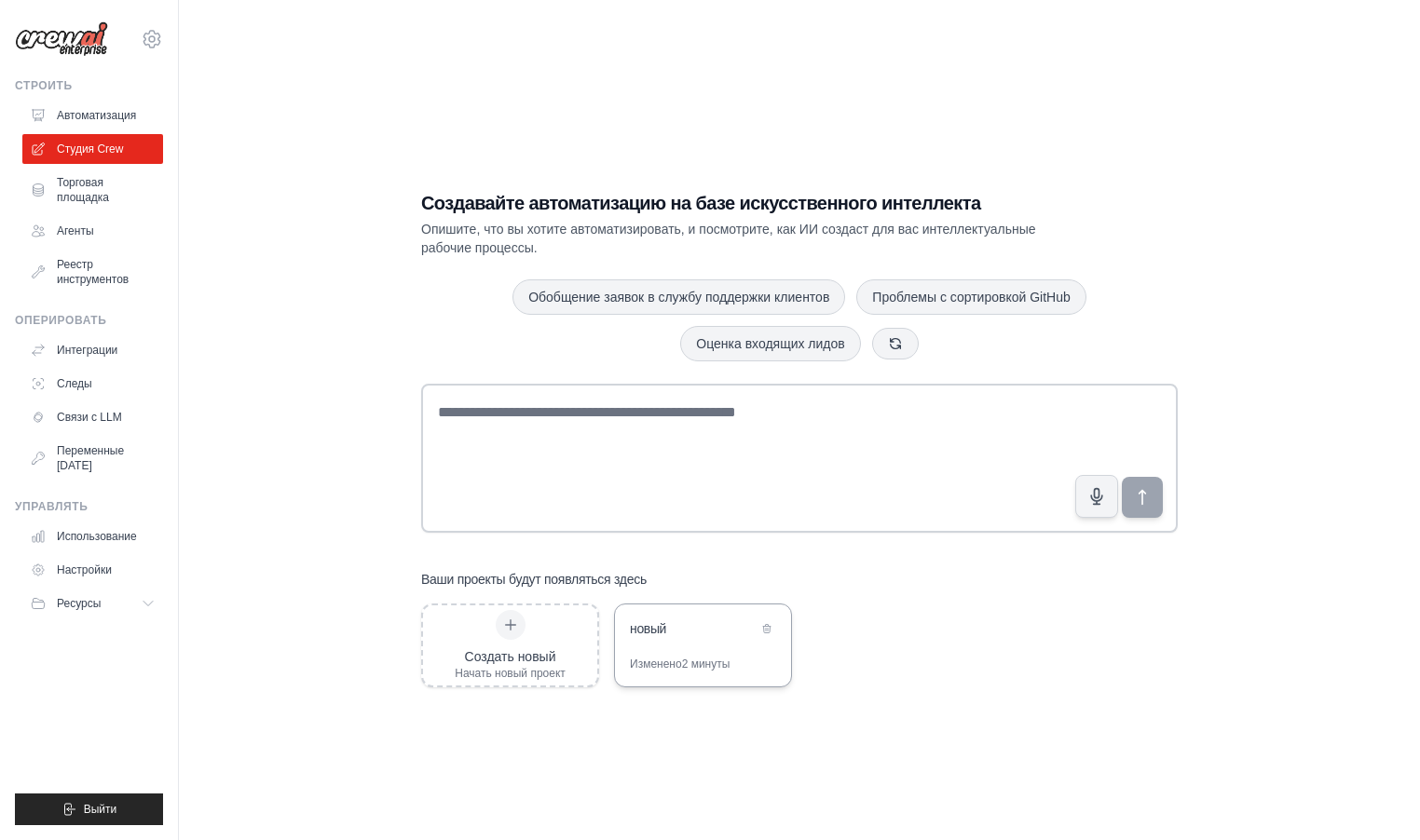
click at [682, 636] on div "новый" at bounding box center [693, 629] width 128 height 19
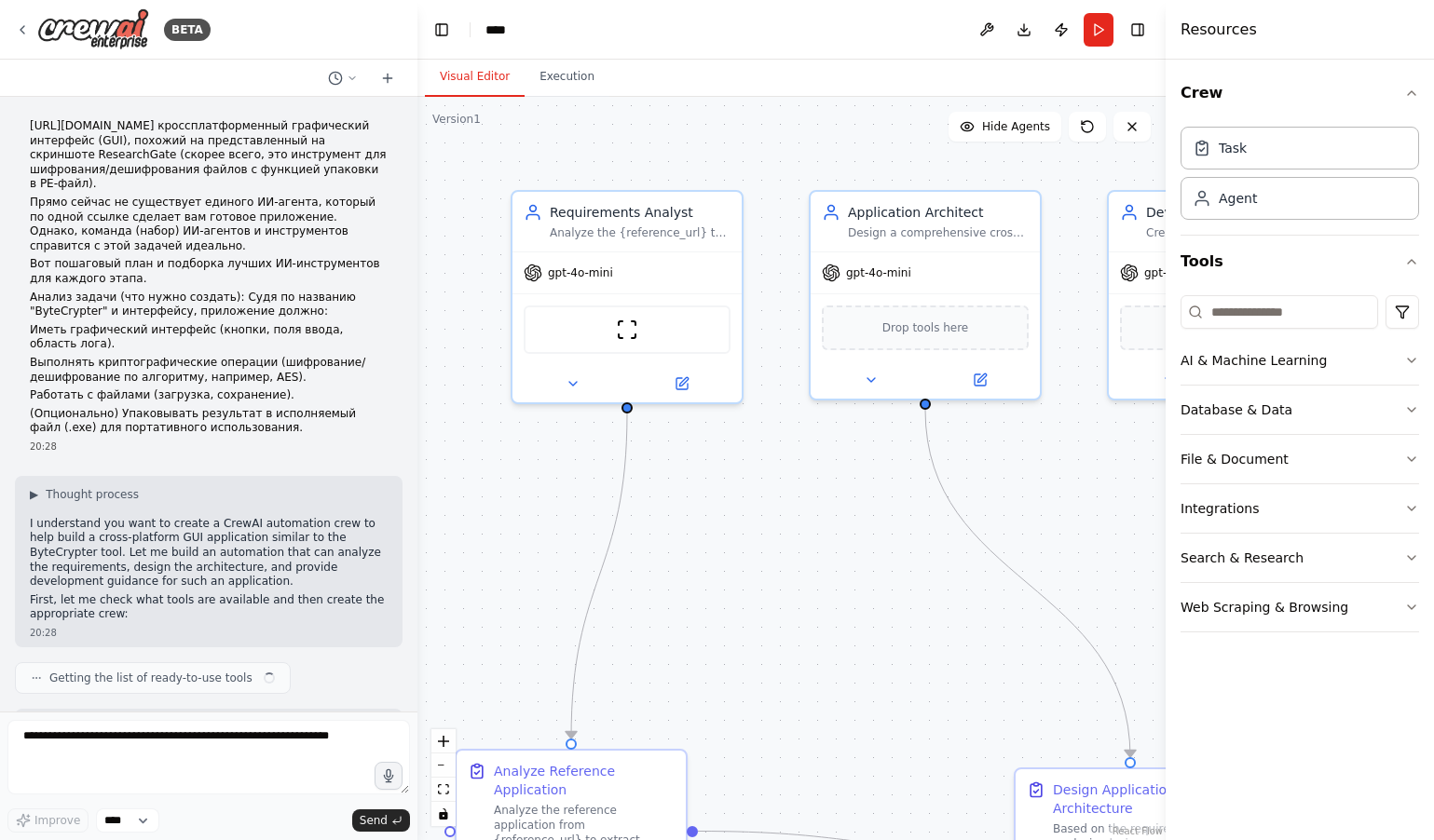
scroll to position [734, 0]
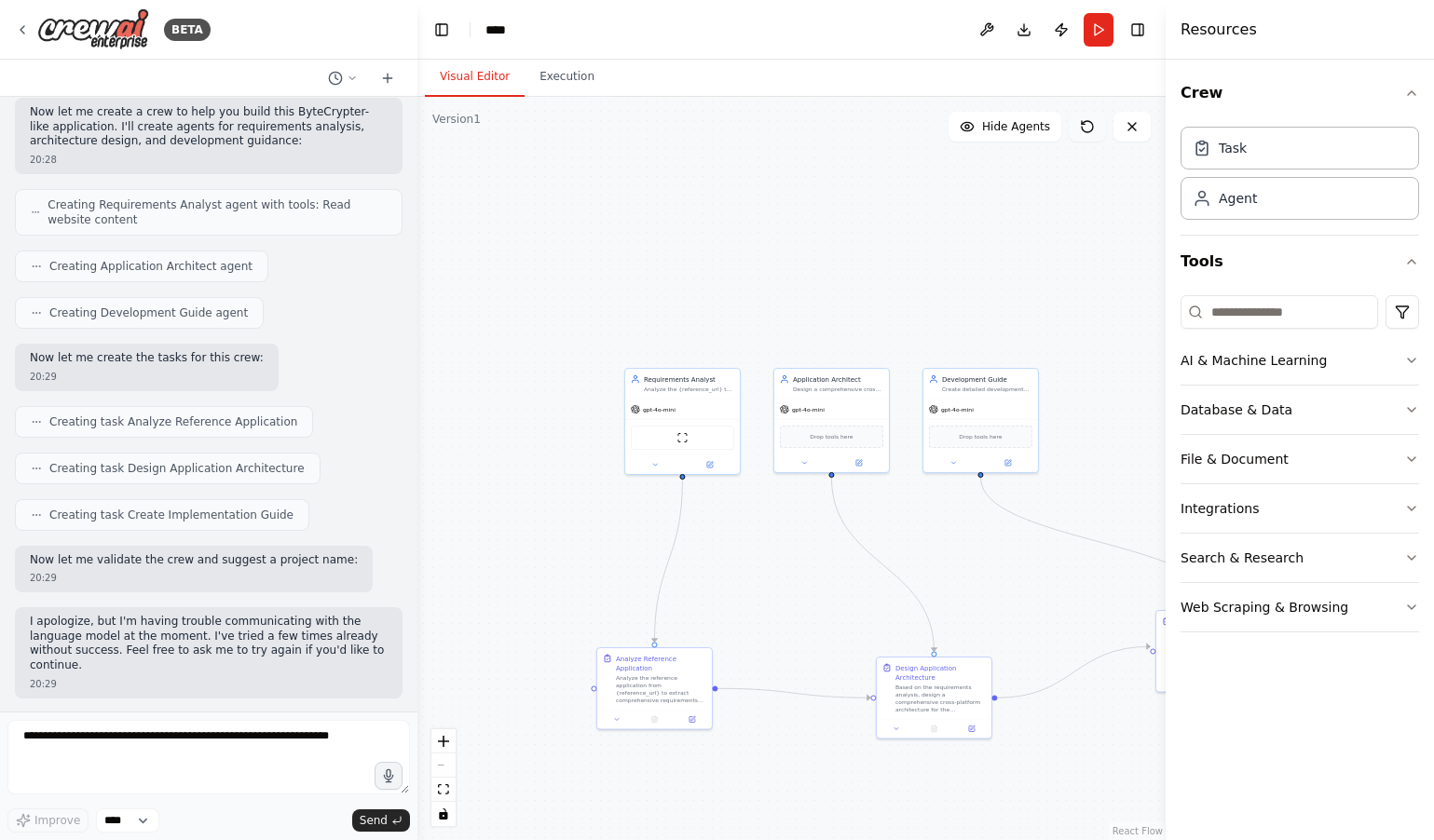
click at [1090, 128] on icon at bounding box center [1087, 127] width 15 height 15
click at [1011, 128] on span "Hide Agents" at bounding box center [1016, 127] width 68 height 15
click at [1013, 128] on span "Show Agents" at bounding box center [1014, 127] width 73 height 15
click at [1013, 128] on span "Hide Agents" at bounding box center [1016, 127] width 68 height 15
click at [1013, 128] on span "Show Agents" at bounding box center [1014, 127] width 73 height 15
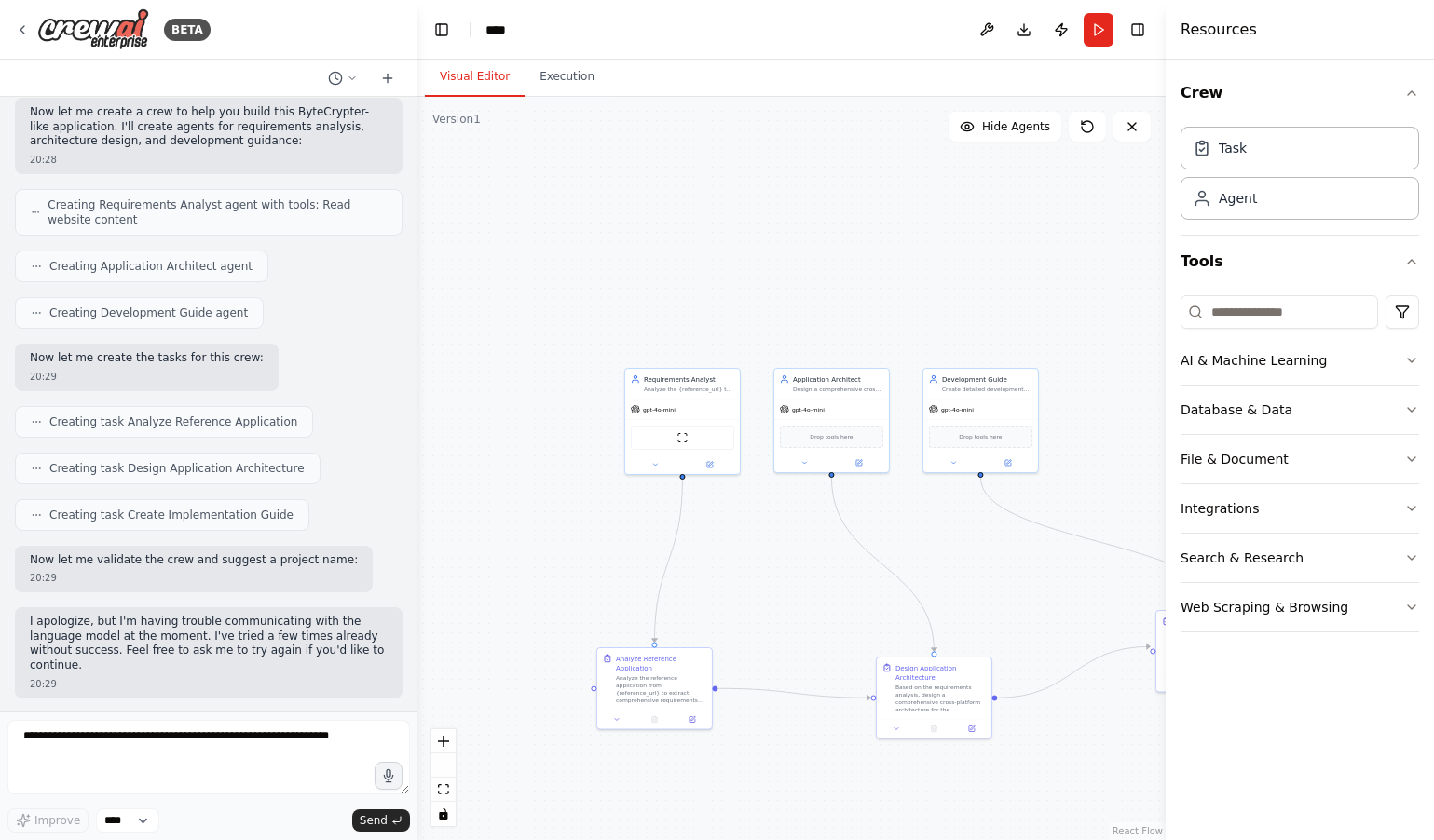
click at [610, 270] on div ".deletable-edge-delete-btn { width: 20px; height: 20px; border: 0px solid #ffff…" at bounding box center [791, 468] width 748 height 743
click at [521, 334] on div ".deletable-edge-delete-btn { width: 20px; height: 20px; border: 0px solid #ffff…" at bounding box center [791, 468] width 748 height 743
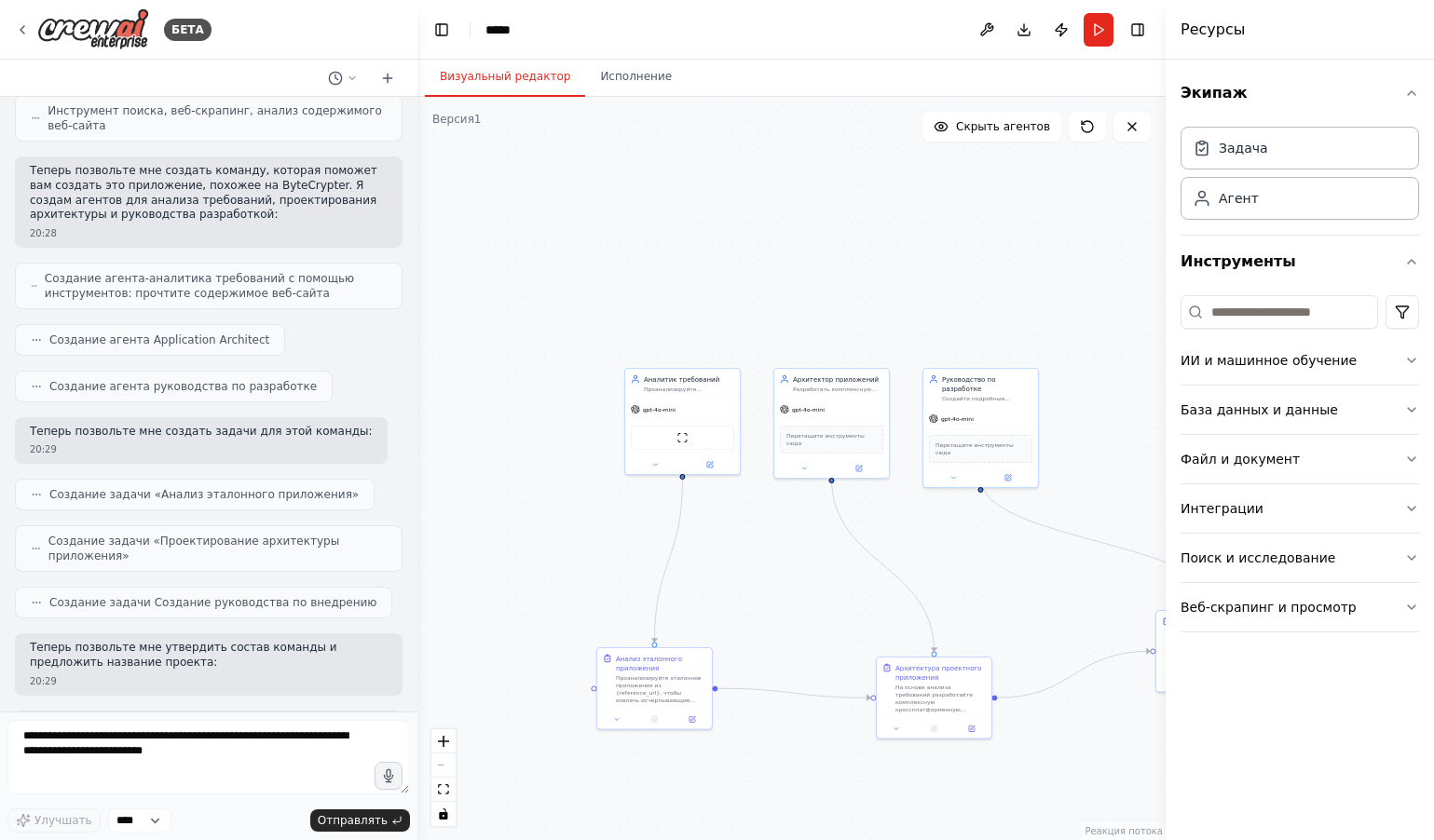
scroll to position [793, 0]
